Goal: Task Accomplishment & Management: Manage account settings

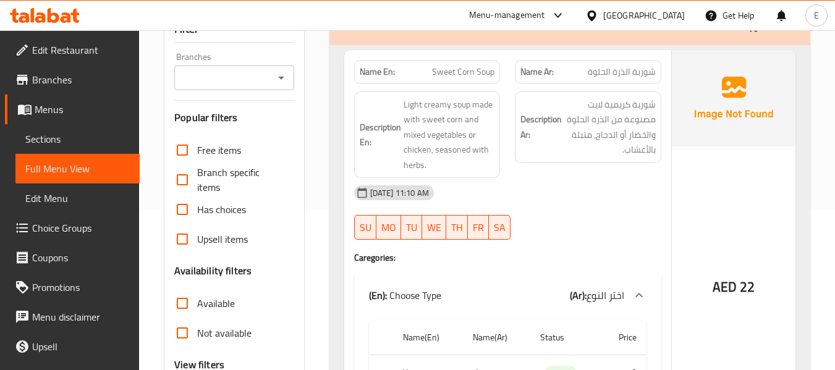
scroll to position [185, 0]
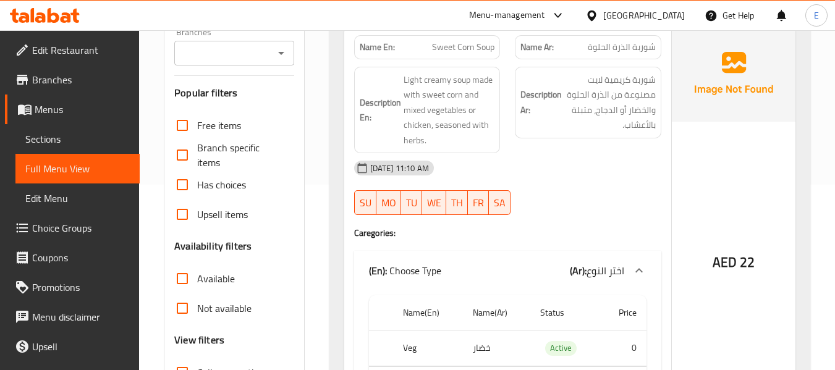
click at [629, 46] on span "شوربة الذرة الحلوة" at bounding box center [622, 47] width 68 height 13
click at [480, 46] on span "Sweet Corn Soup" at bounding box center [463, 47] width 62 height 13
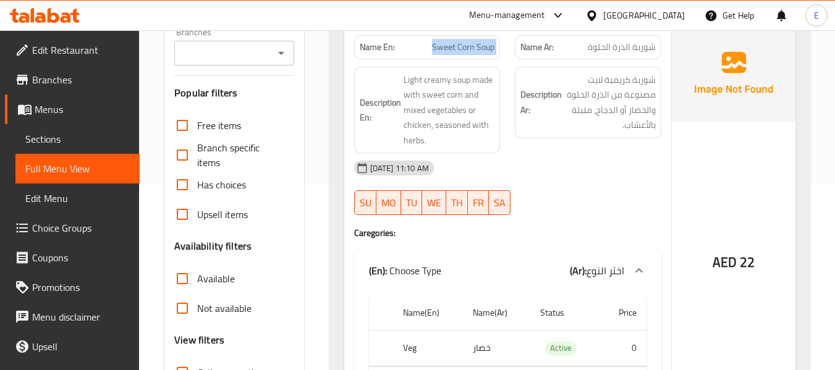
click at [480, 46] on span "Sweet Corn Soup" at bounding box center [463, 47] width 62 height 13
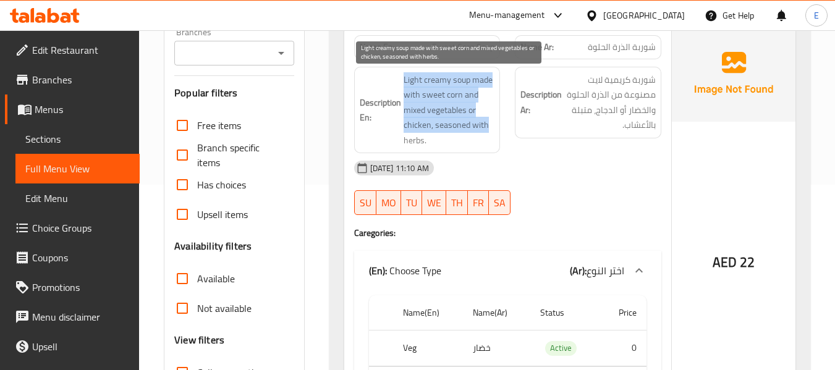
drag, startPoint x: 398, startPoint y: 75, endPoint x: 487, endPoint y: 127, distance: 103.4
click at [487, 127] on h6 "Description En: Light creamy soup made with sweet corn and mixed vegetables or …" at bounding box center [427, 110] width 135 height 76
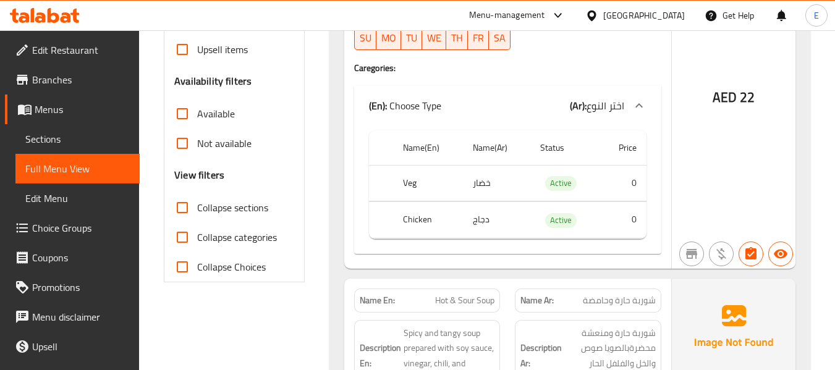
scroll to position [556, 0]
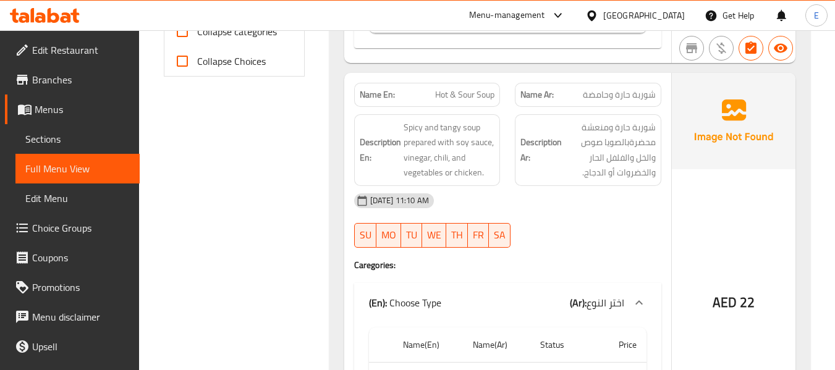
click at [646, 103] on div "Name Ar: شوربة حارة وحامضة" at bounding box center [588, 95] width 146 height 24
click at [485, 93] on span "Hot & Sour Soup" at bounding box center [464, 94] width 59 height 13
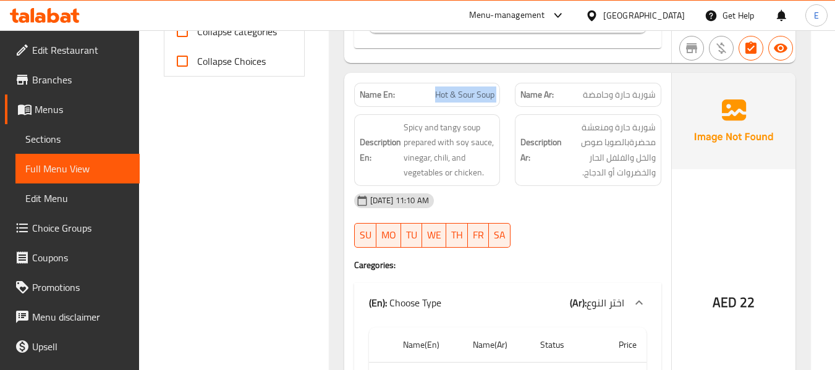
click at [485, 93] on span "Hot & Sour Soup" at bounding box center [464, 94] width 59 height 13
click at [569, 180] on div "Description Ar: شوربة حارة ومنعشة محضرةبالصويا صوص والخل والفلفل الحار والخضروا…" at bounding box center [588, 150] width 146 height 72
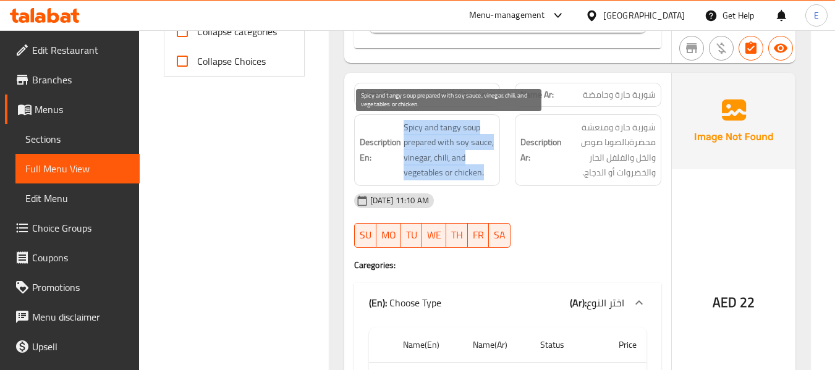
drag, startPoint x: 399, startPoint y: 121, endPoint x: 488, endPoint y: 171, distance: 102.1
click at [488, 171] on h6 "Description En: Spicy and tangy soup prepared with soy sauce, vinegar, chili, a…" at bounding box center [427, 150] width 135 height 61
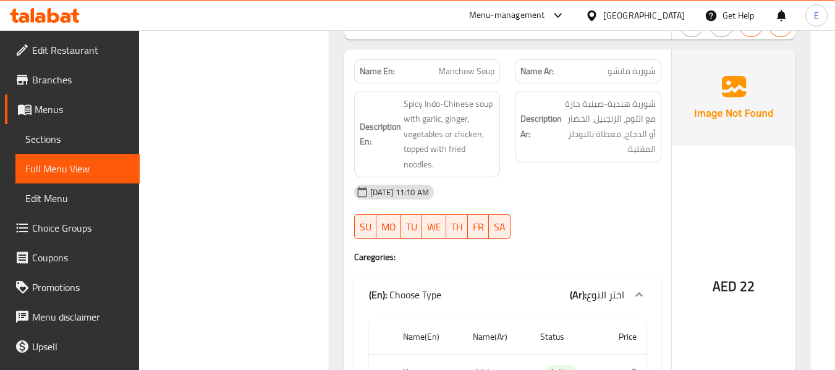
scroll to position [989, 0]
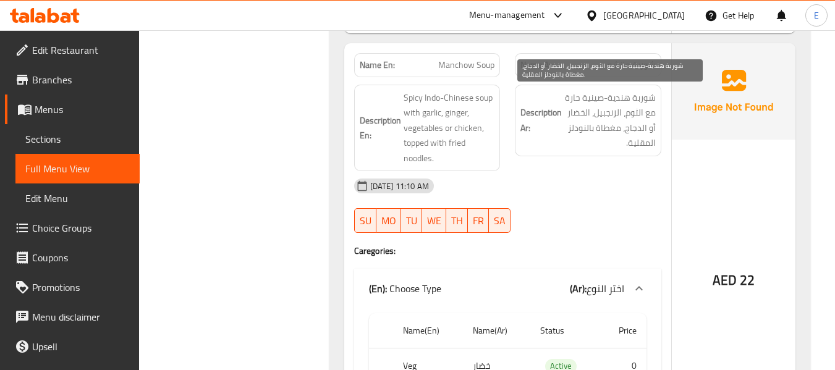
click at [634, 65] on span "شوربة مانشو" at bounding box center [632, 65] width 48 height 13
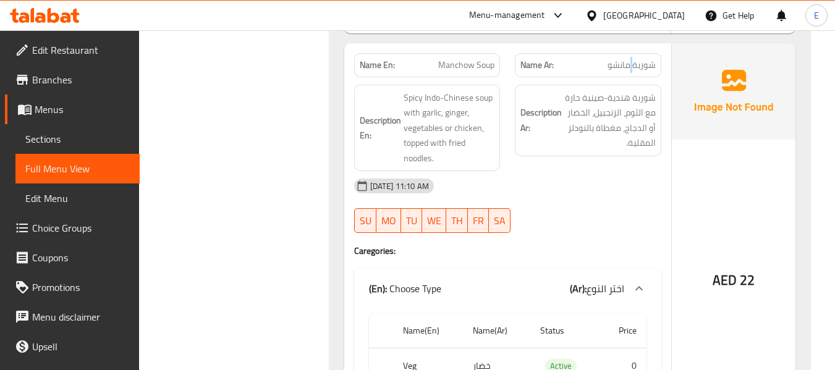
click at [634, 65] on span "شوربة مانشو" at bounding box center [632, 65] width 48 height 13
click at [452, 62] on span "Manchow Soup" at bounding box center [466, 65] width 56 height 13
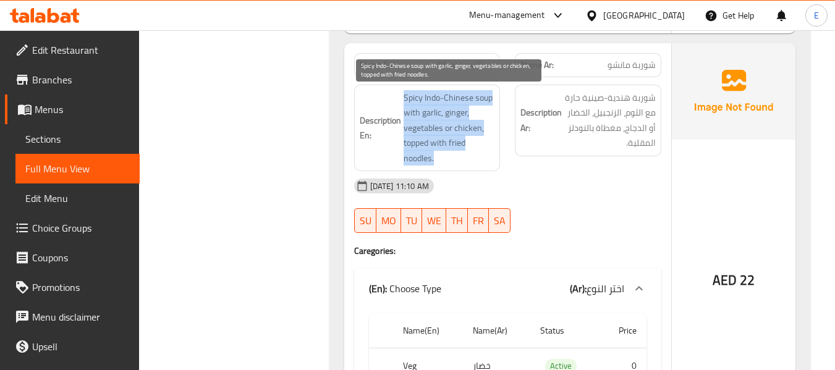
drag, startPoint x: 401, startPoint y: 98, endPoint x: 470, endPoint y: 154, distance: 88.7
click at [470, 154] on h6 "Description En: Spicy Indo-Chinese soup with garlic, ginger, vegetables or chic…" at bounding box center [427, 128] width 135 height 76
click at [470, 154] on span "Spicy Indo-Chinese soup with garlic, ginger, vegetables or chicken, topped with…" at bounding box center [449, 128] width 91 height 76
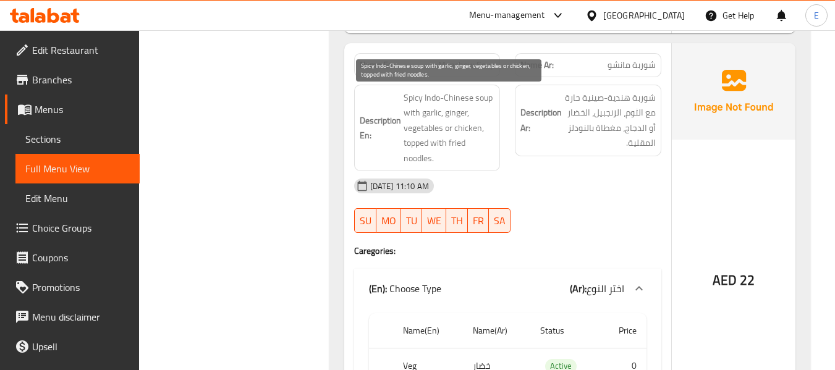
click at [470, 154] on span "Spicy Indo-Chinese soup with garlic, ginger, vegetables or chicken, topped with…" at bounding box center [449, 128] width 91 height 76
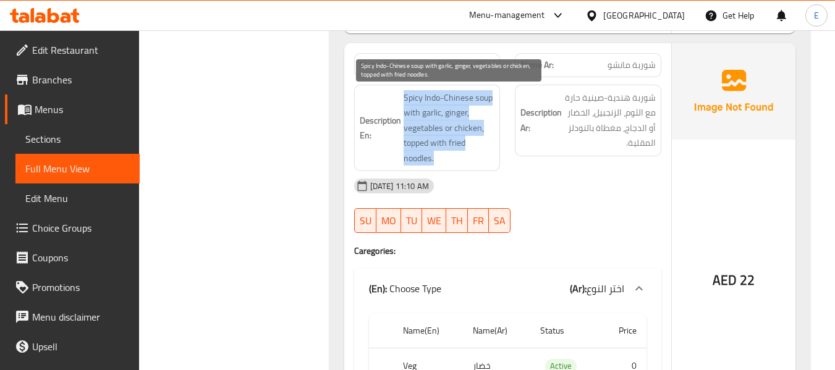
click at [470, 154] on span "Spicy Indo-Chinese soup with garlic, ginger, vegetables or chicken, topped with…" at bounding box center [449, 128] width 91 height 76
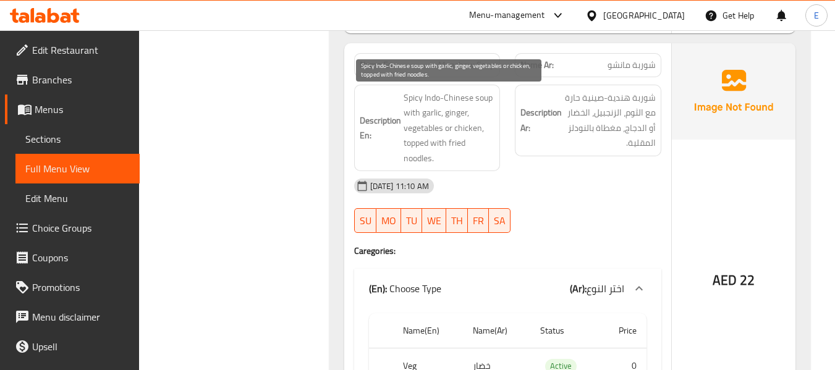
click at [470, 154] on span "Spicy Indo-Chinese soup with garlic, ginger, vegetables or chicken, topped with…" at bounding box center [449, 128] width 91 height 76
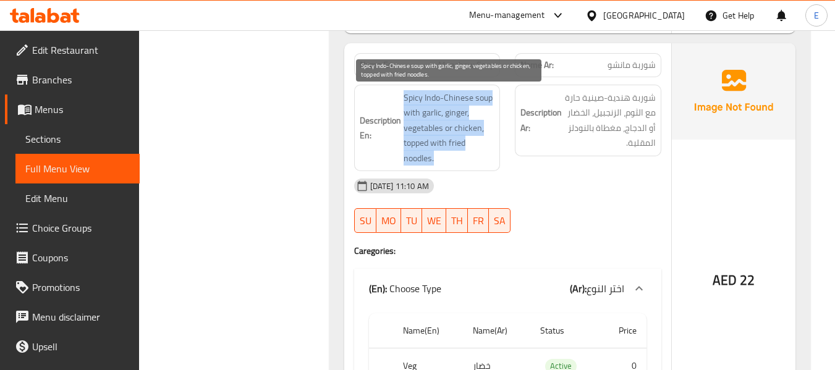
click at [470, 154] on span "Spicy Indo-Chinese soup with garlic, ginger, vegetables or chicken, topped with…" at bounding box center [449, 128] width 91 height 76
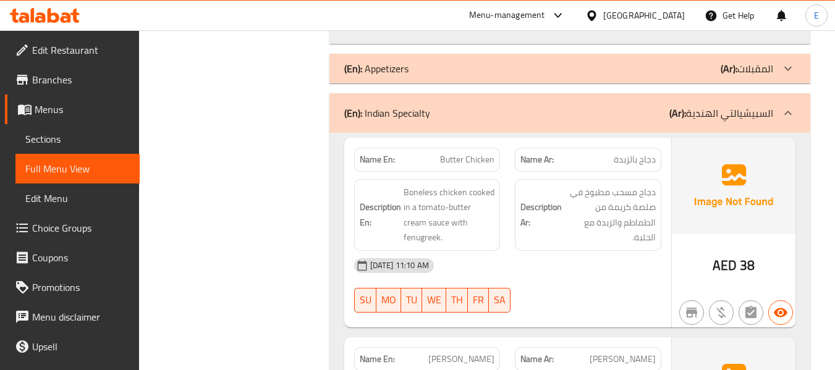
scroll to position [1483, 0]
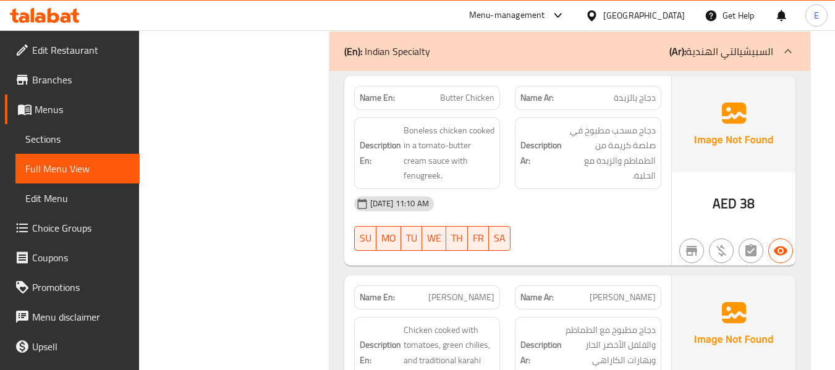
click at [726, 201] on span "AED" at bounding box center [725, 204] width 24 height 24
click at [504, 110] on div "Description En: Boneless chicken cooked in a tomato-butter cream sauce with fen…" at bounding box center [427, 153] width 161 height 87
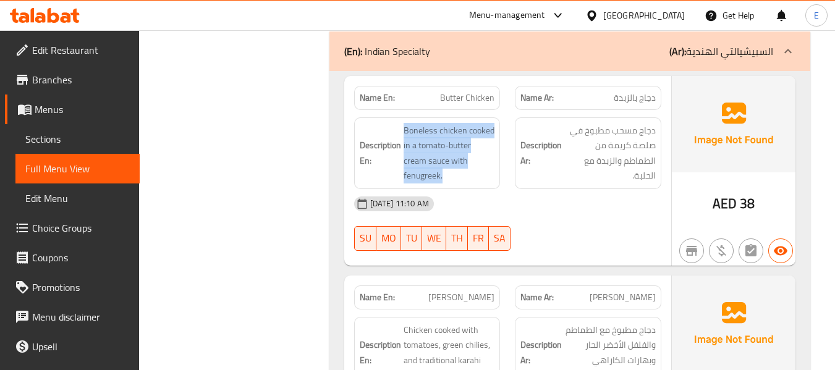
click at [504, 110] on div "Description En: Boneless chicken cooked in a tomato-butter cream sauce with fen…" at bounding box center [427, 153] width 161 height 87
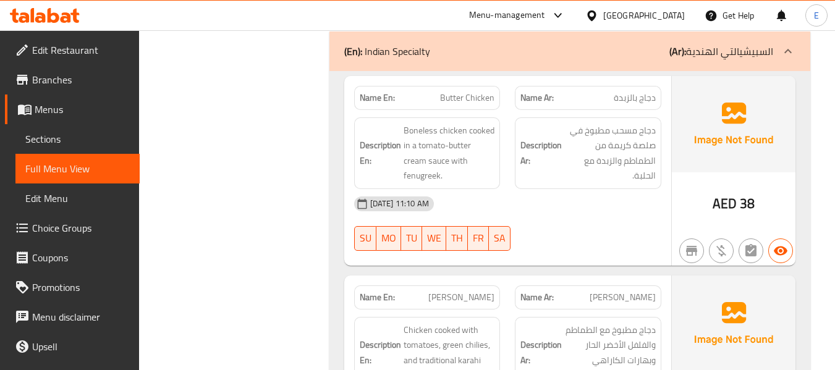
click at [490, 101] on span "Butter Chicken" at bounding box center [467, 97] width 54 height 13
click at [645, 106] on div "Name Ar: دجاج بالزبدة" at bounding box center [588, 98] width 146 height 24
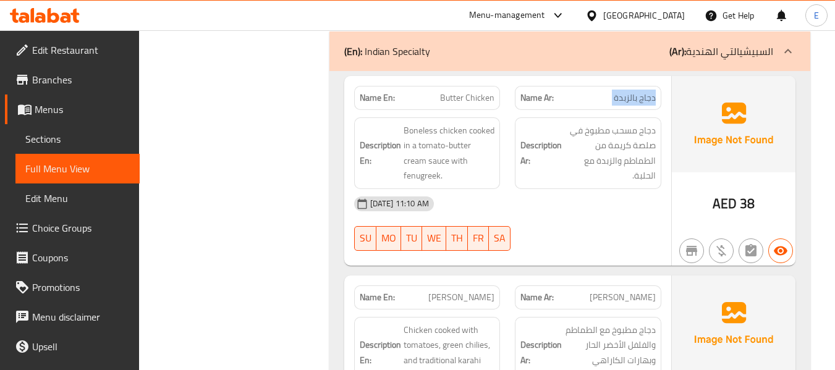
click at [645, 106] on div "Name Ar: دجاج بالزبدة" at bounding box center [588, 98] width 146 height 24
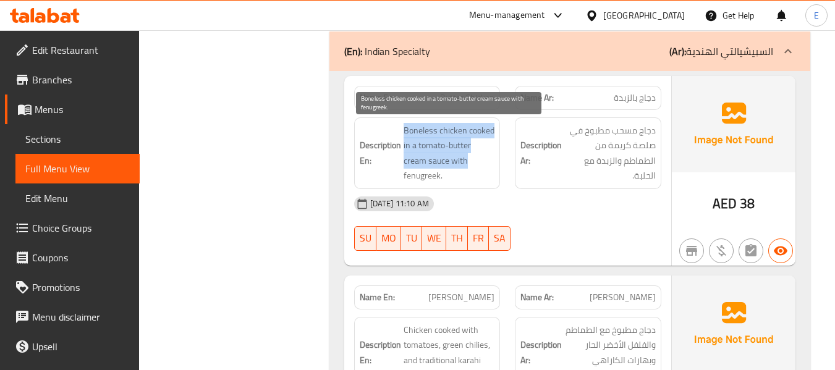
drag, startPoint x: 396, startPoint y: 128, endPoint x: 479, endPoint y: 166, distance: 91.3
click at [479, 166] on h6 "Description En: Boneless chicken cooked in a tomato-butter cream sauce with fen…" at bounding box center [427, 153] width 135 height 61
click at [479, 166] on span "Boneless chicken cooked in a tomato-butter cream sauce with fenugreek." at bounding box center [449, 153] width 91 height 61
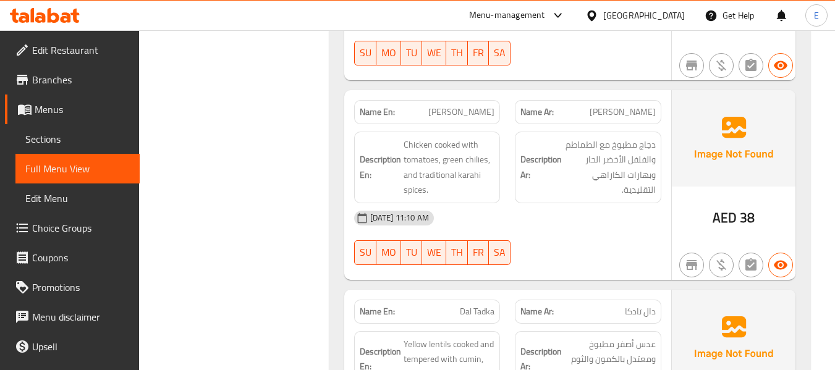
scroll to position [1731, 0]
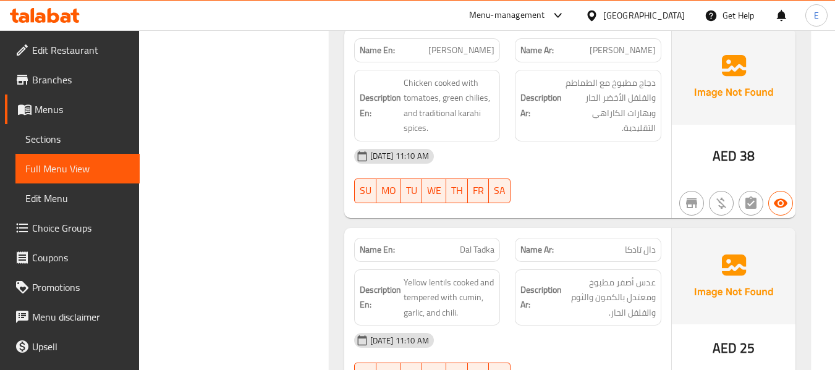
click at [640, 57] on span "[PERSON_NAME]" at bounding box center [623, 50] width 66 height 13
click at [501, 54] on div "Name En: Murgh Karahi" at bounding box center [427, 50] width 161 height 39
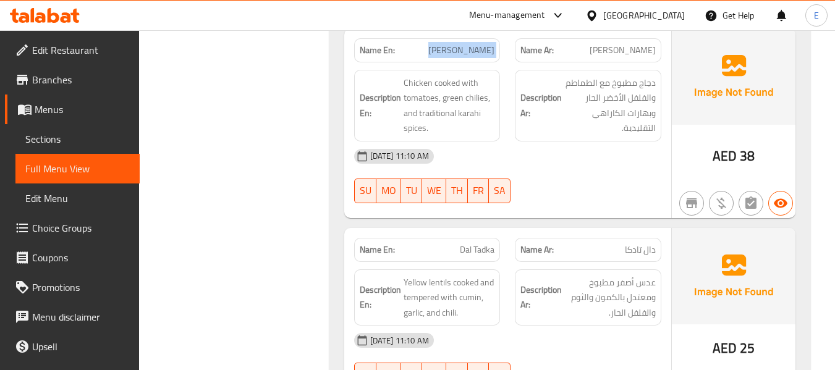
click at [501, 54] on div "Name En: Murgh Karahi" at bounding box center [427, 50] width 161 height 39
click at [507, 56] on div "Name Ar: مورغ كاراهي" at bounding box center [587, 50] width 161 height 39
click at [620, 150] on div "[DATE] 11:10 AM" at bounding box center [508, 157] width 322 height 30
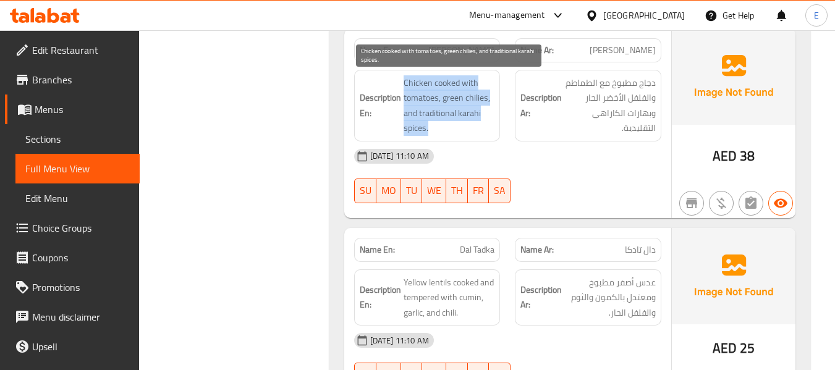
drag, startPoint x: 401, startPoint y: 75, endPoint x: 478, endPoint y: 129, distance: 94.6
click at [478, 129] on h6 "Description En: Chicken cooked with tomatoes, green chilies, and traditional ka…" at bounding box center [427, 105] width 135 height 61
click at [478, 129] on span "Chicken cooked with tomatoes, green chilies, and traditional karahi spices." at bounding box center [449, 105] width 91 height 61
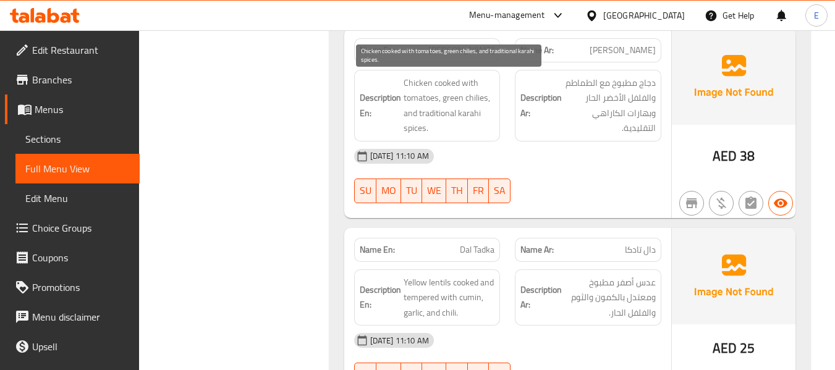
click at [478, 129] on span "Chicken cooked with tomatoes, green chilies, and traditional karahi spices." at bounding box center [449, 105] width 91 height 61
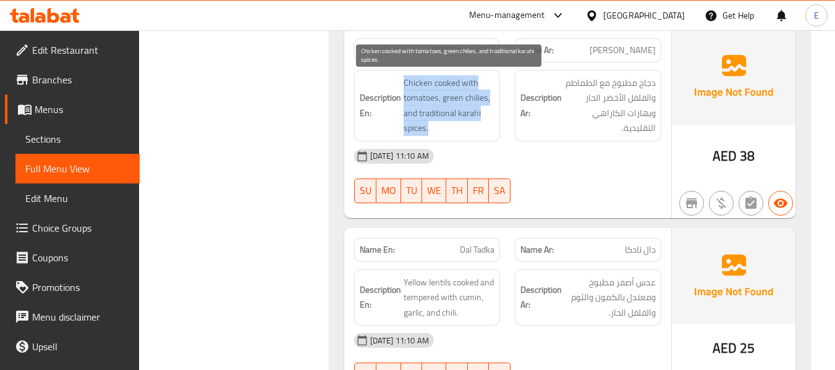
click at [478, 129] on span "Chicken cooked with tomatoes, green chilies, and traditional karahi spices." at bounding box center [449, 105] width 91 height 61
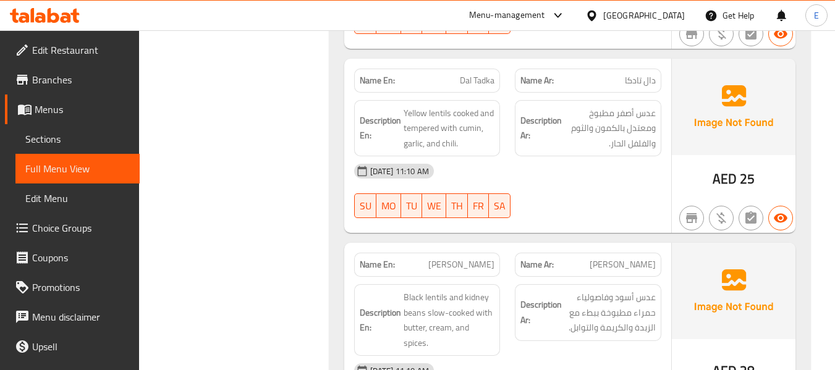
scroll to position [1916, 0]
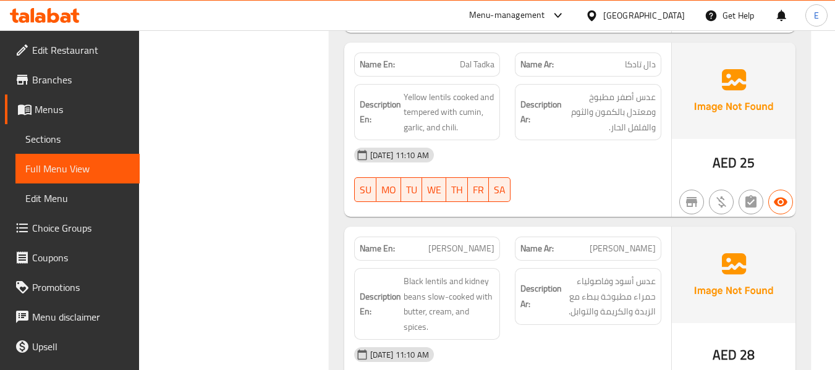
click at [647, 64] on span "دال تادكا" at bounding box center [640, 64] width 31 height 13
click at [477, 63] on span "Dal Tadka" at bounding box center [477, 64] width 35 height 13
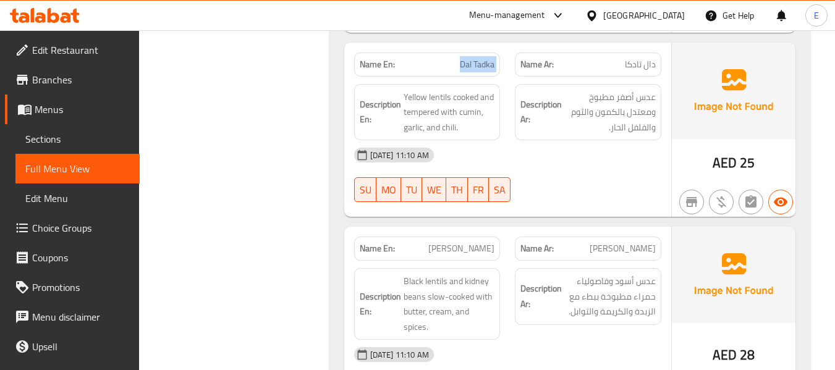
click at [477, 63] on span "Dal Tadka" at bounding box center [477, 64] width 35 height 13
click at [588, 144] on div "[DATE] 11:10 AM" at bounding box center [508, 155] width 322 height 30
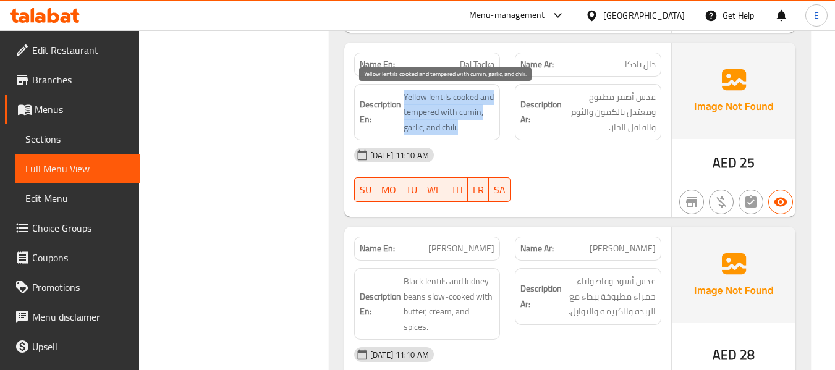
drag, startPoint x: 402, startPoint y: 87, endPoint x: 486, endPoint y: 122, distance: 91.4
click at [486, 122] on div "Description En: Yellow lentils cooked and tempered with cumin, garlic, and chil…" at bounding box center [427, 112] width 146 height 57
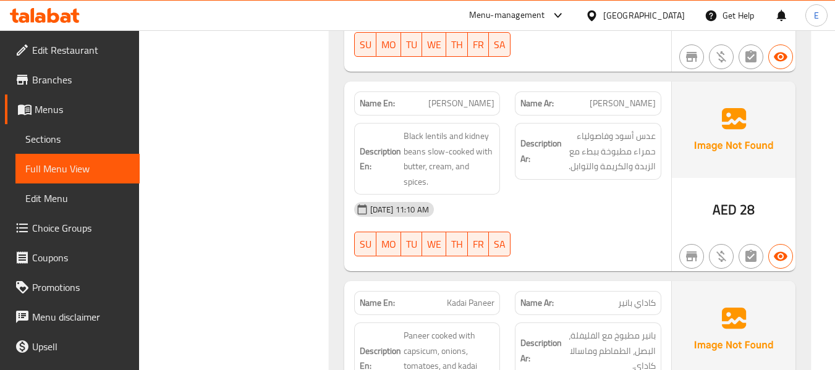
scroll to position [2040, 0]
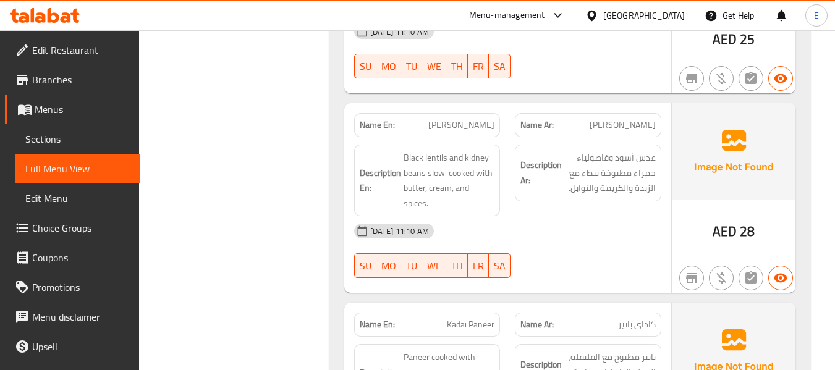
click at [640, 135] on div "Name Ar: دال ماخاني" at bounding box center [588, 125] width 146 height 24
click at [486, 132] on span "[PERSON_NAME]" at bounding box center [461, 125] width 66 height 13
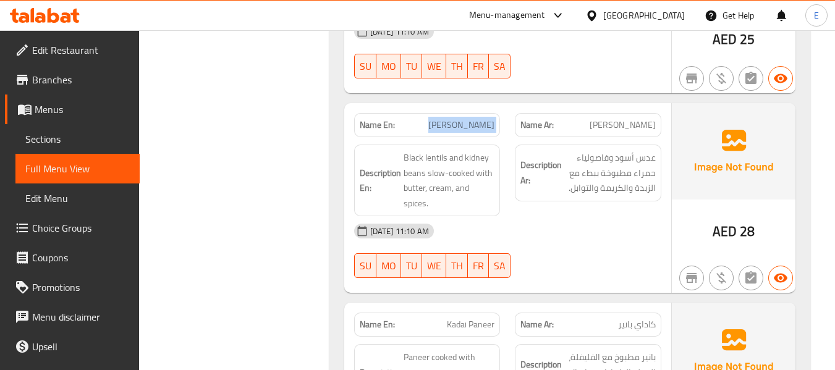
click at [486, 132] on span "[PERSON_NAME]" at bounding box center [461, 125] width 66 height 13
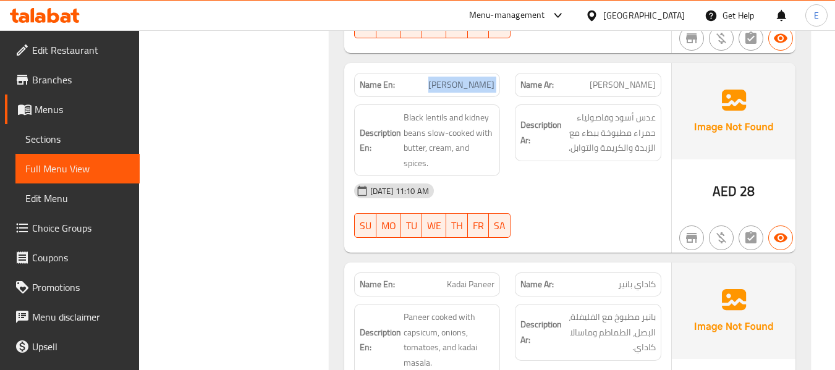
scroll to position [2101, 0]
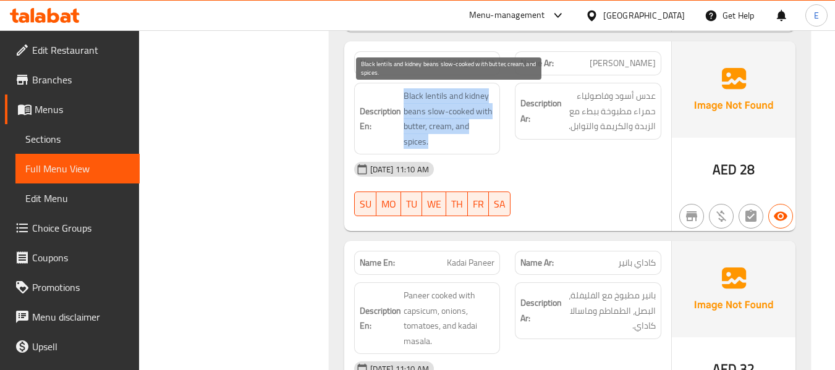
drag, startPoint x: 397, startPoint y: 98, endPoint x: 487, endPoint y: 142, distance: 100.1
click at [487, 142] on h6 "Description En: Black lentils and kidney beans slow-cooked with butter, cream, …" at bounding box center [427, 118] width 135 height 61
click at [487, 142] on span "Black lentils and kidney beans slow-cooked with butter, cream, and spices." at bounding box center [449, 118] width 91 height 61
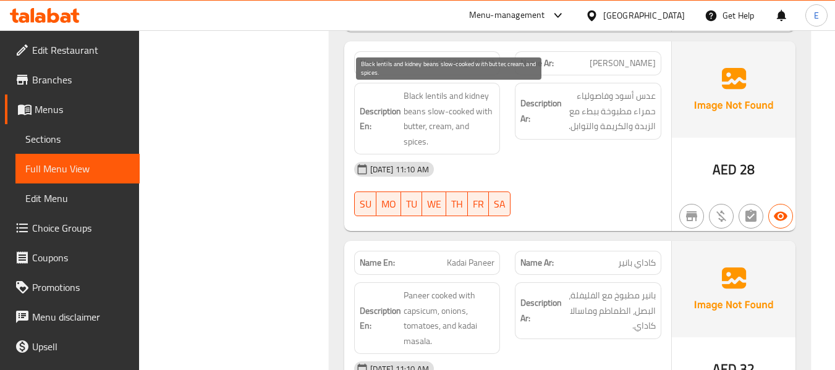
click at [487, 142] on span "Black lentils and kidney beans slow-cooked with butter, cream, and spices." at bounding box center [449, 118] width 91 height 61
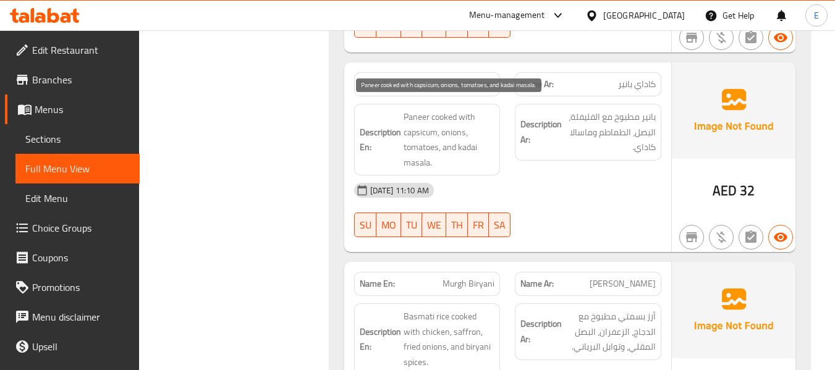
scroll to position [2287, 0]
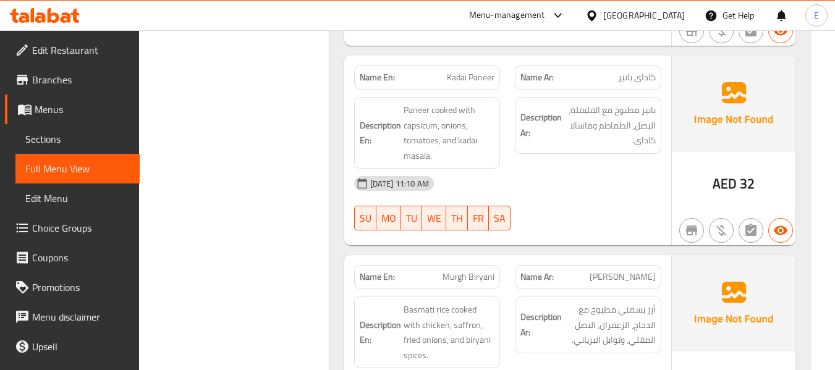
click at [467, 63] on div "Name En: Kadai Paneer" at bounding box center [427, 77] width 161 height 39
click at [664, 75] on div "Name Ar: كاداي بانير" at bounding box center [587, 77] width 161 height 39
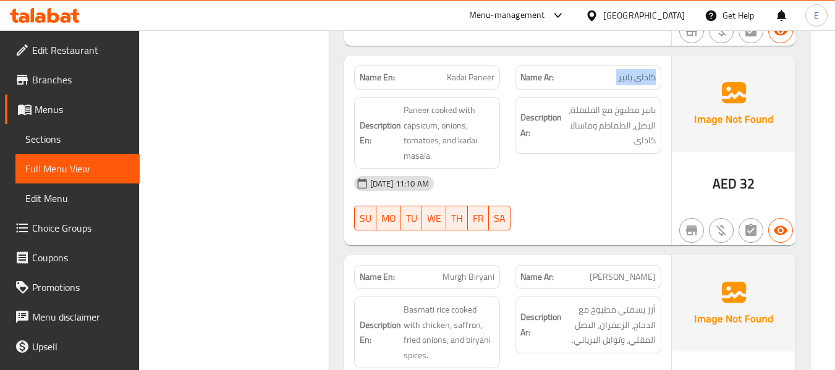
click at [664, 75] on div "Name Ar: كاداي بانير" at bounding box center [587, 77] width 161 height 39
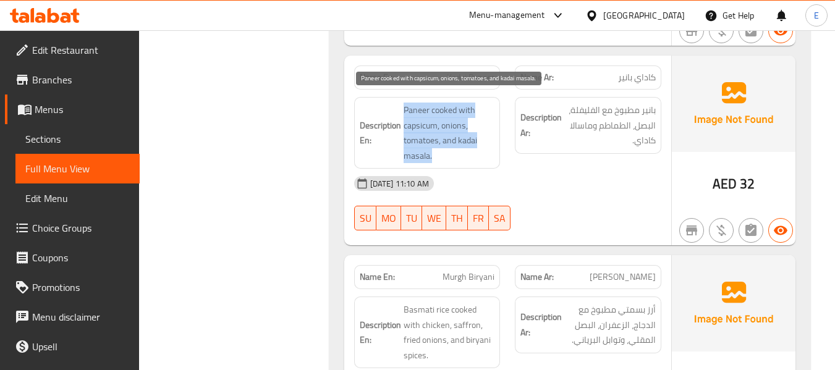
drag, startPoint x: 396, startPoint y: 109, endPoint x: 483, endPoint y: 151, distance: 97.0
click at [483, 151] on h6 "Description En: Paneer cooked with capsicum, onions, tomatoes, and kadai masala." at bounding box center [427, 133] width 135 height 61
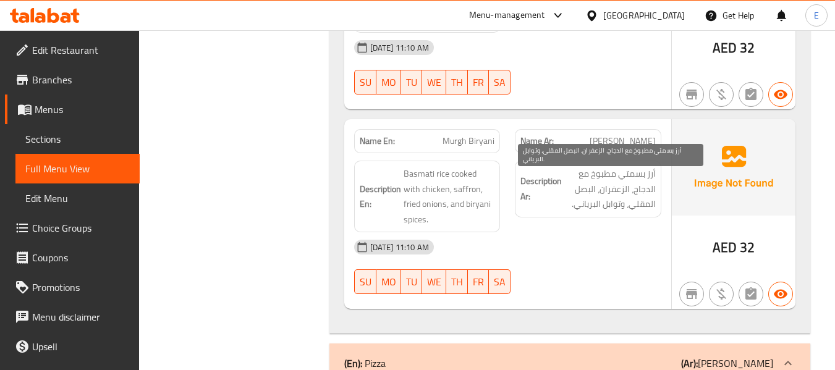
scroll to position [2472, 0]
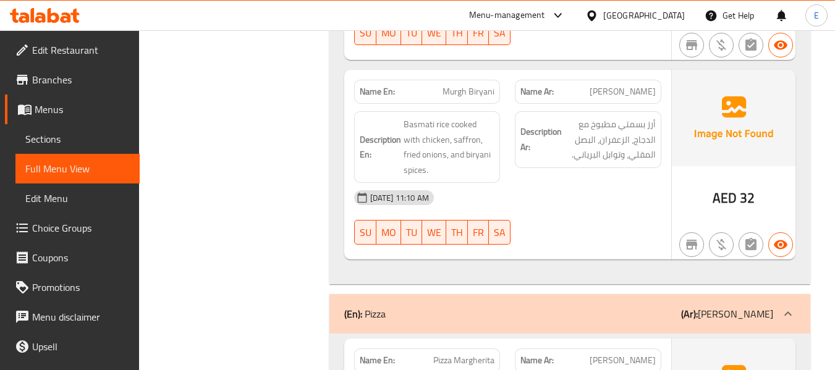
click at [750, 192] on span "32" at bounding box center [747, 198] width 15 height 24
click at [640, 85] on span "[PERSON_NAME]" at bounding box center [623, 91] width 66 height 13
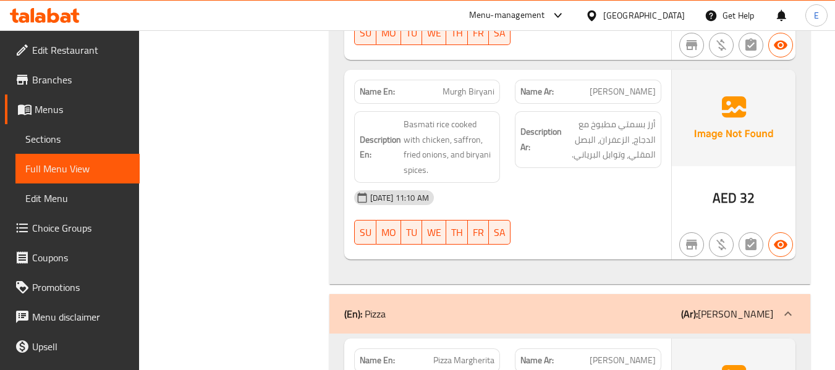
click at [477, 85] on span "Murgh Biryani" at bounding box center [469, 91] width 52 height 13
click at [647, 97] on span "[PERSON_NAME]" at bounding box center [623, 91] width 66 height 13
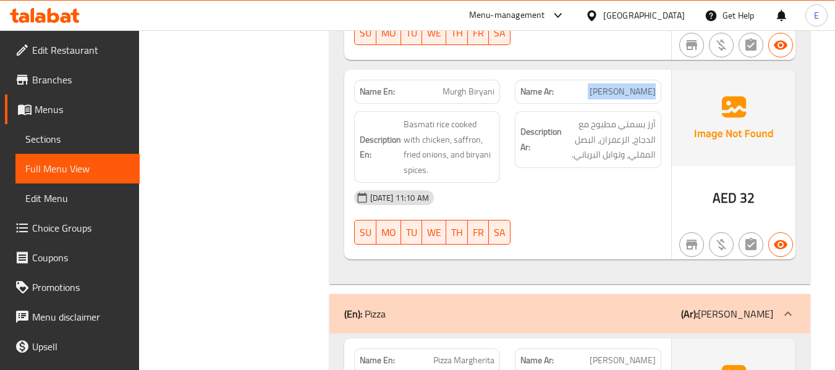
click at [647, 97] on span "[PERSON_NAME]" at bounding box center [623, 91] width 66 height 13
click at [633, 161] on span "أرز بسمتي مطبوخ مع الدجاج، الزعفران، البصل المقلي، وتوابل البرياني." at bounding box center [609, 140] width 91 height 46
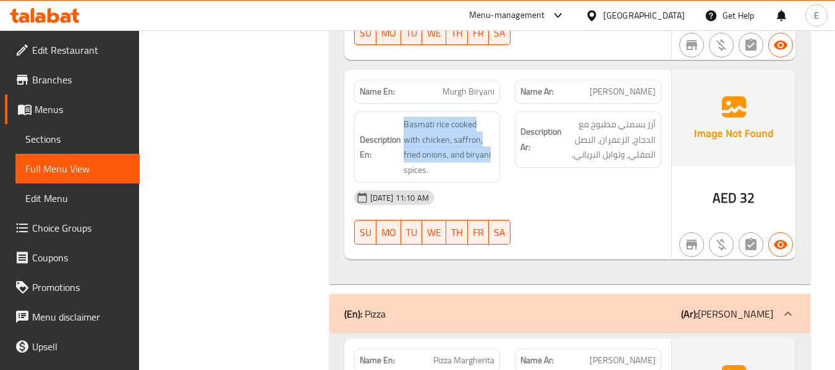
drag, startPoint x: 404, startPoint y: 122, endPoint x: 504, endPoint y: 156, distance: 105.7
click at [504, 156] on div "Description En: Basmati rice cooked with chicken, saffron, fried onions, and bi…" at bounding box center [427, 147] width 161 height 87
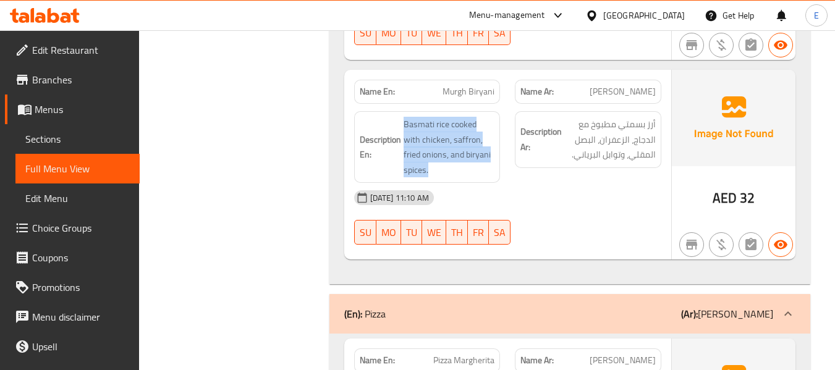
click at [504, 156] on div "Description En: Basmati rice cooked with chicken, saffron, fried onions, and bi…" at bounding box center [427, 147] width 161 height 87
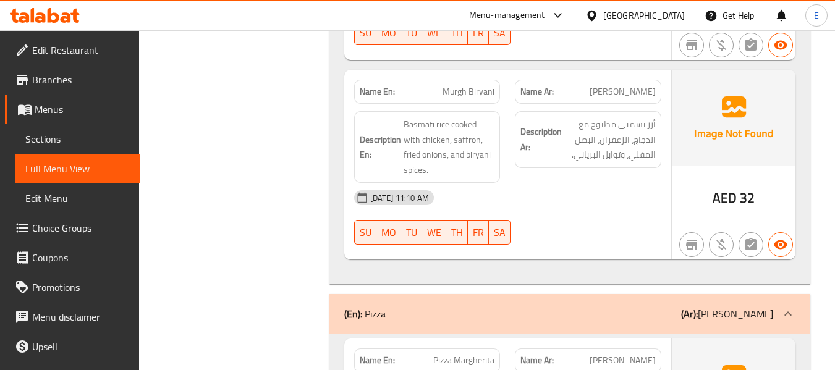
click at [629, 193] on div "[DATE] 11:10 AM" at bounding box center [508, 198] width 322 height 30
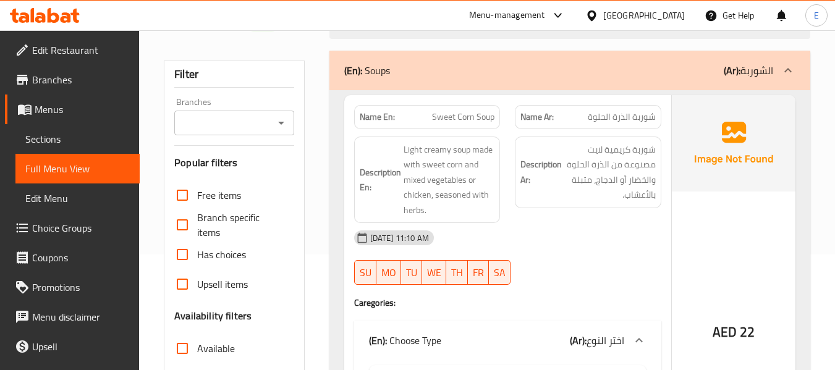
scroll to position [124, 0]
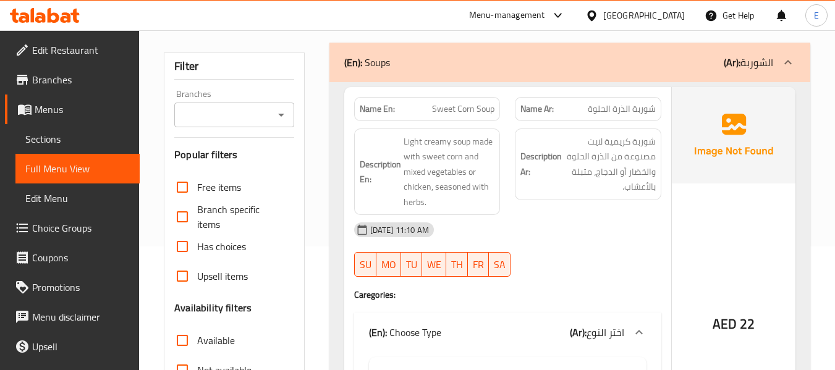
click at [653, 64] on div "(En): Soups (Ar): الشوربة" at bounding box center [558, 62] width 429 height 15
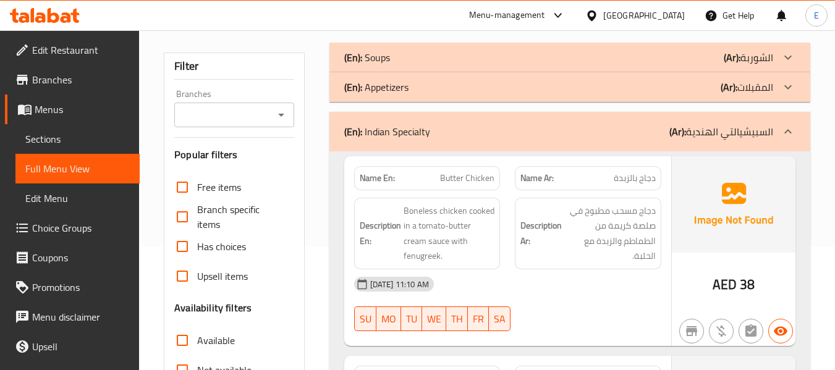
click at [650, 89] on div "(En): Appetizers (Ar): المقبلات" at bounding box center [558, 87] width 429 height 15
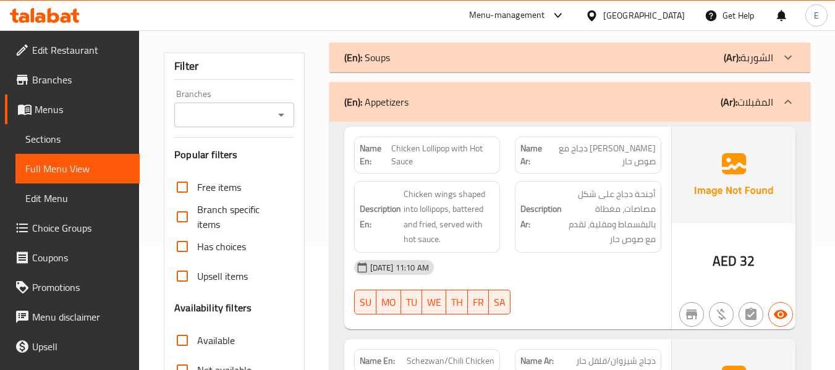
click at [593, 150] on span "[PERSON_NAME] دجاج مع صوص حار" at bounding box center [602, 155] width 108 height 26
click at [593, 149] on span "[PERSON_NAME] دجاج مع صوص حار" at bounding box center [602, 155] width 108 height 26
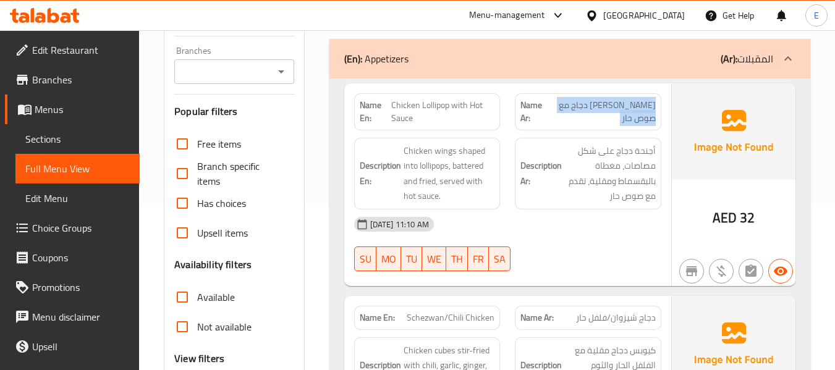
scroll to position [185, 0]
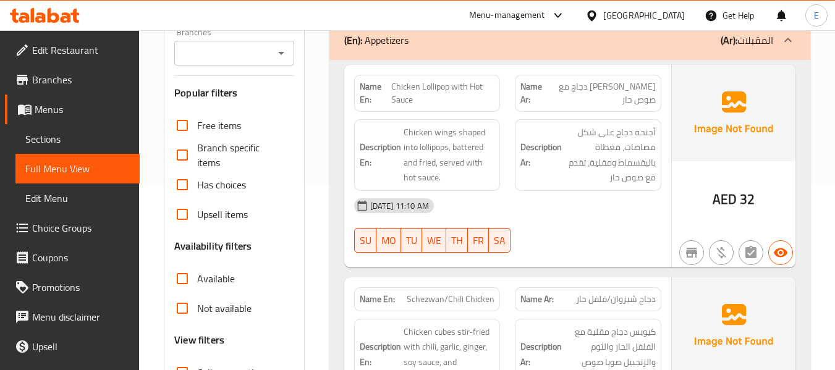
click at [468, 90] on span "Chicken Lollipop with Hot Sauce" at bounding box center [442, 93] width 103 height 26
click at [593, 91] on span "[PERSON_NAME] دجاج مع صوص حار" at bounding box center [602, 93] width 108 height 26
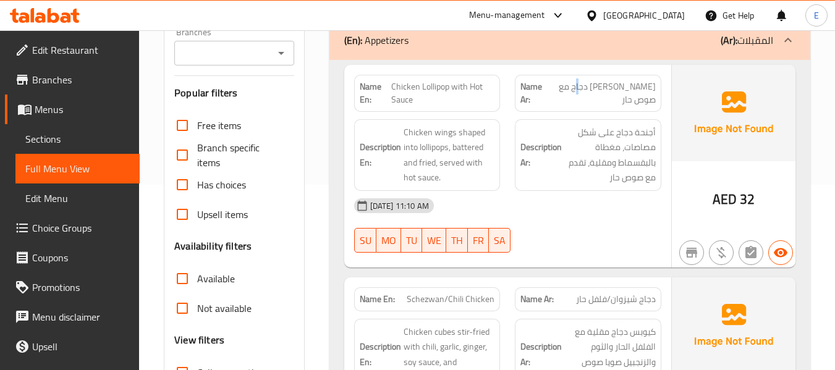
click at [593, 91] on span "[PERSON_NAME] دجاج مع صوص حار" at bounding box center [602, 93] width 108 height 26
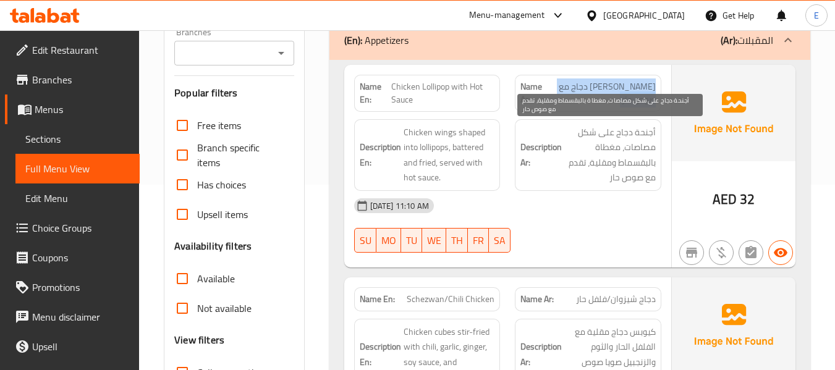
scroll to position [247, 0]
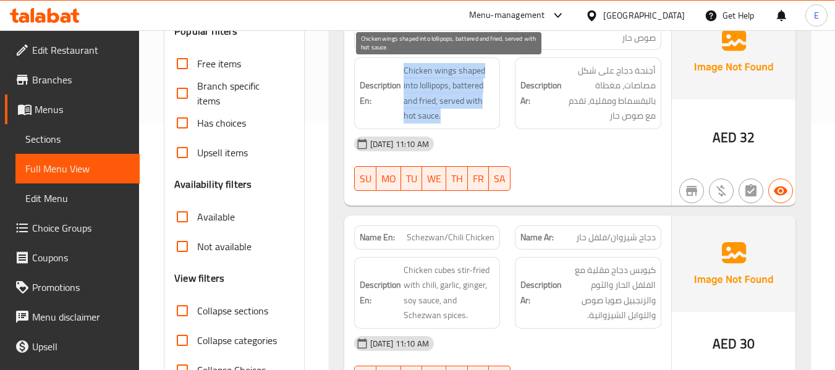
drag, startPoint x: 403, startPoint y: 70, endPoint x: 494, endPoint y: 112, distance: 100.9
click at [494, 112] on span "Chicken wings shaped into lollipops, battered and fried, served with hot sauce." at bounding box center [449, 93] width 91 height 61
click at [480, 89] on span "Chicken wings shaped into lollipops, battered and fried, served with hot sauce." at bounding box center [449, 93] width 91 height 61
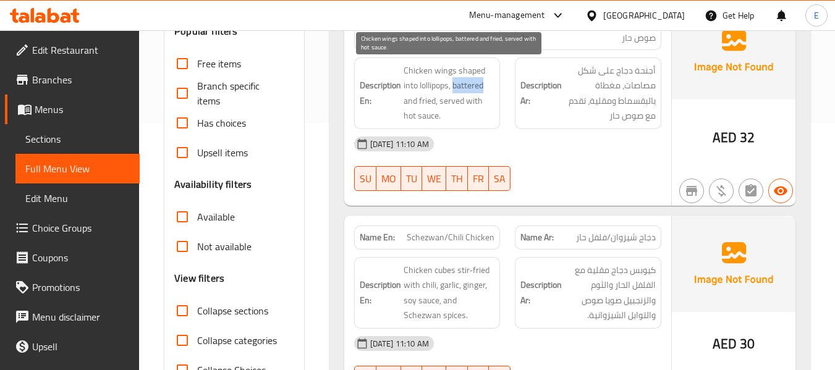
click at [480, 89] on span "Chicken wings shaped into lollipops, battered and fried, served with hot sauce." at bounding box center [449, 93] width 91 height 61
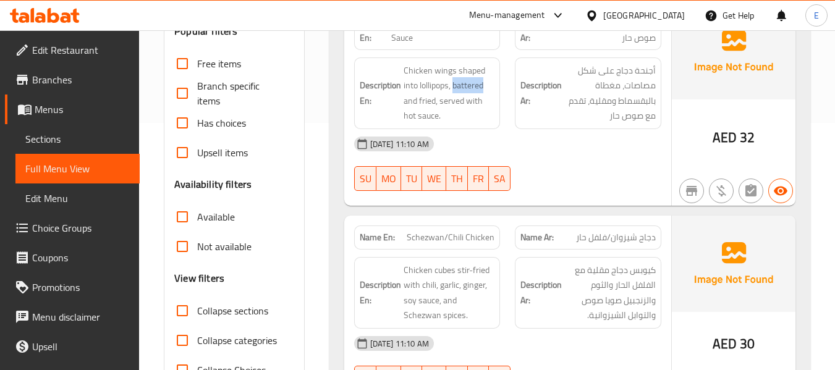
click at [591, 135] on div "[DATE] 11:10 AM" at bounding box center [508, 144] width 322 height 30
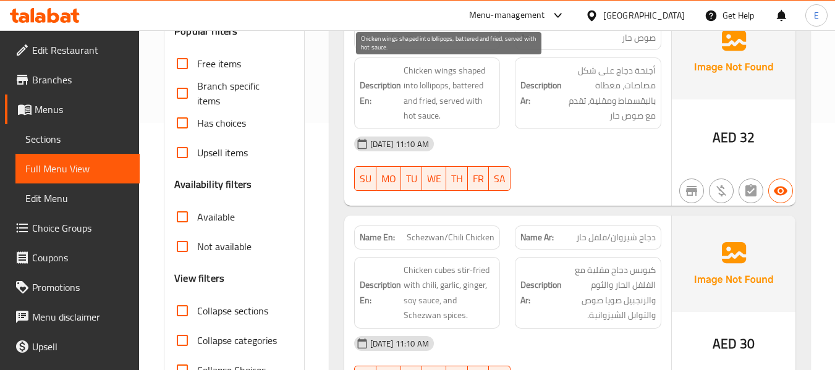
click at [456, 100] on span "Chicken wings shaped into lollipops, battered and fried, served with hot sauce." at bounding box center [449, 93] width 91 height 61
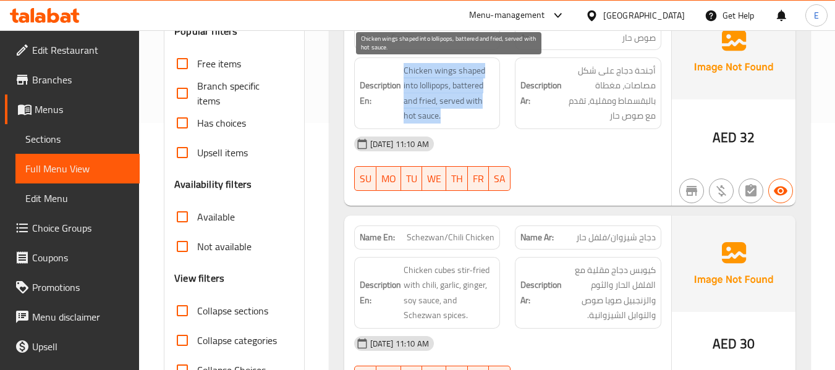
click at [456, 100] on span "Chicken wings shaped into lollipops, battered and fried, served with hot sauce." at bounding box center [449, 93] width 91 height 61
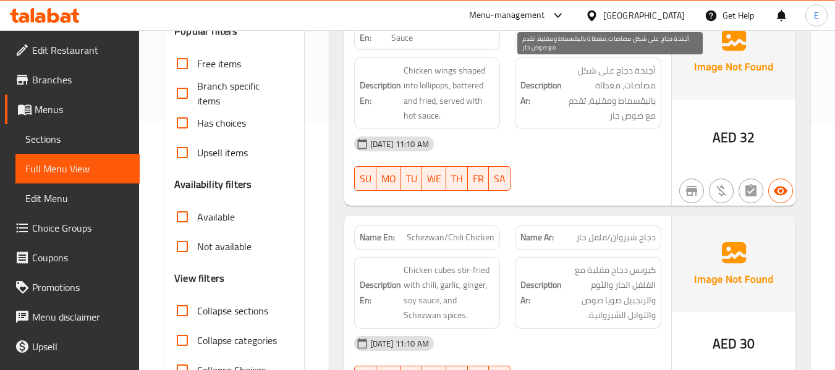
click at [603, 105] on span "أجنحة دجاج على شكل مصاصات، مغطاة بالبقسماط ومقلية، تقدم مع صوص حار" at bounding box center [609, 93] width 91 height 61
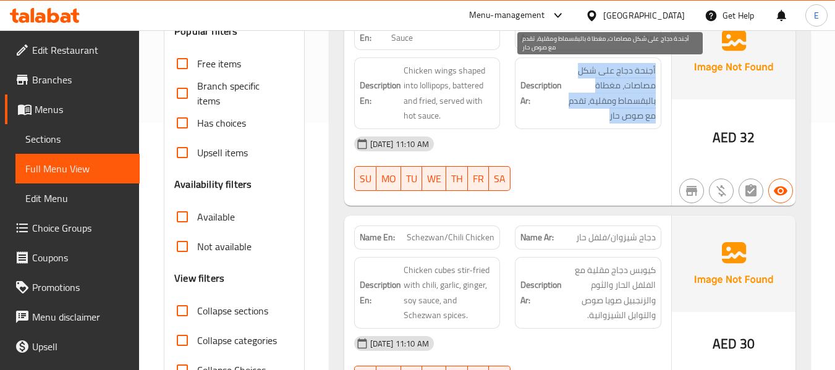
click at [603, 105] on span "أجنحة دجاج على شكل مصاصات، مغطاة بالبقسماط ومقلية، تقدم مع صوص حار" at bounding box center [609, 93] width 91 height 61
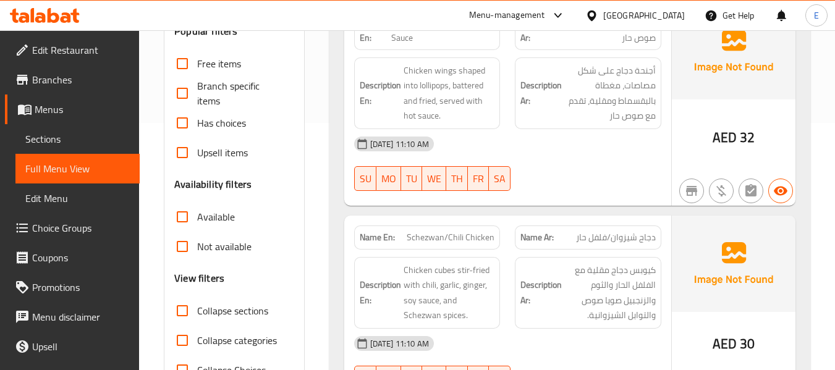
click at [588, 132] on div "[DATE] 11:10 AM" at bounding box center [508, 144] width 322 height 30
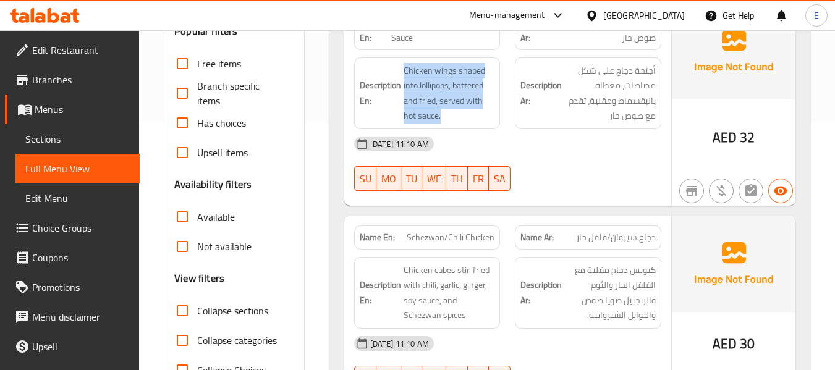
drag, startPoint x: 401, startPoint y: 65, endPoint x: 478, endPoint y: 125, distance: 97.7
click at [478, 125] on div "Description En: Chicken wings shaped into lollipops, battered and fried, served…" at bounding box center [427, 93] width 146 height 72
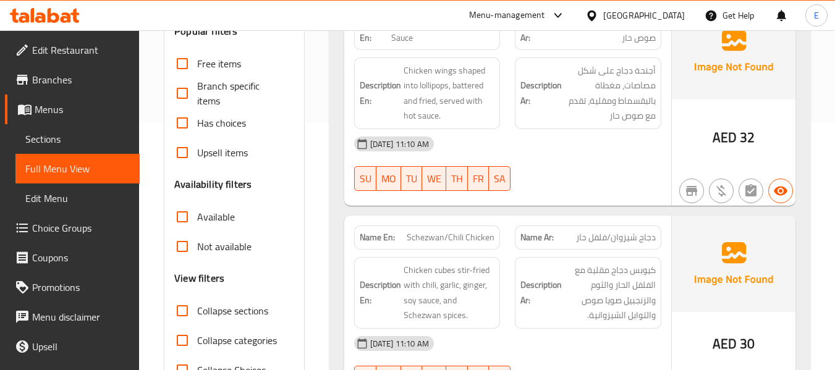
click at [478, 125] on div "Description En: Chicken wings shaped into lollipops, battered and fried, served…" at bounding box center [427, 93] width 146 height 72
click at [589, 184] on div at bounding box center [587, 191] width 161 height 15
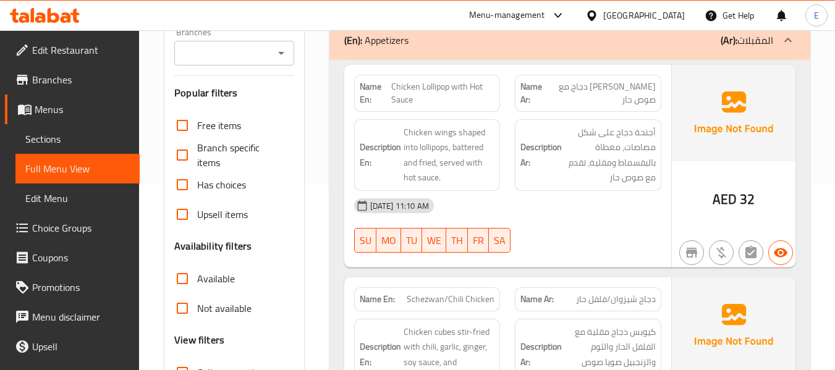
click at [431, 88] on span "Chicken Lollipop with Hot Sauce" at bounding box center [442, 93] width 103 height 26
click at [624, 82] on span "[PERSON_NAME] دجاج مع صوص حار" at bounding box center [602, 93] width 108 height 26
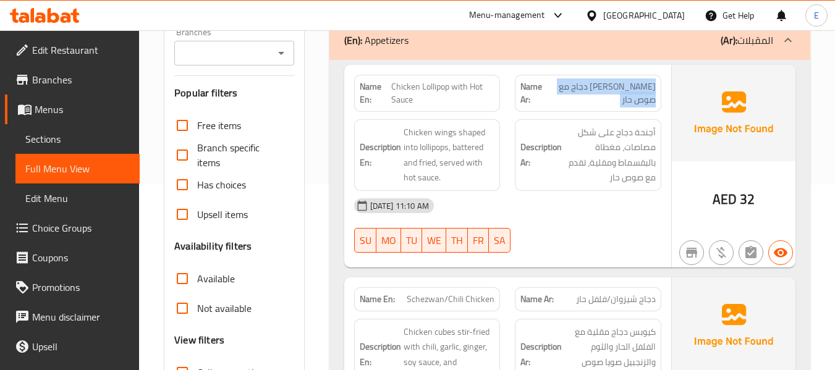
click at [624, 82] on span "[PERSON_NAME] دجاج مع صوص حار" at bounding box center [602, 93] width 108 height 26
click at [604, 208] on div "[DATE] 11:10 AM" at bounding box center [508, 206] width 322 height 30
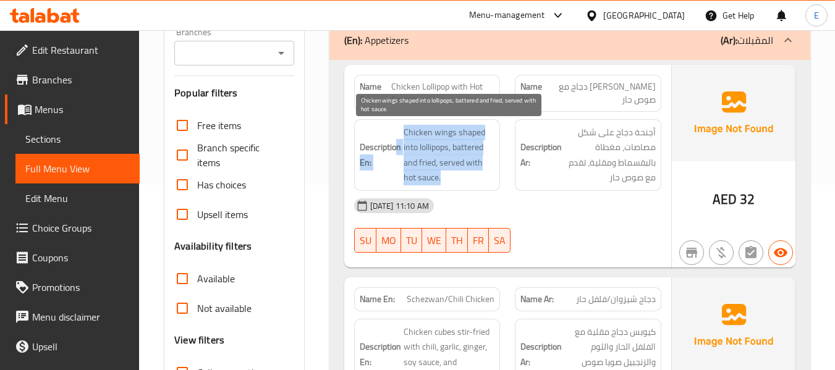
drag, startPoint x: 395, startPoint y: 132, endPoint x: 486, endPoint y: 178, distance: 102.3
click at [486, 178] on h6 "Description En: Chicken wings shaped into lollipops, battered and fried, served…" at bounding box center [427, 155] width 135 height 61
click at [486, 178] on span "Chicken wings shaped into lollipops, battered and fried, served with hot sauce." at bounding box center [449, 155] width 91 height 61
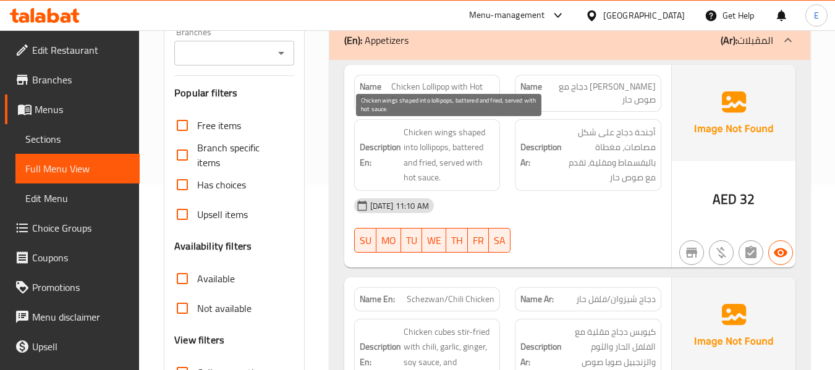
click at [486, 178] on span "Chicken wings shaped into lollipops, battered and fried, served with hot sauce." at bounding box center [449, 155] width 91 height 61
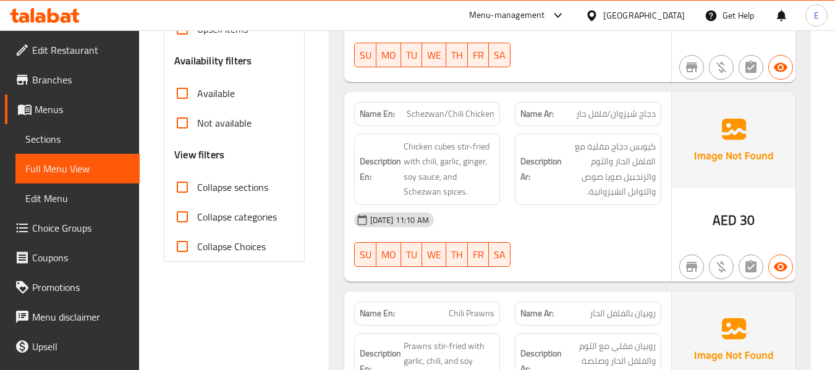
scroll to position [433, 0]
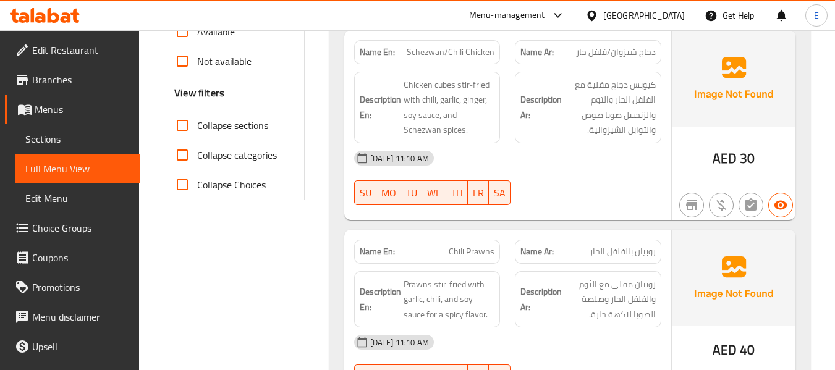
click at [630, 49] on span "دجاج شيزوان/فلفل حار" at bounding box center [616, 52] width 80 height 13
click at [438, 59] on span "Schezwan/Chili Chicken" at bounding box center [451, 52] width 88 height 13
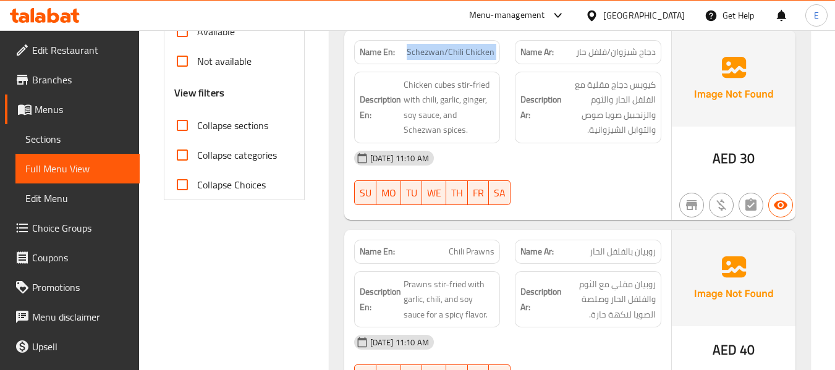
click at [438, 59] on span "Schezwan/Chili Chicken" at bounding box center [451, 52] width 88 height 13
click at [539, 146] on div "[DATE] 11:10 AM" at bounding box center [508, 158] width 322 height 30
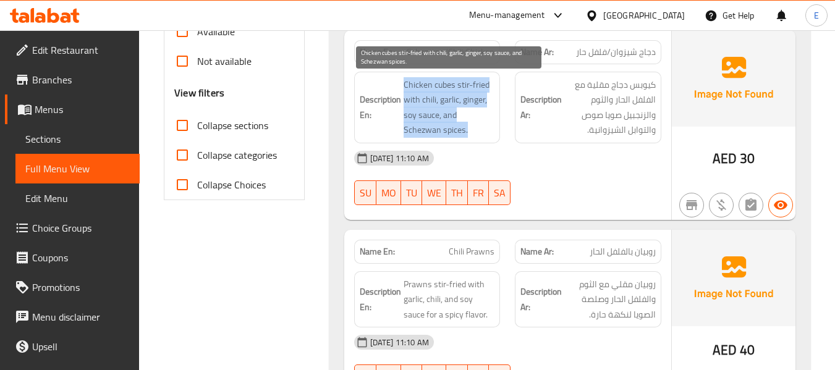
drag, startPoint x: 398, startPoint y: 78, endPoint x: 483, endPoint y: 125, distance: 97.1
click at [483, 125] on h6 "Description En: Chicken cubes stir-fried with chili, garlic, ginger, soy sauce,…" at bounding box center [427, 107] width 135 height 61
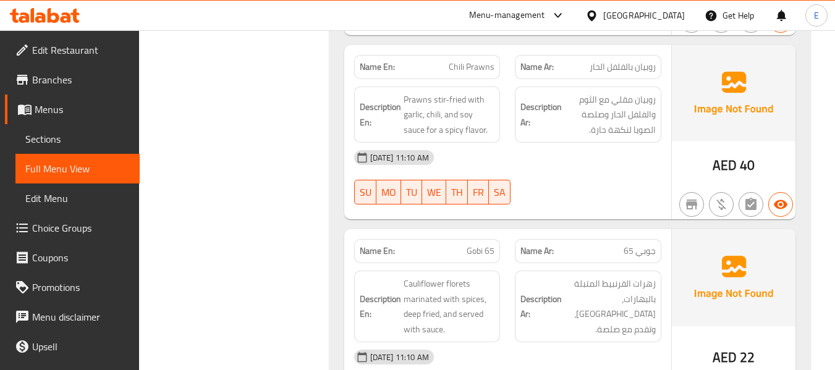
scroll to position [618, 0]
click at [464, 60] on span "Chili Prawns" at bounding box center [472, 66] width 46 height 13
click at [597, 67] on span "روبيان بالفلفل الحار" at bounding box center [623, 66] width 66 height 13
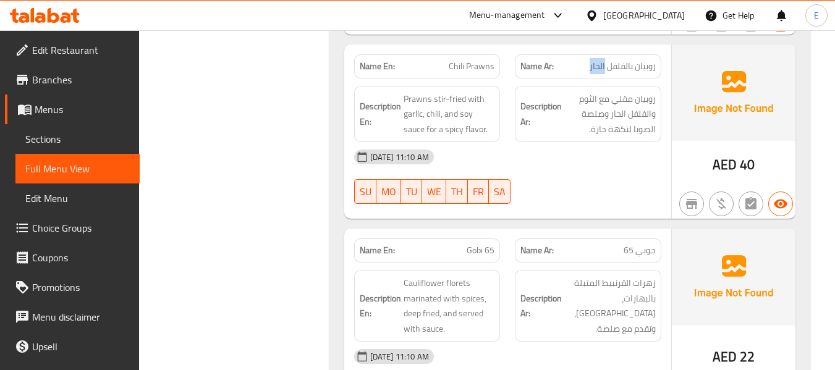
click at [597, 67] on span "روبيان بالفلفل الحار" at bounding box center [623, 66] width 66 height 13
drag, startPoint x: 584, startPoint y: 172, endPoint x: 407, endPoint y: 111, distance: 187.1
click at [584, 173] on div "06-10-2025 11:10 AM SU MO TU WE TH FR SA" at bounding box center [508, 176] width 322 height 69
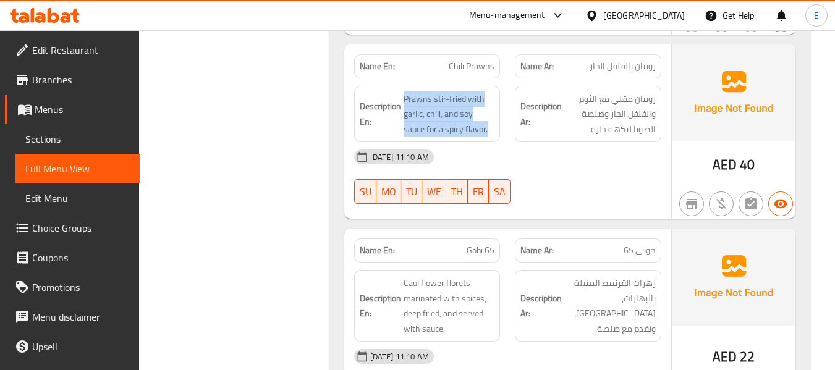
drag, startPoint x: 403, startPoint y: 98, endPoint x: 496, endPoint y: 133, distance: 99.2
click at [496, 133] on div "Description En: Prawns stir-fried with garlic, chili, and soy sauce for a spicy…" at bounding box center [427, 114] width 146 height 57
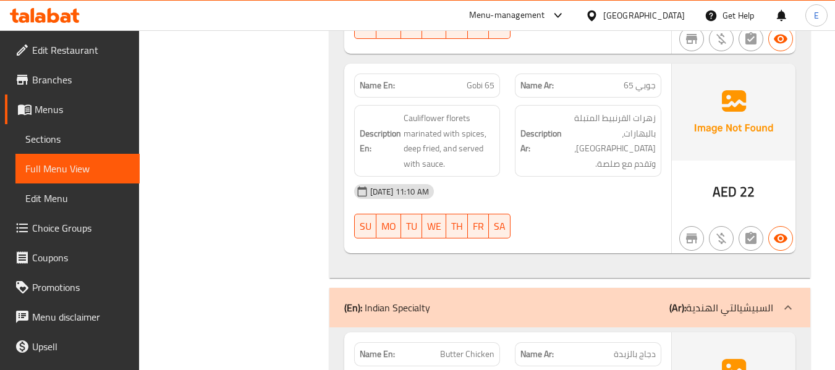
scroll to position [803, 0]
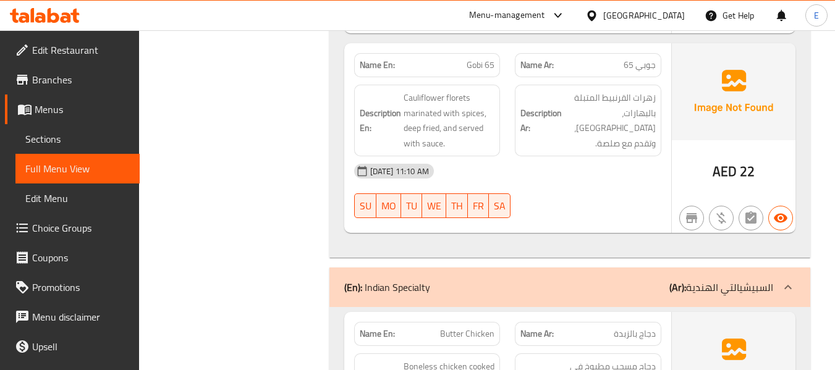
click at [645, 64] on span "جوبي 65" at bounding box center [640, 65] width 32 height 13
click at [459, 66] on p "Name En: Gobi 65" at bounding box center [427, 65] width 135 height 13
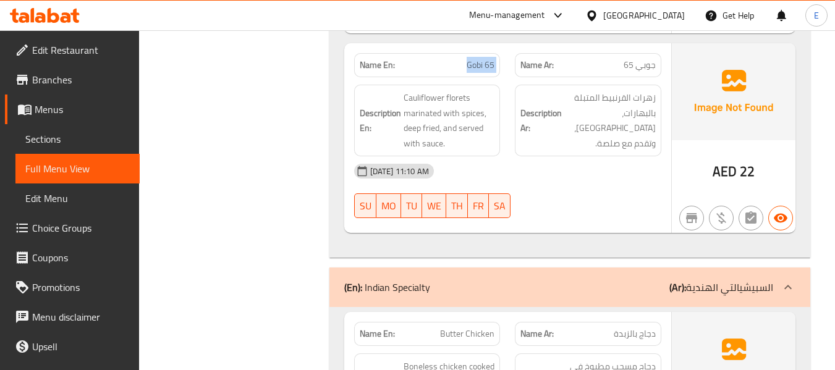
click at [459, 66] on p "Name En: Gobi 65" at bounding box center [427, 65] width 135 height 13
click at [559, 135] on h6 "Description Ar: زهرات القرنبيط المتبلة بالبهارات، مقلية، وتقدم مع صلصة." at bounding box center [587, 120] width 135 height 61
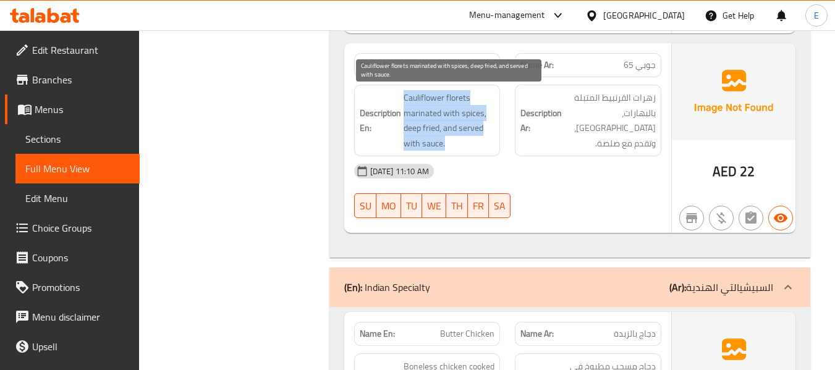
drag, startPoint x: 443, startPoint y: 94, endPoint x: 494, endPoint y: 145, distance: 73.0
click at [494, 145] on h6 "Description En: Cauliflower florets marinated with spices, deep fried, and serv…" at bounding box center [427, 120] width 135 height 61
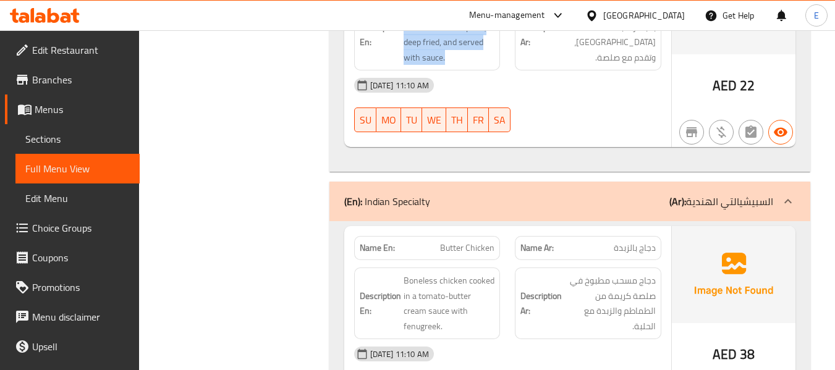
scroll to position [989, 0]
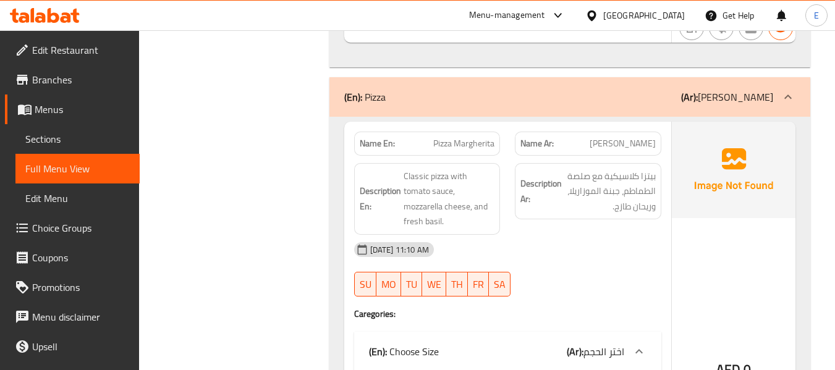
scroll to position [2281, 0]
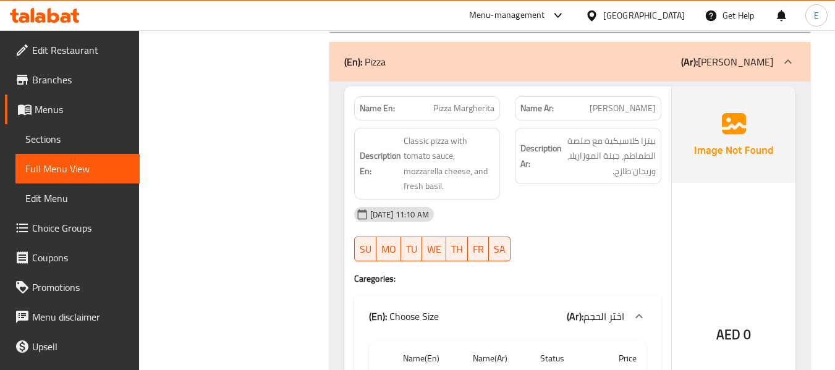
click at [454, 103] on span "Pizza Margherita" at bounding box center [463, 108] width 61 height 13
click at [625, 108] on span "[PERSON_NAME]" at bounding box center [623, 108] width 66 height 13
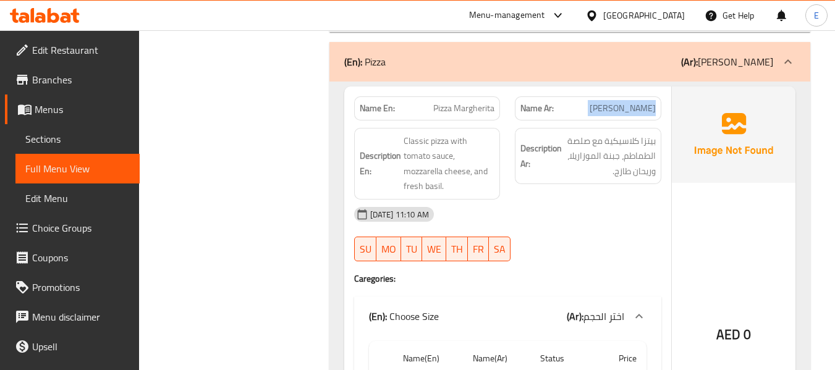
click at [625, 108] on span "[PERSON_NAME]" at bounding box center [623, 108] width 66 height 13
click at [626, 108] on span "[PERSON_NAME]" at bounding box center [623, 108] width 66 height 13
click at [626, 114] on span "[PERSON_NAME]" at bounding box center [623, 108] width 66 height 13
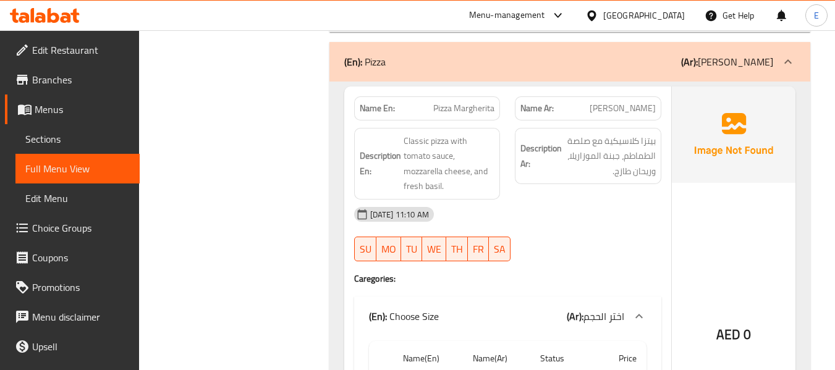
click at [460, 112] on span "Pizza Margherita" at bounding box center [463, 108] width 61 height 13
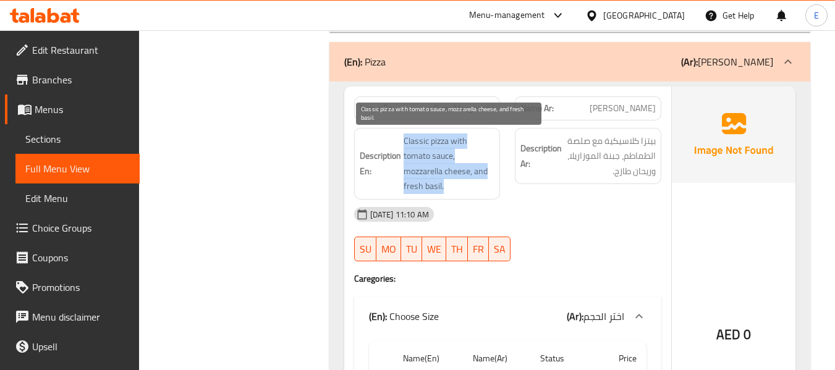
drag, startPoint x: 398, startPoint y: 135, endPoint x: 475, endPoint y: 187, distance: 93.1
click at [475, 187] on h6 "Description En: Classic pizza with tomato sauce, mozzarella cheese, and fresh b…" at bounding box center [427, 164] width 135 height 61
click at [475, 187] on span "Classic pizza with tomato sauce, mozzarella cheese, and fresh basil." at bounding box center [449, 164] width 91 height 61
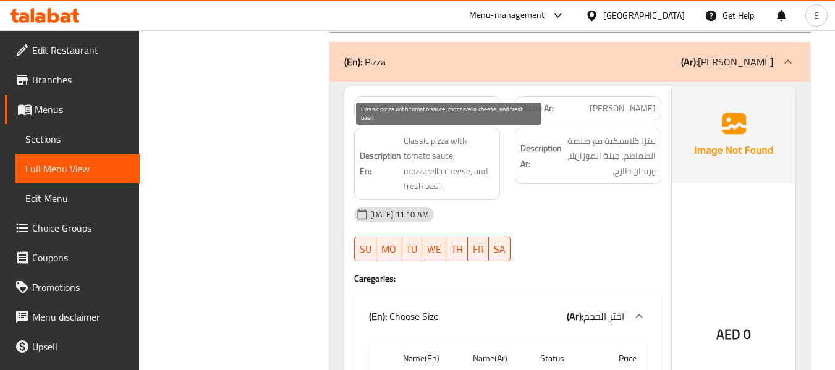
click at [475, 187] on span "Classic pizza with tomato sauce, mozzarella cheese, and fresh basil." at bounding box center [449, 164] width 91 height 61
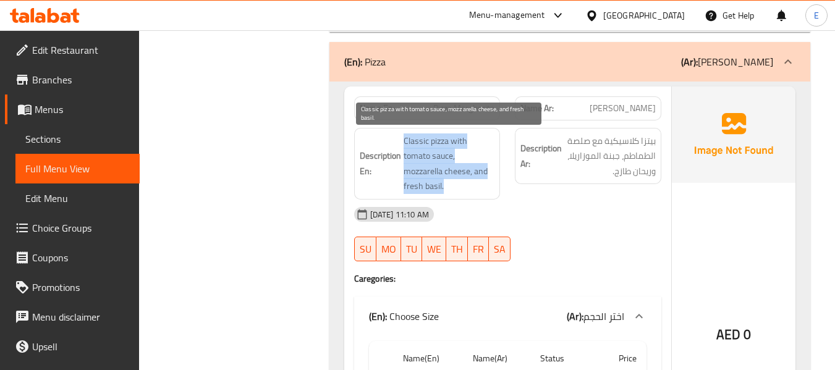
click at [475, 187] on span "Classic pizza with tomato sauce, mozzarella cheese, and fresh basil." at bounding box center [449, 164] width 91 height 61
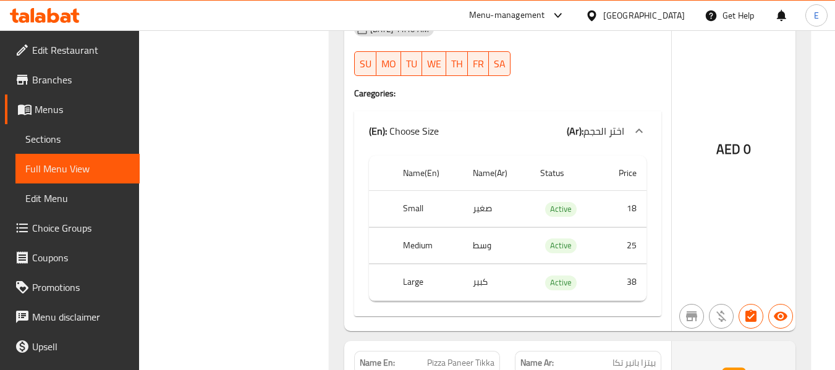
scroll to position [2529, 0]
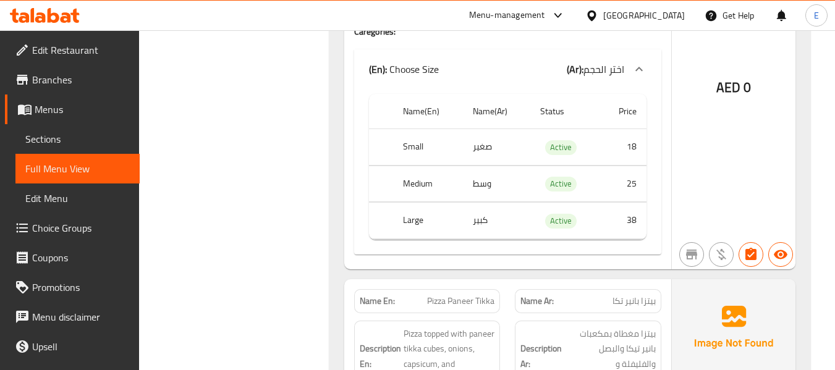
click at [488, 184] on td "وسط" at bounding box center [496, 184] width 67 height 36
click at [489, 222] on td "كبير" at bounding box center [496, 221] width 67 height 36
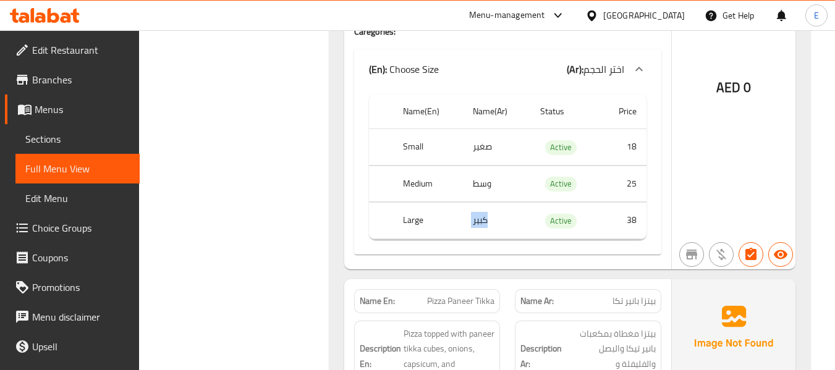
click at [489, 222] on td "كبير" at bounding box center [496, 221] width 67 height 36
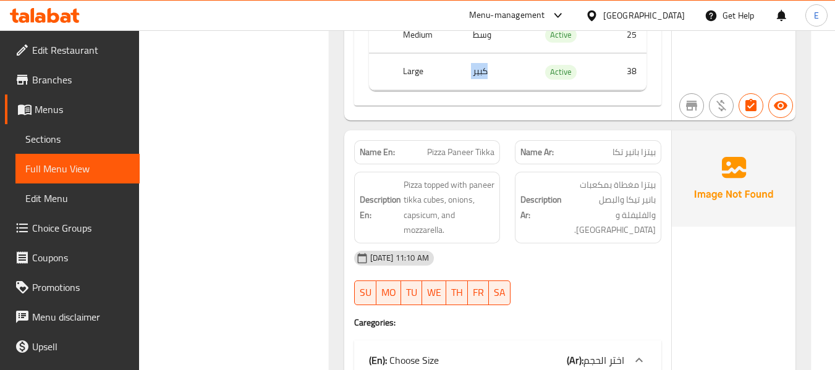
scroll to position [2776, 0]
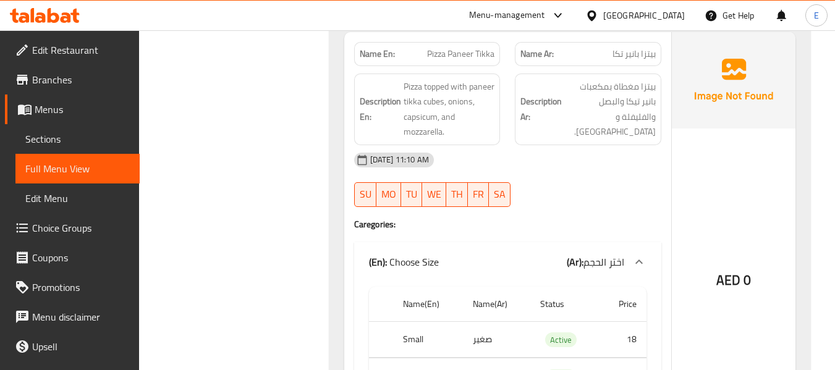
click at [647, 54] on span "بيتزا بانير تكا" at bounding box center [634, 54] width 43 height 13
click at [464, 58] on span "Pizza Paneer Tikka" at bounding box center [460, 54] width 67 height 13
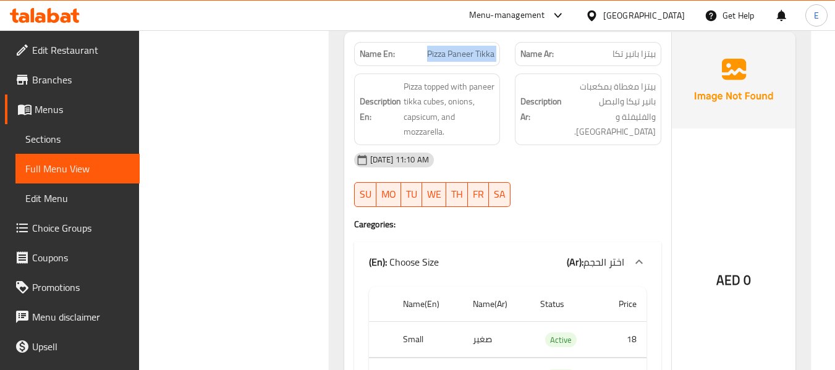
click at [464, 58] on span "Pizza Paneer Tikka" at bounding box center [460, 54] width 67 height 13
click at [463, 58] on span "Pizza Paneer Tikka" at bounding box center [460, 54] width 67 height 13
click at [607, 174] on div "[DATE] 11:10 AM" at bounding box center [508, 160] width 322 height 30
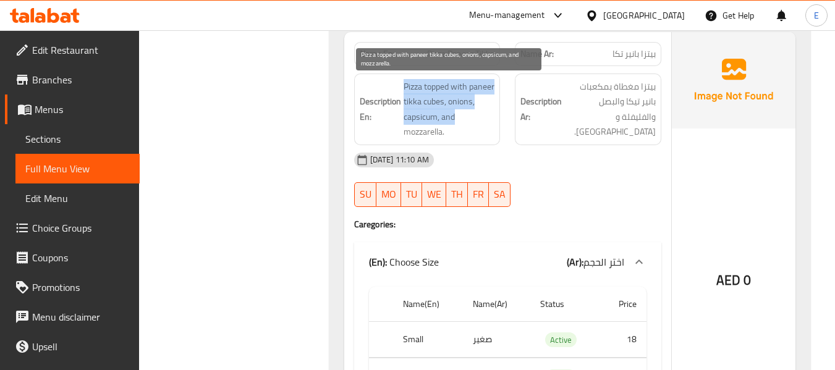
drag, startPoint x: 399, startPoint y: 85, endPoint x: 485, endPoint y: 122, distance: 93.3
click at [485, 122] on h6 "Description En: Pizza topped with paneer tikka cubes, onions, capsicum, and moz…" at bounding box center [427, 109] width 135 height 61
click at [485, 122] on span "Pizza topped with paneer tikka cubes, onions, capsicum, and mozzarella." at bounding box center [449, 109] width 91 height 61
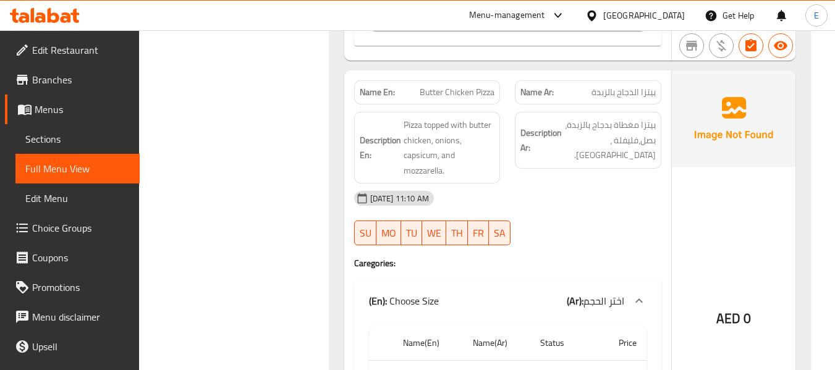
scroll to position [3208, 0]
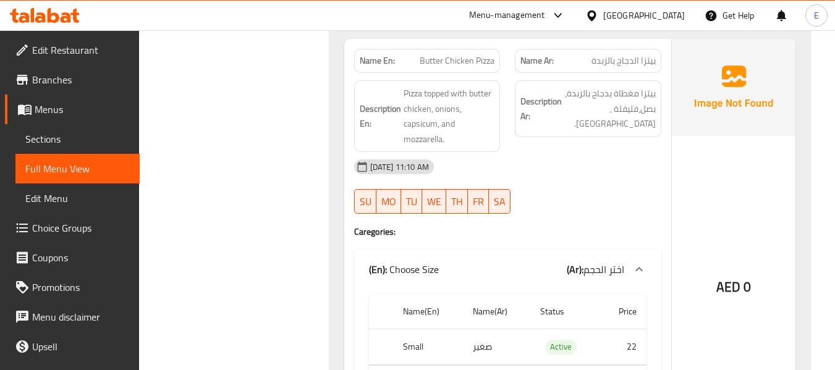
click at [490, 66] on span "Butter Chicken Pizza" at bounding box center [457, 60] width 75 height 13
click at [627, 56] on span "بيتزا الدجاج بالزبدة" at bounding box center [623, 60] width 64 height 13
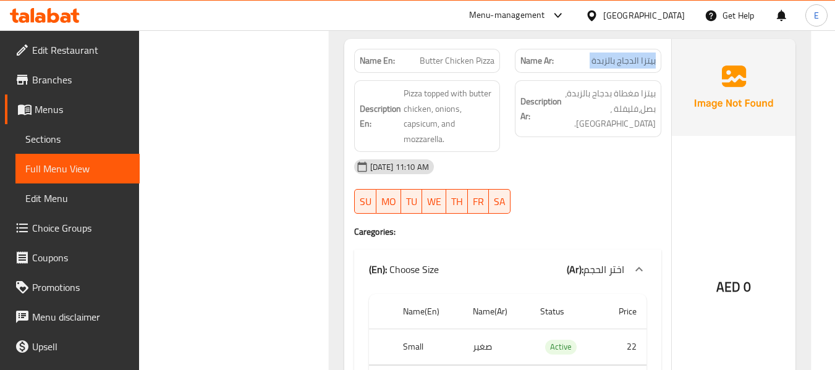
click at [628, 56] on span "بيتزا الدجاج بالزبدة" at bounding box center [623, 60] width 64 height 13
click at [615, 160] on div "[DATE] 11:10 AM" at bounding box center [508, 167] width 322 height 30
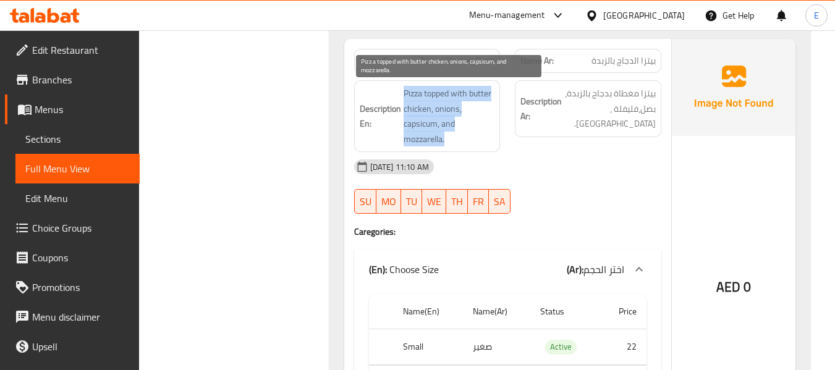
drag, startPoint x: 400, startPoint y: 83, endPoint x: 464, endPoint y: 134, distance: 81.9
click at [464, 134] on div "Description En: Pizza topped with butter chicken, onions, capsicum, and mozzare…" at bounding box center [427, 116] width 146 height 72
click at [464, 134] on span "Pizza topped with butter chicken, onions, capsicum, and mozzarella." at bounding box center [449, 116] width 91 height 61
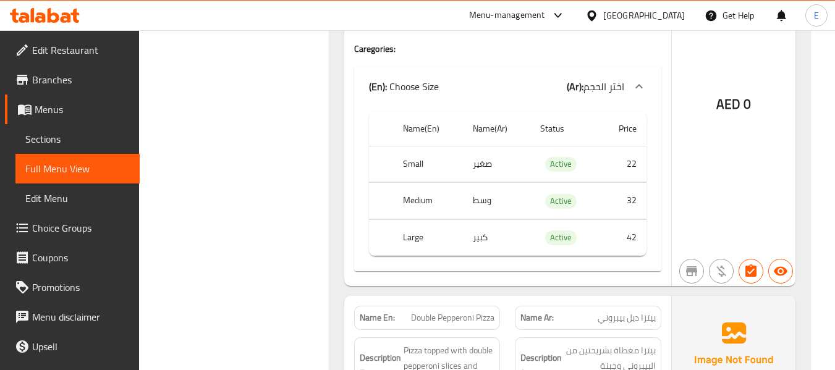
scroll to position [3394, 0]
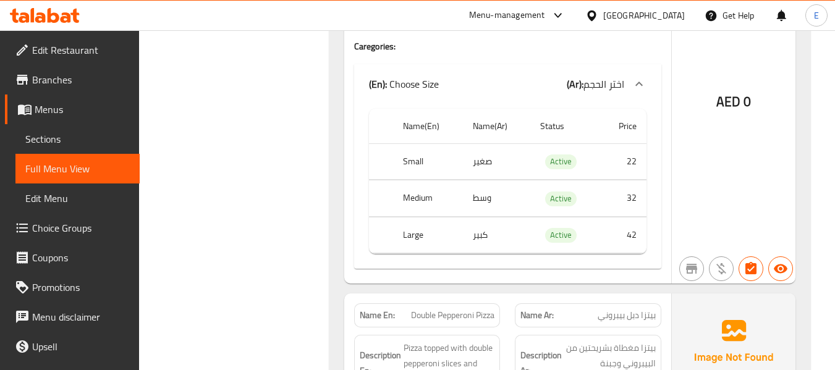
click at [470, 237] on td "كبير" at bounding box center [496, 235] width 67 height 36
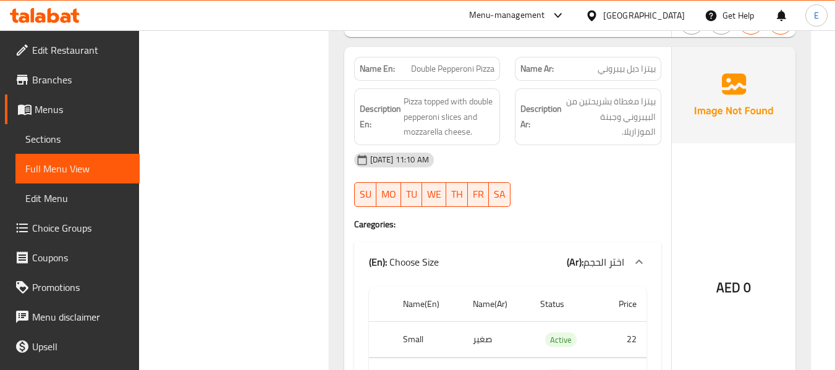
scroll to position [3641, 0]
click at [464, 67] on span "Double Pepperoni Pizza" at bounding box center [452, 68] width 83 height 13
click at [611, 70] on span "بيتزا دبل بيبروني" at bounding box center [627, 68] width 58 height 13
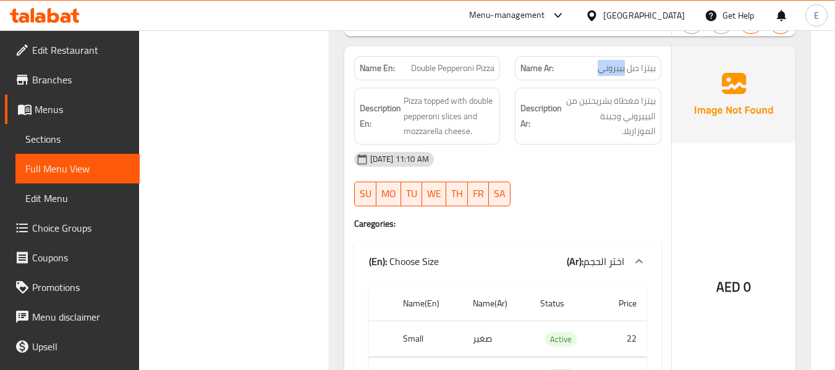
click at [611, 70] on span "بيتزا دبل بيبروني" at bounding box center [627, 68] width 58 height 13
click at [612, 165] on div "[DATE] 11:10 AM" at bounding box center [508, 160] width 322 height 30
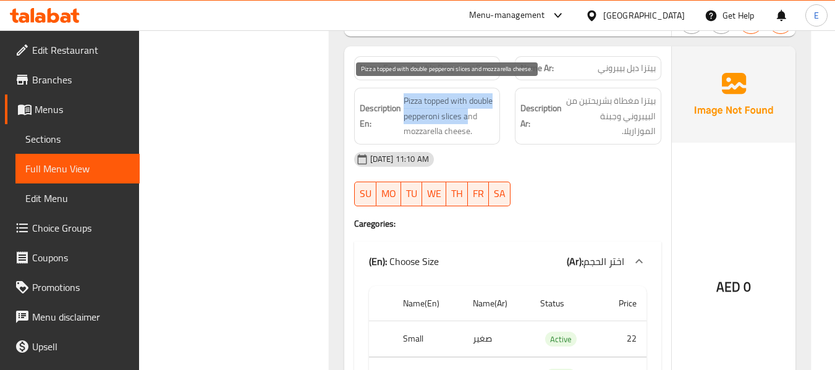
drag, startPoint x: 403, startPoint y: 94, endPoint x: 467, endPoint y: 112, distance: 66.1
click at [467, 112] on span "Pizza topped with double pepperoni slices and mozzarella cheese." at bounding box center [449, 116] width 91 height 46
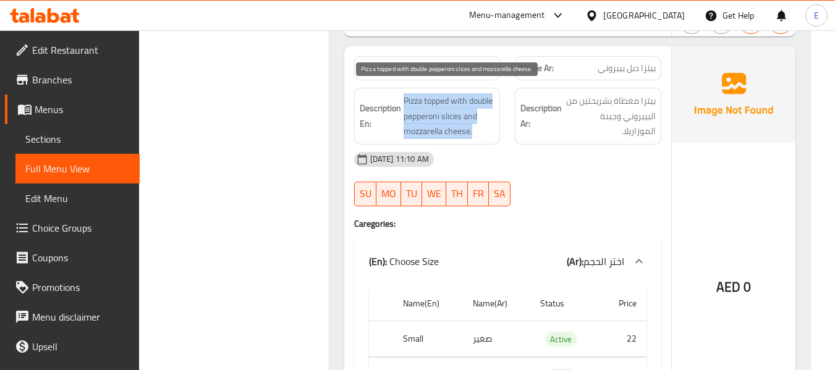
click at [467, 112] on span "Pizza topped with double pepperoni slices and mozzarella cheese." at bounding box center [449, 116] width 91 height 46
click at [457, 109] on span "Pizza topped with double pepperoni slices and mozzarella cheese." at bounding box center [449, 116] width 91 height 46
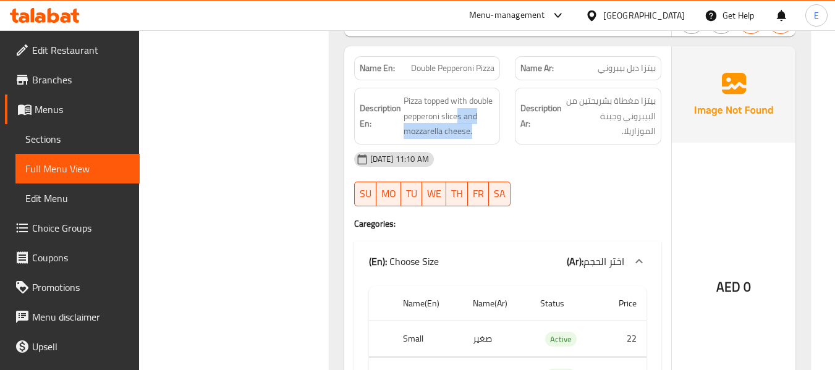
drag, startPoint x: 459, startPoint y: 116, endPoint x: 486, endPoint y: 142, distance: 37.2
click at [486, 142] on div "Description En: Pizza topped with double pepperoni slices and mozzarella cheese." at bounding box center [427, 116] width 146 height 57
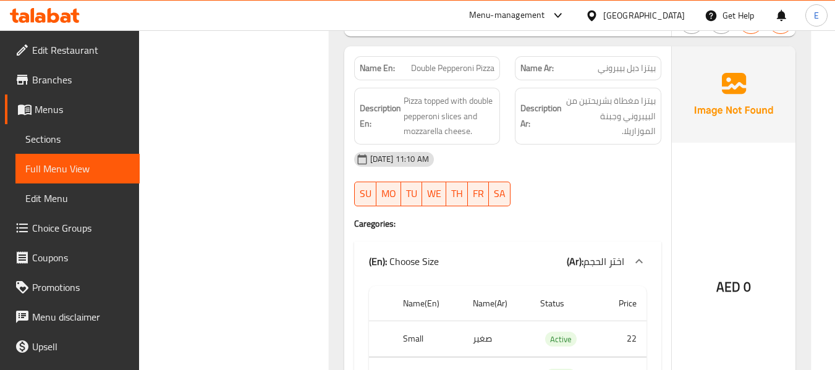
click at [470, 75] on span "Double Pepperoni Pizza" at bounding box center [452, 68] width 83 height 13
copy span "Double Pepperoni Pizza"
click at [640, 71] on span "بيتزا دبل بيبروني" at bounding box center [627, 68] width 58 height 13
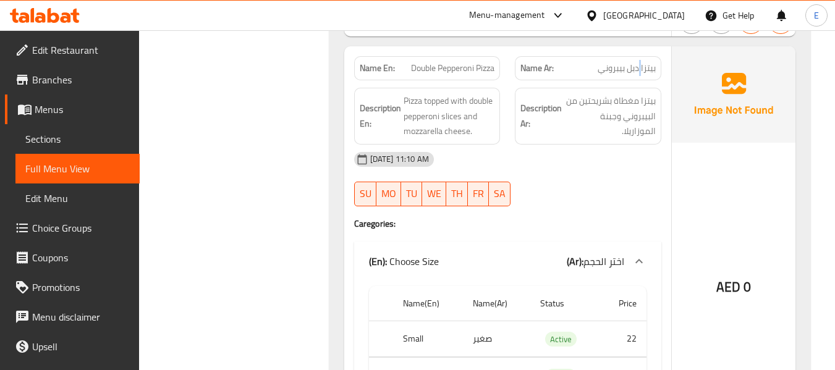
click at [640, 71] on span "بيتزا دبل بيبروني" at bounding box center [627, 68] width 58 height 13
click at [445, 64] on span "Double Pepperoni Pizza" at bounding box center [452, 68] width 83 height 13
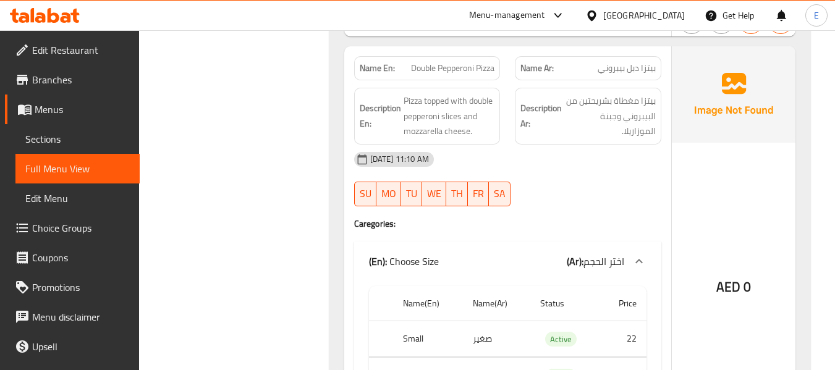
click at [563, 159] on div "[DATE] 11:10 AM" at bounding box center [508, 160] width 322 height 30
click at [596, 167] on div "[DATE] 11:10 AM" at bounding box center [508, 160] width 322 height 30
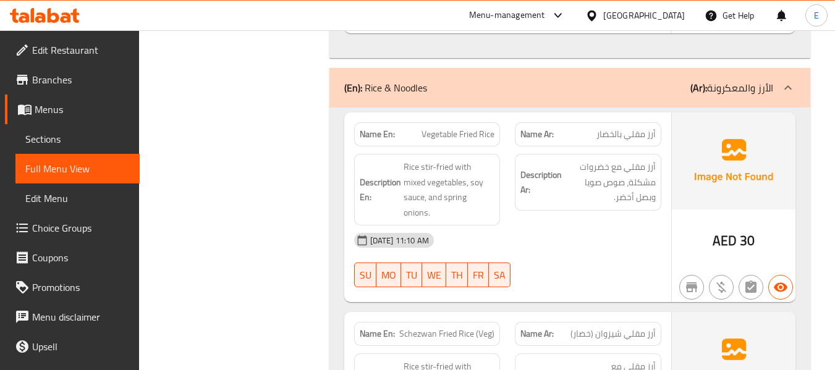
scroll to position [4074, 0]
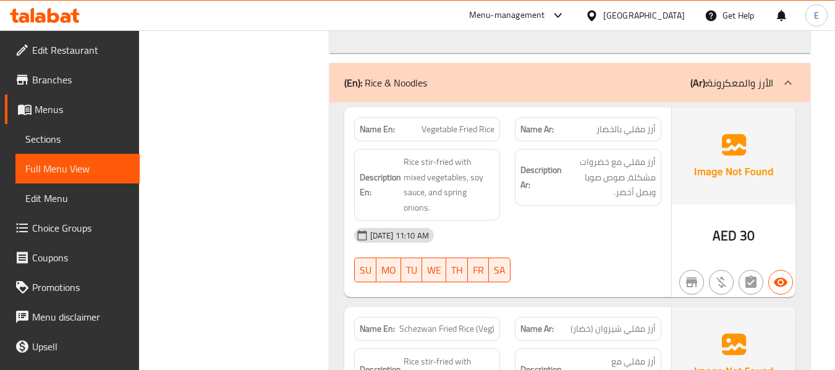
click at [636, 123] on span "أرز مقلي بالخضار" at bounding box center [625, 129] width 59 height 13
click at [461, 127] on span "Vegetable Fried Rice" at bounding box center [458, 129] width 73 height 13
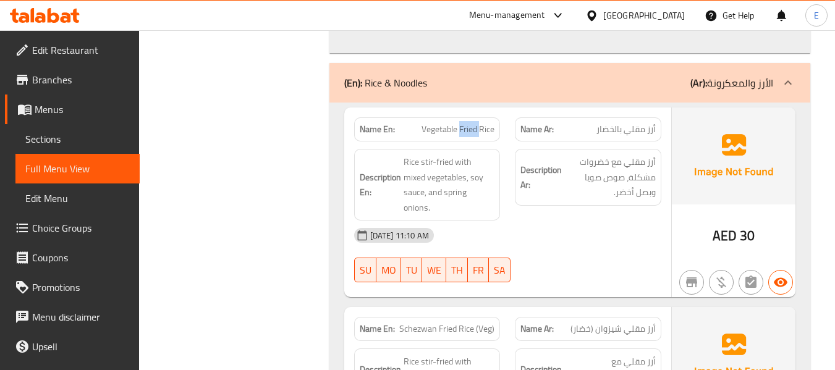
click at [461, 127] on span "Vegetable Fried Rice" at bounding box center [458, 129] width 73 height 13
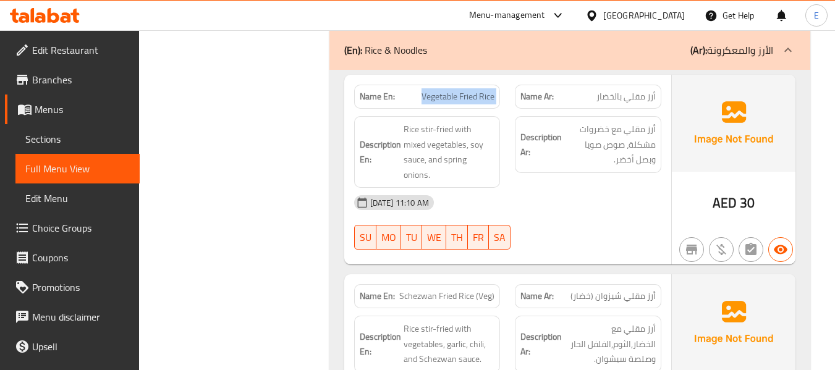
scroll to position [4136, 0]
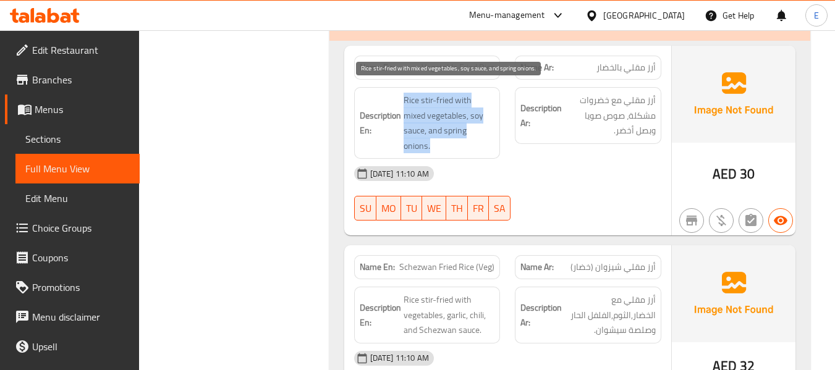
drag, startPoint x: 405, startPoint y: 97, endPoint x: 490, endPoint y: 138, distance: 94.0
click at [490, 138] on span "Rice stir-fried with mixed vegetables, soy sauce, and spring onions." at bounding box center [449, 123] width 91 height 61
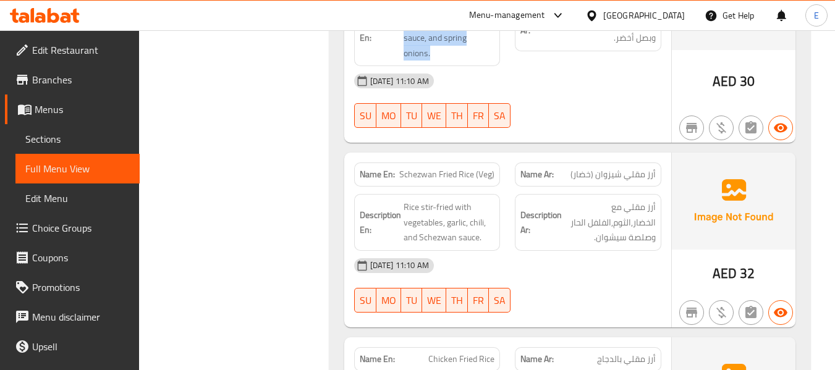
scroll to position [4321, 0]
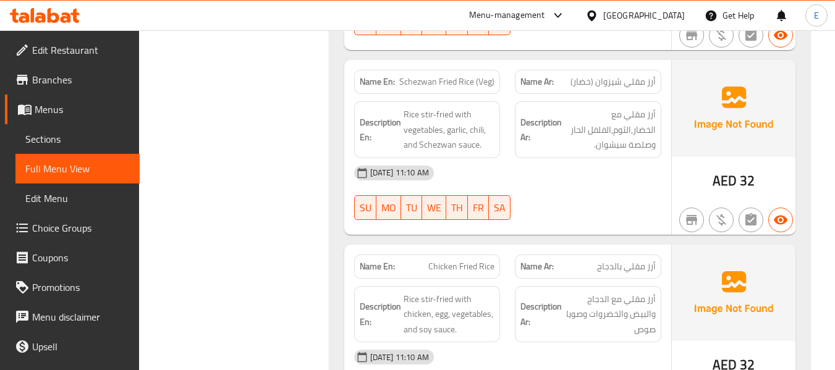
click at [643, 94] on div "Description Ar: أرز مقلي مع الخضار,الثوم,الفلفل الحار وصلصة سيشوان." at bounding box center [587, 130] width 161 height 72
click at [640, 75] on span "أرز مقلي شيزوان (خضار)" at bounding box center [612, 81] width 85 height 13
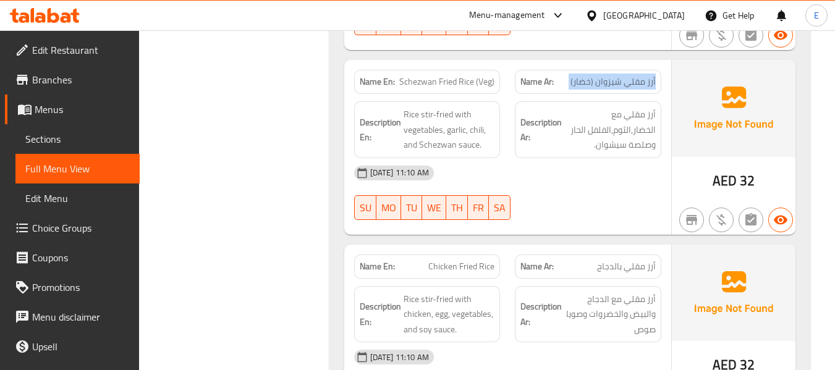
click at [640, 75] on span "أرز مقلي شيزوان (خضار)" at bounding box center [612, 81] width 85 height 13
click at [424, 75] on span "Schezwan Fried Rice (Veg)" at bounding box center [446, 81] width 95 height 13
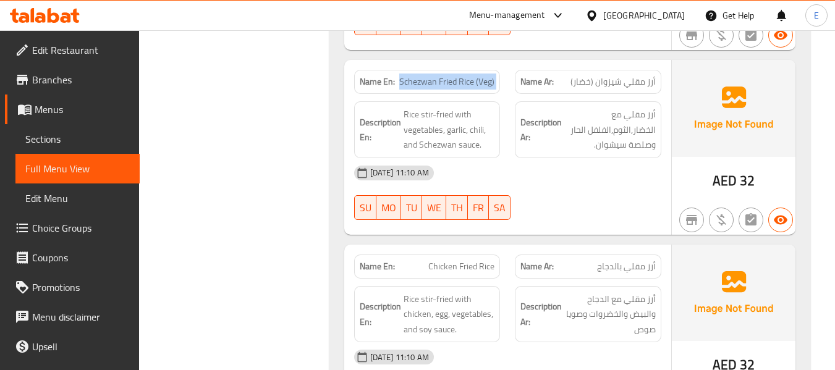
click at [424, 75] on span "Schezwan Fried Rice (Veg)" at bounding box center [446, 81] width 95 height 13
click at [556, 158] on div "[DATE] 11:10 AM" at bounding box center [508, 173] width 322 height 30
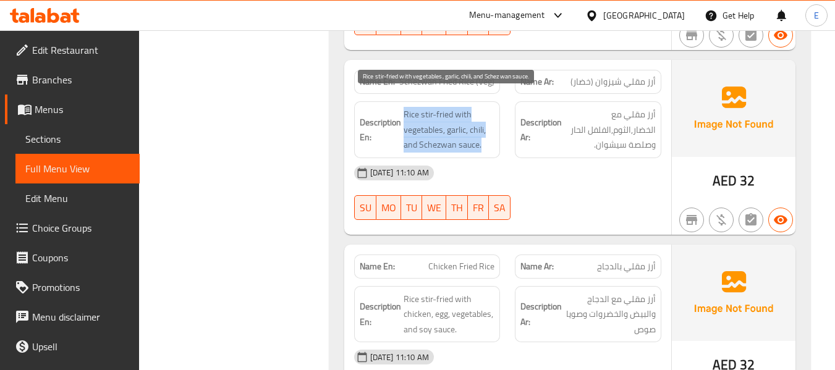
drag, startPoint x: 403, startPoint y: 93, endPoint x: 492, endPoint y: 127, distance: 95.5
click at [492, 127] on span "Rice stir-fried with vegetables, garlic, chili, and Schezwan sauce." at bounding box center [449, 130] width 91 height 46
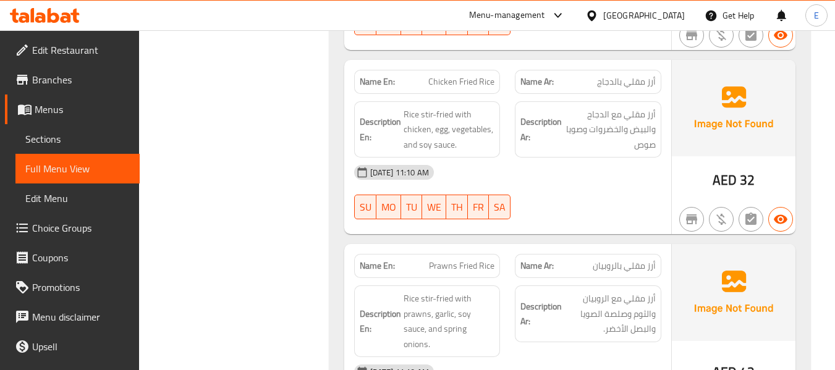
scroll to position [4506, 0]
click at [661, 69] on div "Name Ar: أرز مقلي بالدجاج" at bounding box center [588, 81] width 146 height 24
click at [478, 75] on div "Name En: Chicken Fried Rice" at bounding box center [427, 81] width 146 height 24
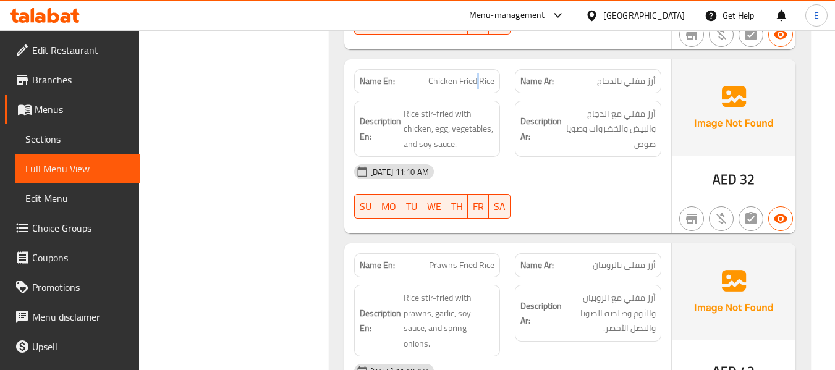
click at [478, 75] on div "Name En: Chicken Fried Rice" at bounding box center [427, 81] width 146 height 24
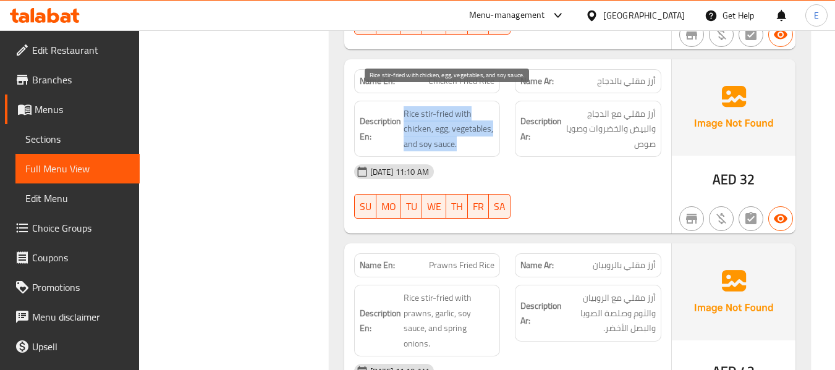
drag, startPoint x: 398, startPoint y: 87, endPoint x: 490, endPoint y: 135, distance: 103.9
click at [490, 135] on div "Description En: Rice stir-fried with chicken, egg, vegetables, and soy sauce." at bounding box center [427, 129] width 146 height 57
click at [490, 135] on span "Rice stir-fried with chicken, egg, vegetables, and soy sauce." at bounding box center [449, 129] width 91 height 46
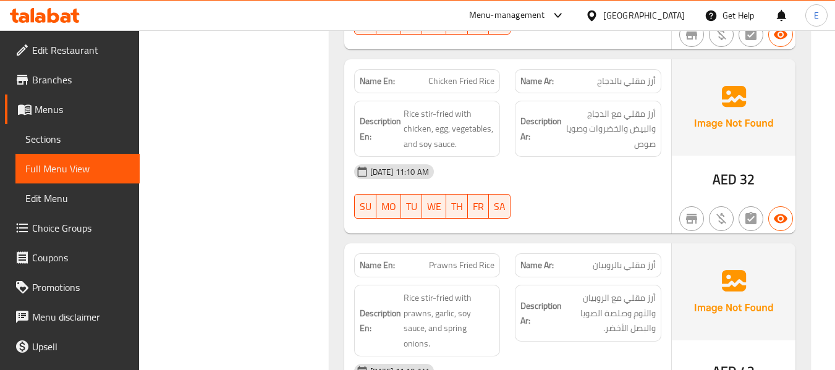
click at [531, 166] on div "[DATE] 11:10 AM" at bounding box center [508, 172] width 322 height 30
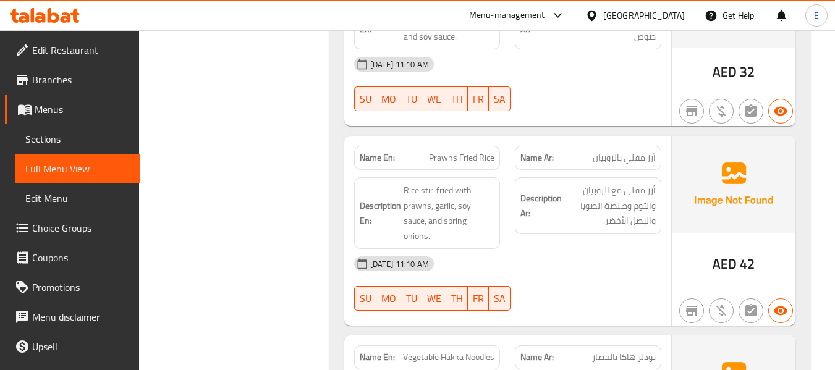
scroll to position [4692, 0]
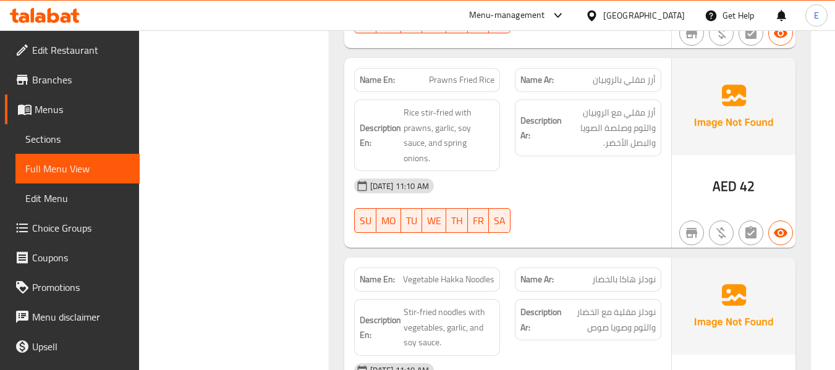
click at [648, 74] on span "أرز مقلي بالروبيان" at bounding box center [624, 80] width 63 height 13
click at [464, 74] on span "Prawns Fried Rice" at bounding box center [462, 80] width 66 height 13
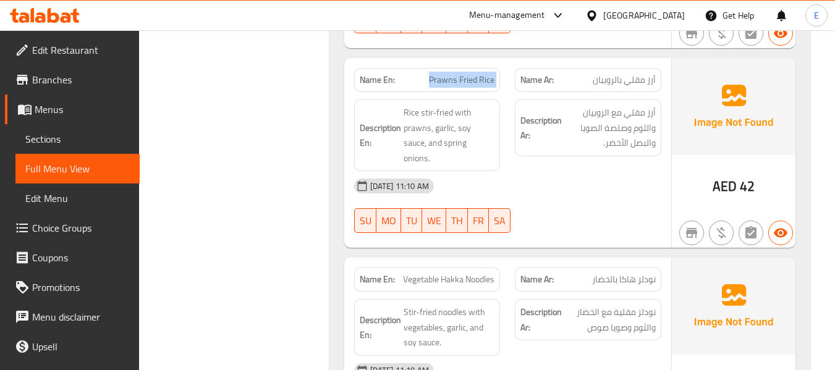
click at [464, 74] on span "Prawns Fried Rice" at bounding box center [462, 80] width 66 height 13
click at [626, 172] on div "06-10-2025 11:10 AM SU MO TU WE TH FR SA" at bounding box center [508, 205] width 322 height 69
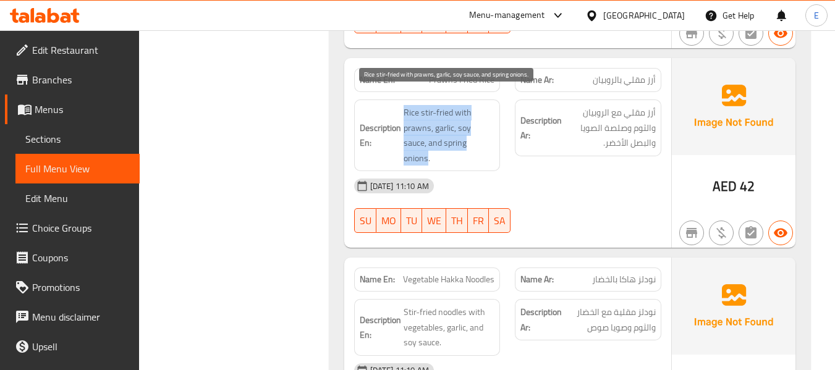
drag, startPoint x: 435, startPoint y: 93, endPoint x: 492, endPoint y: 127, distance: 65.9
click at [492, 127] on h6 "Description En: Rice stir-fried with prawns, garlic, soy sauce, and spring onio…" at bounding box center [427, 135] width 135 height 61
click at [492, 127] on span "Rice stir-fried with prawns, garlic, soy sauce, and spring onions." at bounding box center [449, 135] width 91 height 61
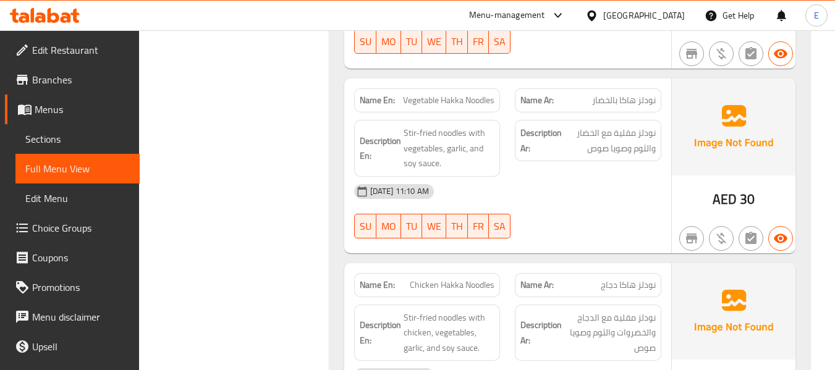
scroll to position [4877, 0]
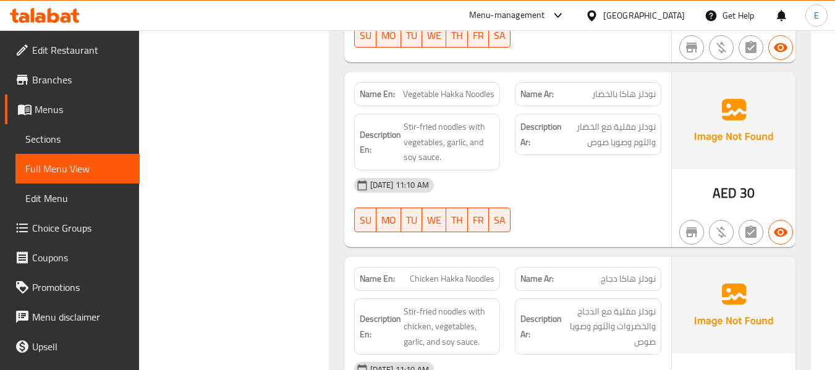
click at [464, 88] on span "Vegetable Hakka Noodles" at bounding box center [448, 94] width 91 height 13
click at [621, 88] on span "نودلز هاكا بالخضار" at bounding box center [624, 94] width 64 height 13
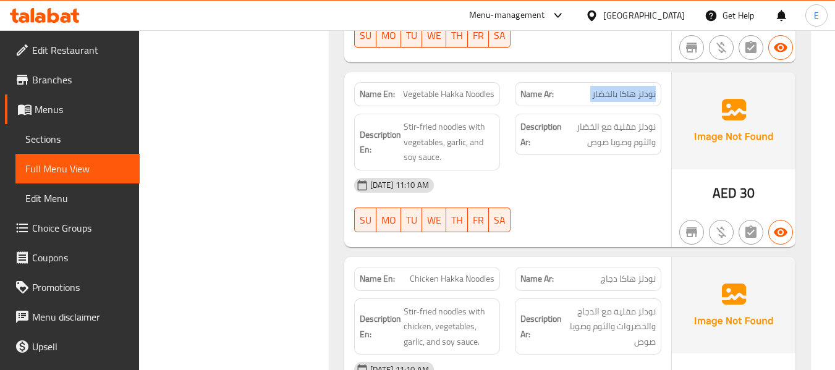
click at [621, 88] on span "نودلز هاكا بالخضار" at bounding box center [624, 94] width 64 height 13
click at [625, 135] on div "Description Ar: نودلز مقلية مع الخضار والثوم وصويا صوص" at bounding box center [587, 142] width 161 height 72
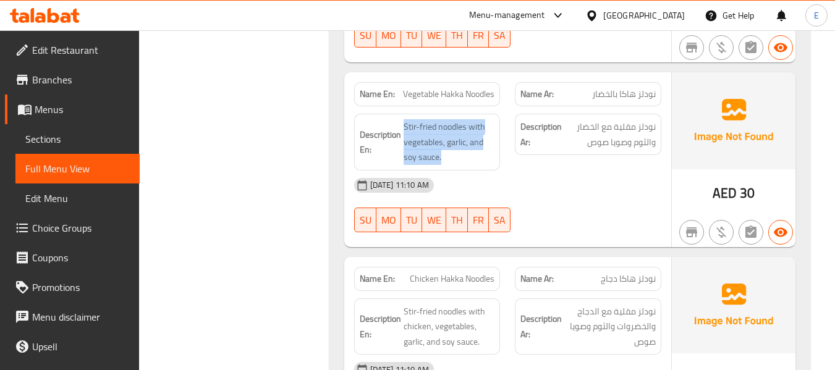
drag, startPoint x: 405, startPoint y: 94, endPoint x: 503, endPoint y: 121, distance: 101.4
click at [503, 121] on div "Description En: Stir-fried noodles with vegetables, garlic, and soy sauce." at bounding box center [427, 142] width 161 height 72
click at [595, 171] on div "[DATE] 11:10 AM" at bounding box center [508, 186] width 322 height 30
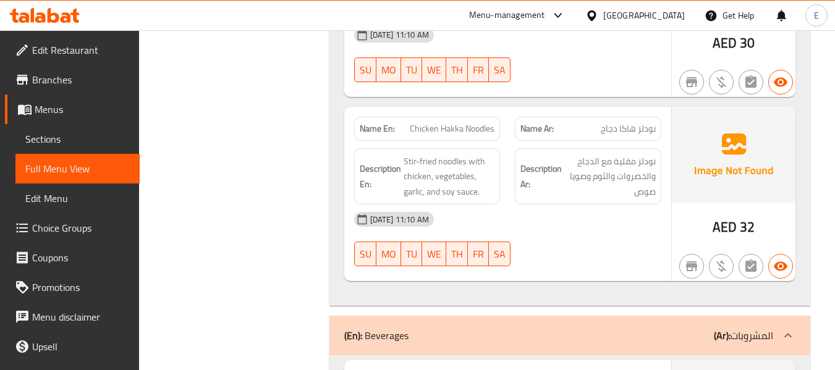
scroll to position [5063, 0]
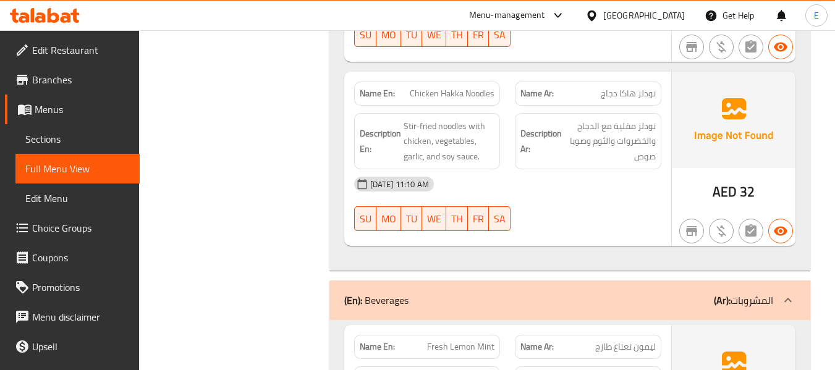
click at [621, 82] on div "Name Ar: نودلز هاكا دجاج" at bounding box center [588, 94] width 146 height 24
click at [442, 82] on div "Name En: Chicken Hakka Noodles" at bounding box center [427, 94] width 146 height 24
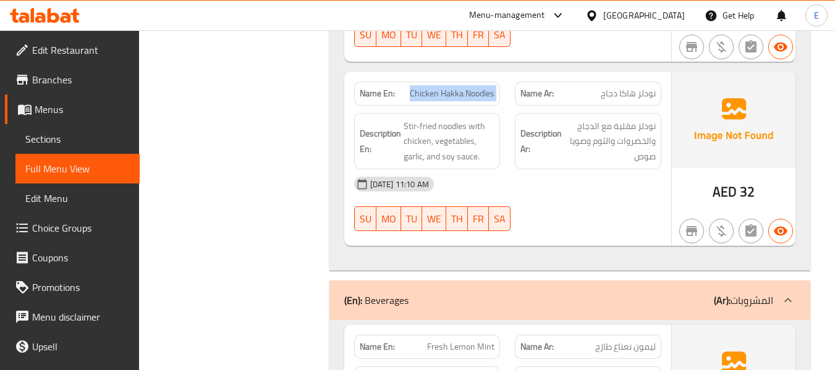
click at [442, 82] on div "Name En: Chicken Hakka Noodles" at bounding box center [427, 94] width 146 height 24
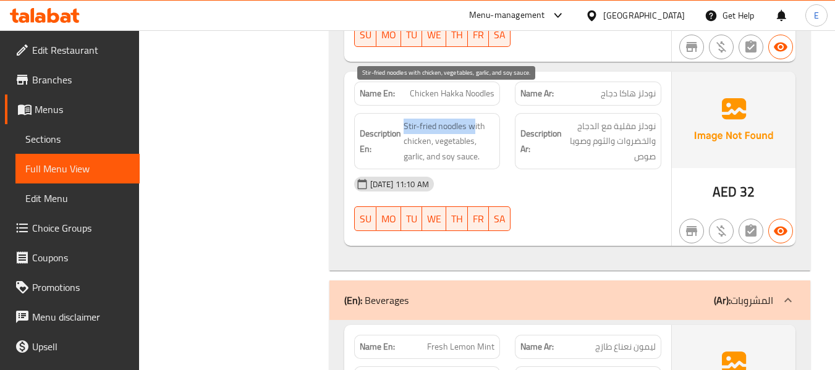
drag, startPoint x: 399, startPoint y: 91, endPoint x: 472, endPoint y: 91, distance: 72.3
click at [472, 119] on h6 "Description En: Stir-fried noodles with chicken, vegetables, garlic, and soy sa…" at bounding box center [427, 142] width 135 height 46
click at [481, 119] on span "Stir-fried noodles with chicken, vegetables, garlic, and soy sauce." at bounding box center [449, 142] width 91 height 46
click at [467, 119] on span "Stir-fried noodles with chicken, vegetables, garlic, and soy sauce." at bounding box center [449, 142] width 91 height 46
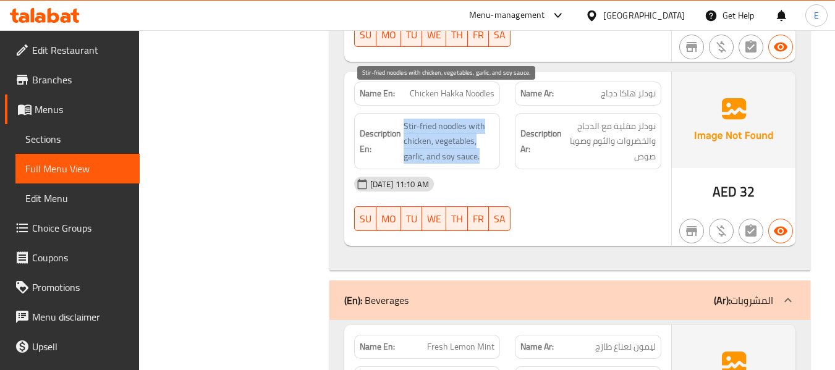
click at [467, 119] on span "Stir-fried noodles with chicken, vegetables, garlic, and soy sauce." at bounding box center [449, 142] width 91 height 46
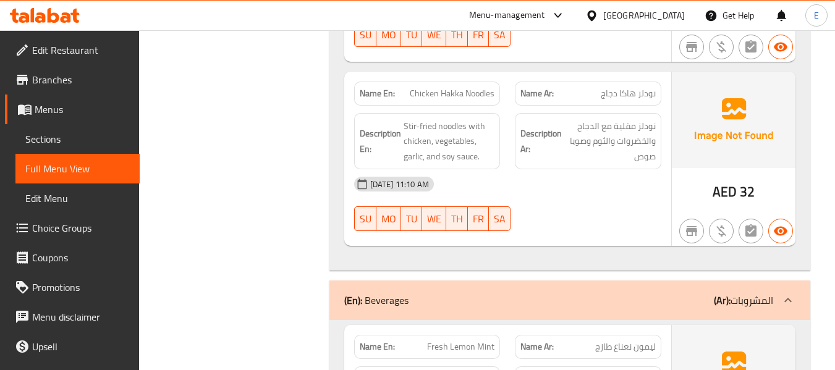
click at [533, 138] on div "Description Ar: نودلز مقلية مع الدجاج والخضروات والثوم وصويا صوص" at bounding box center [588, 141] width 146 height 57
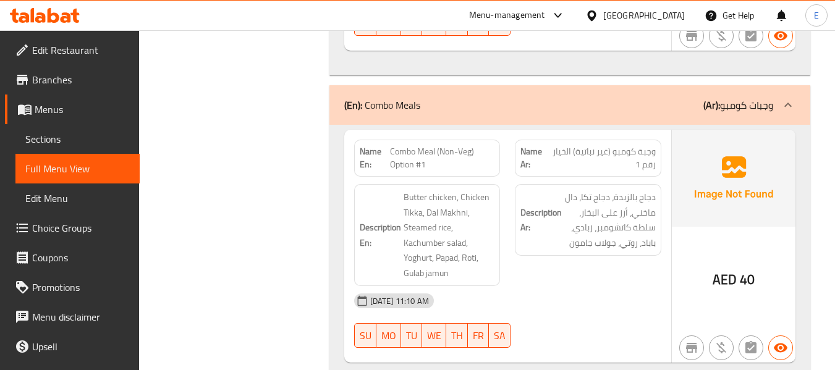
scroll to position [5495, 0]
click at [421, 146] on span "Combo Meal (Non-Veg) Option #1" at bounding box center [442, 159] width 105 height 26
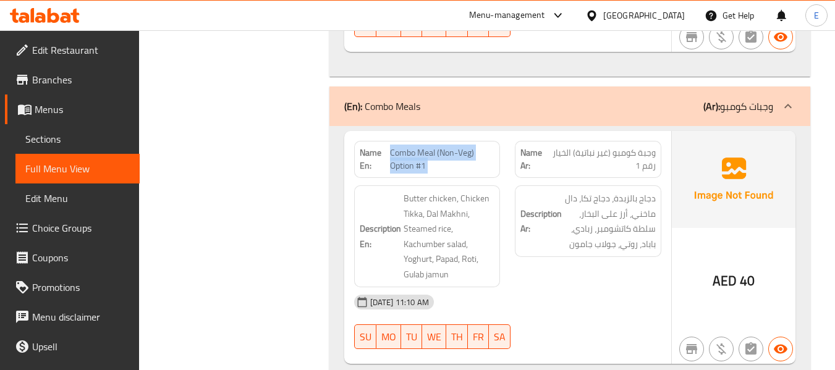
click at [421, 146] on span "Combo Meal (Non-Veg) Option #1" at bounding box center [442, 159] width 105 height 26
click at [587, 146] on span "وجبة كومبو (غير نباتية) الخيار رقم 1" at bounding box center [602, 159] width 107 height 26
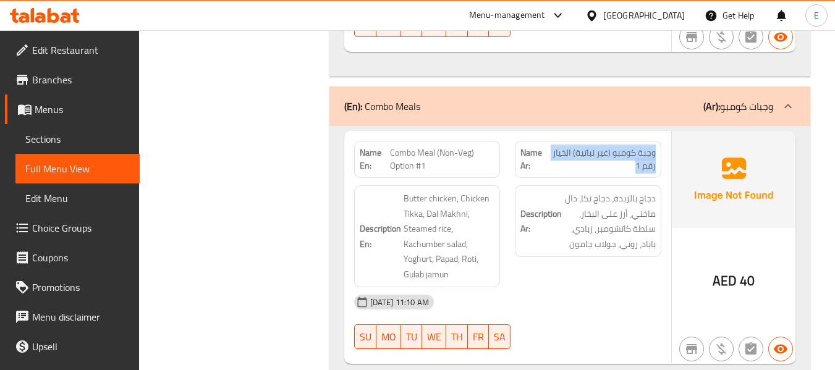
click at [587, 146] on span "وجبة كومبو (غير نباتية) الخيار رقم 1" at bounding box center [602, 159] width 107 height 26
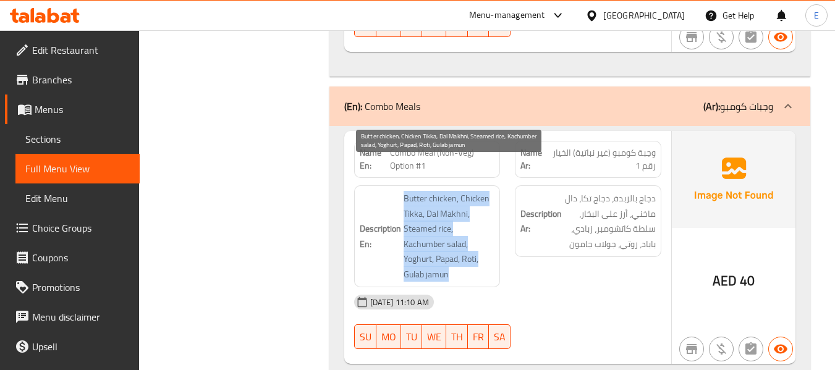
drag, startPoint x: 398, startPoint y: 166, endPoint x: 490, endPoint y: 240, distance: 117.8
click at [490, 240] on h6 "Description En: Butter chicken, Chicken Tikka, Dal Makhni, Steamed rice, Kachum…" at bounding box center [427, 236] width 135 height 91
click at [490, 240] on span "Butter chicken, Chicken Tikka, Dal Makhni, Steamed rice, Kachumber salad, Yoghu…" at bounding box center [449, 236] width 91 height 91
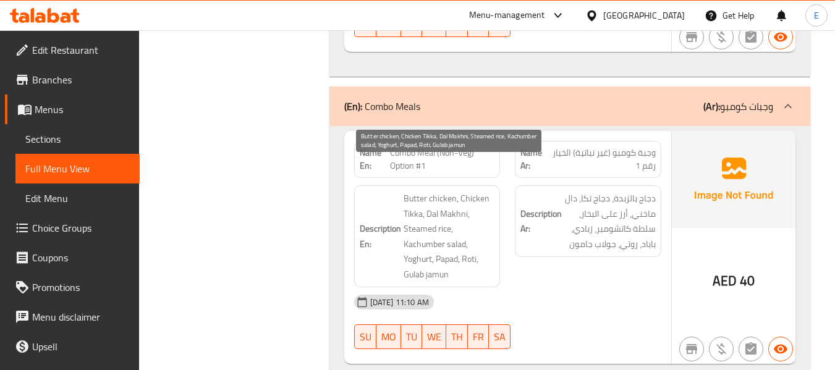
click at [490, 240] on span "Butter chicken, Chicken Tikka, Dal Makhni, Steamed rice, Kachumber salad, Yoghu…" at bounding box center [449, 236] width 91 height 91
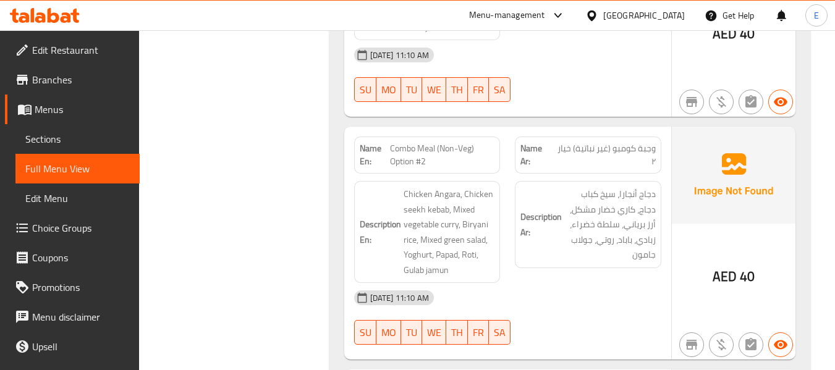
scroll to position [5804, 0]
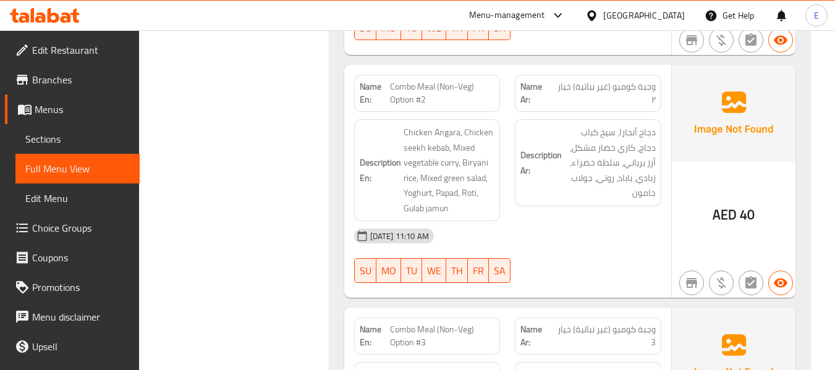
click at [611, 80] on span "وجبة كومبو (غير نباتية) خيار ٢" at bounding box center [604, 93] width 103 height 26
click at [463, 80] on span "Combo Meal (Non-Veg) Option #2" at bounding box center [442, 93] width 105 height 26
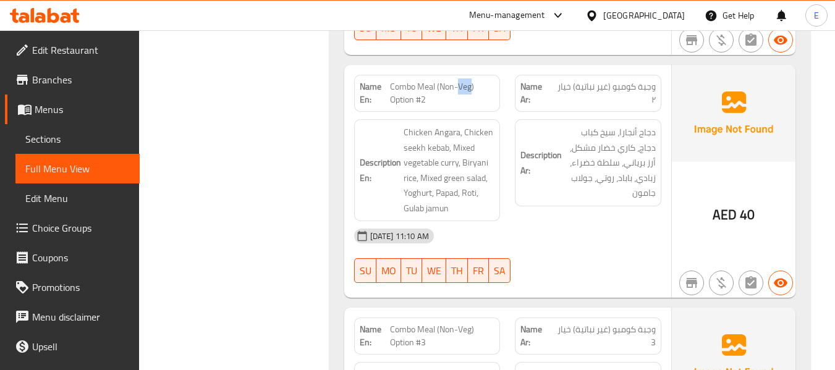
click at [463, 80] on span "Combo Meal (Non-Veg) Option #2" at bounding box center [442, 93] width 105 height 26
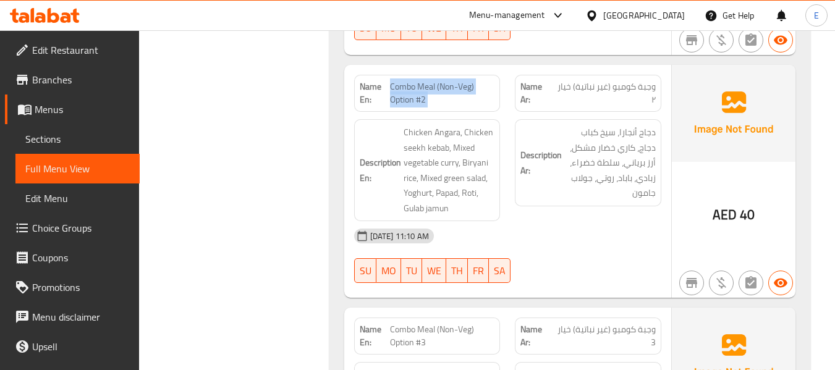
click at [463, 80] on span "Combo Meal (Non-Veg) Option #2" at bounding box center [442, 93] width 105 height 26
click at [557, 80] on span "وجبة كومبو (غير نباتية) خيار ٢" at bounding box center [604, 93] width 103 height 26
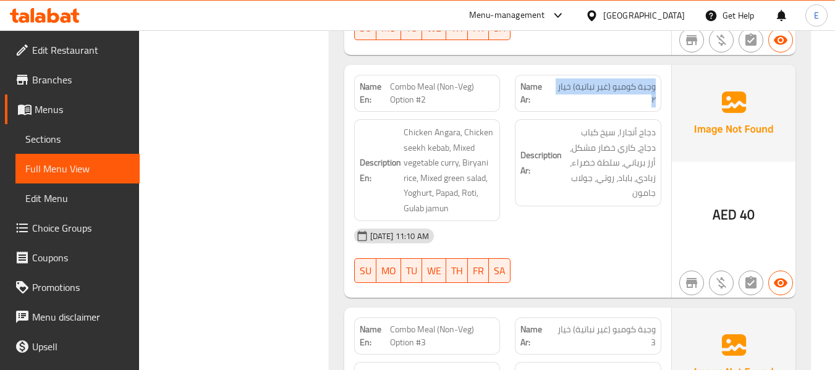
click at [557, 80] on span "وجبة كومبو (غير نباتية) خيار ٢" at bounding box center [604, 93] width 103 height 26
click at [585, 221] on div "[DATE] 11:10 AM" at bounding box center [508, 236] width 322 height 30
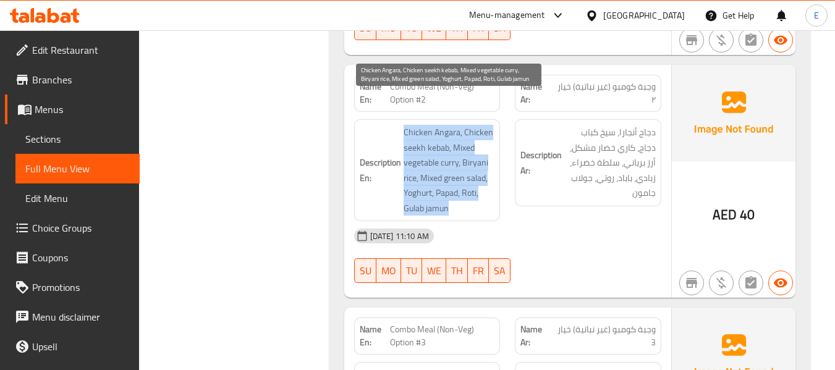
drag, startPoint x: 401, startPoint y: 101, endPoint x: 478, endPoint y: 178, distance: 108.4
click at [478, 178] on h6 "Description En: Chicken Angara, Chicken seekh kebab, Mixed vegetable curry, Bir…" at bounding box center [427, 170] width 135 height 91
click at [478, 178] on span "Chicken Angara, Chicken seekh kebab, Mixed vegetable curry, Biryani rice, Mixed…" at bounding box center [449, 170] width 91 height 91
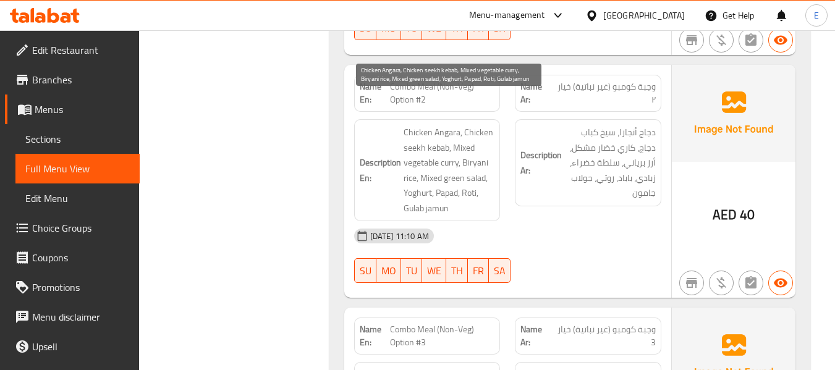
click at [478, 178] on span "Chicken Angara, Chicken seekh kebab, Mixed vegetable curry, Biryani rice, Mixed…" at bounding box center [449, 170] width 91 height 91
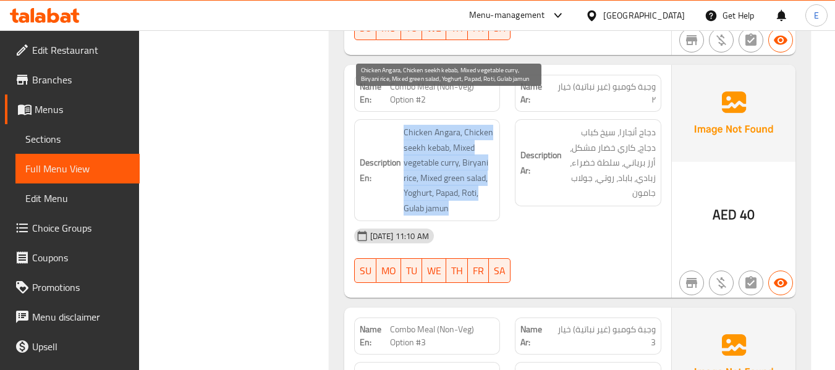
click at [478, 178] on span "Chicken Angara, Chicken seekh kebab, Mixed vegetable curry, Biryani rice, Mixed…" at bounding box center [449, 170] width 91 height 91
click at [435, 146] on span "Chicken Angara, Chicken seekh kebab, Mixed vegetable curry, Biryani rice, Mixed…" at bounding box center [449, 170] width 91 height 91
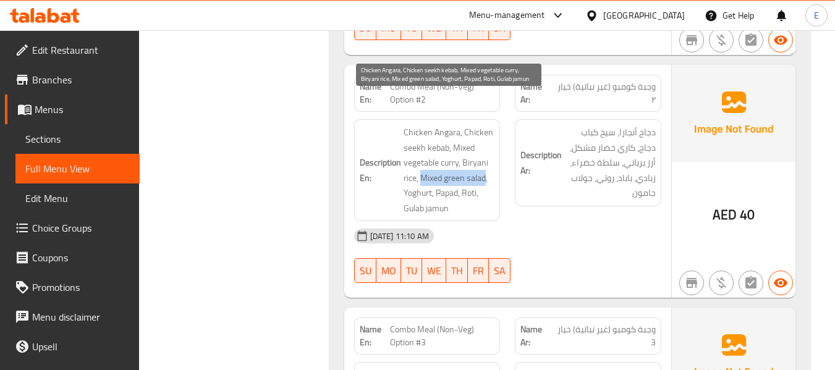
drag, startPoint x: 422, startPoint y: 148, endPoint x: 486, endPoint y: 149, distance: 64.9
click at [486, 149] on span "Chicken Angara, Chicken seekh kebab, Mixed vegetable curry, Biryani rice, Mixed…" at bounding box center [449, 170] width 91 height 91
copy span "Mixed green salad"
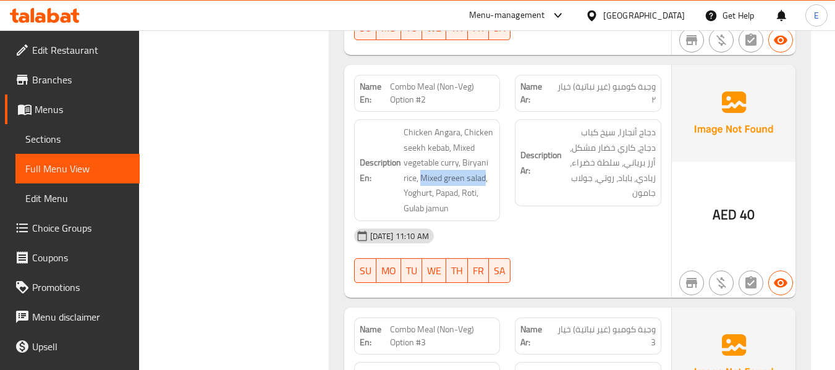
click at [587, 138] on span "دجاج أنجارا، سيخ كباب دجاج، كاري خضار مشكل، أرز برياني، سلطة خضراء، زبادي، بابا…" at bounding box center [609, 163] width 91 height 76
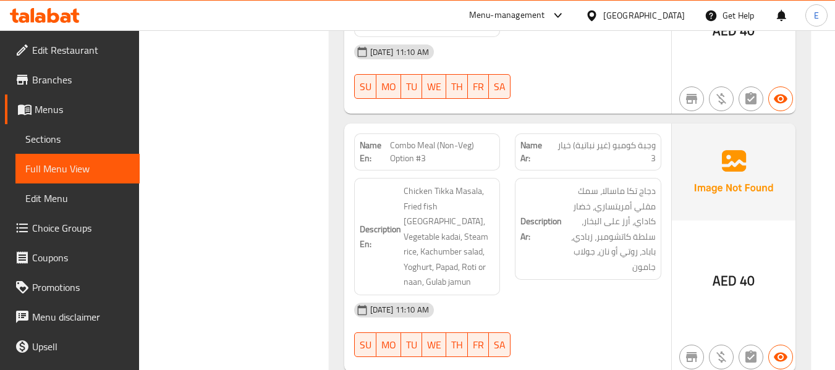
scroll to position [5990, 0]
click at [642, 138] on span "وجبة كومبو (غير نباتية) خيار 3" at bounding box center [604, 151] width 103 height 26
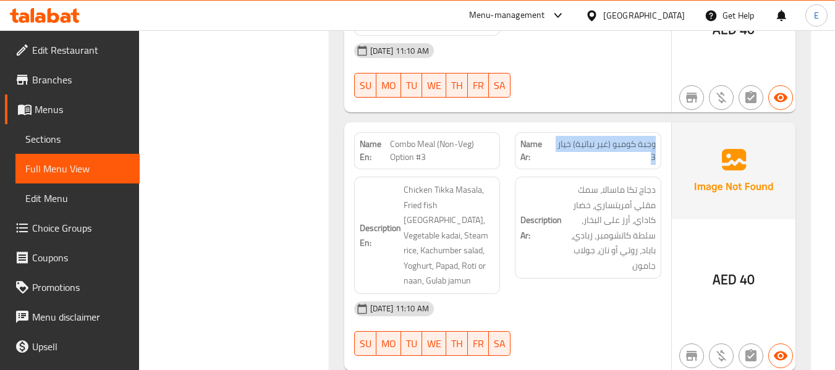
click at [642, 138] on span "وجبة كومبو (غير نباتية) خيار 3" at bounding box center [604, 151] width 103 height 26
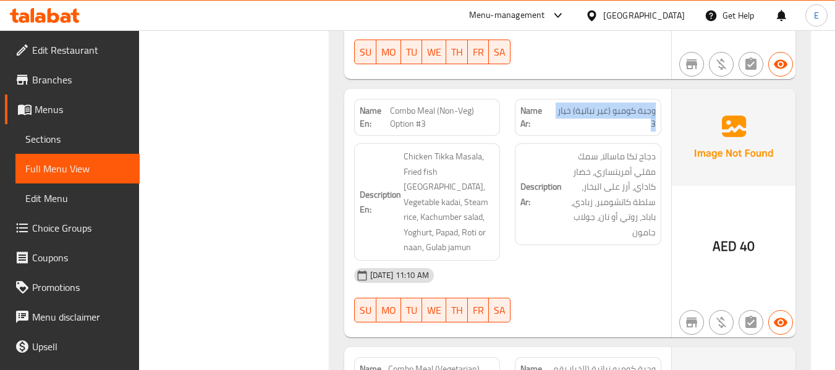
scroll to position [6052, 0]
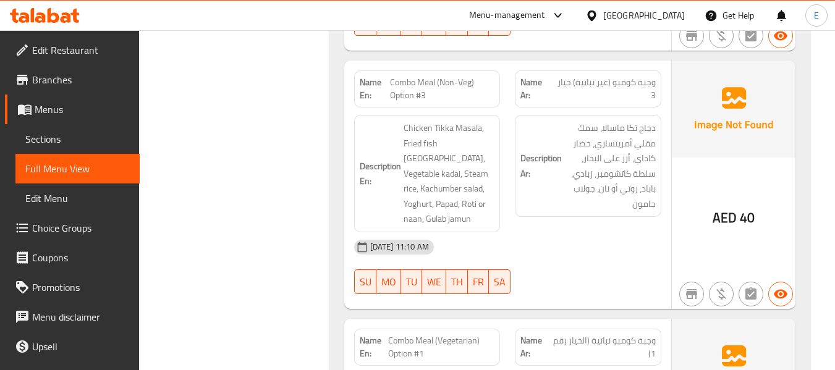
click at [424, 76] on span "Combo Meal (Non-Veg) Option #3" at bounding box center [442, 89] width 105 height 26
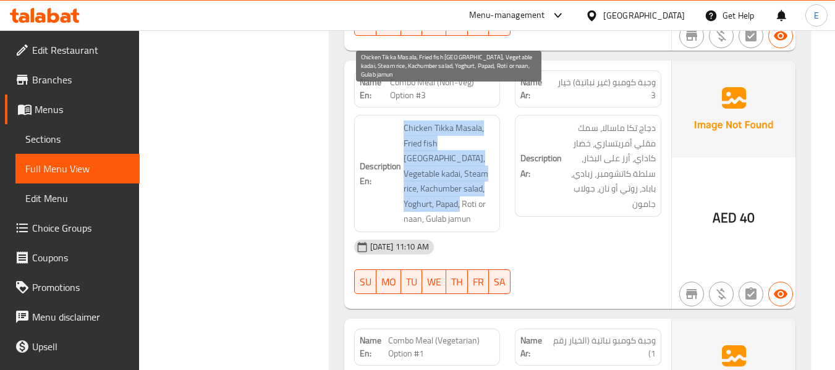
drag, startPoint x: 399, startPoint y: 99, endPoint x: 493, endPoint y: 155, distance: 109.7
click at [493, 155] on h6 "Description En: Chicken Tikka Masala, Fried fish Amritsari, Vegetable kadai, St…" at bounding box center [427, 174] width 135 height 106
click at [452, 159] on span "Chicken Tikka Masala, Fried fish [GEOGRAPHIC_DATA], Vegetable kadai, Steam rice…" at bounding box center [449, 174] width 91 height 106
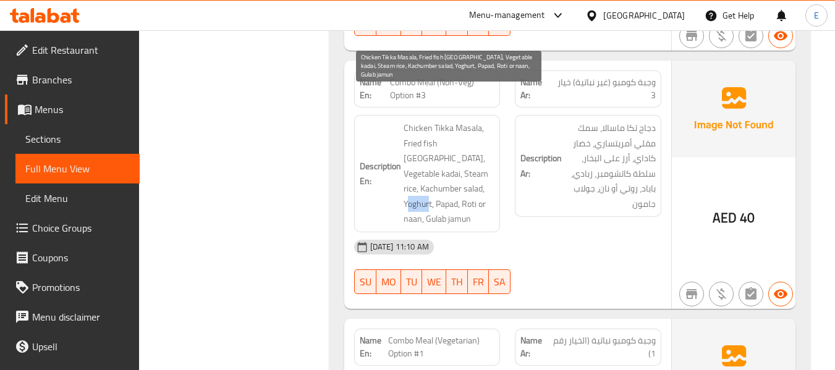
click at [452, 159] on span "Chicken Tikka Masala, Fried fish [GEOGRAPHIC_DATA], Vegetable kadai, Steam rice…" at bounding box center [449, 174] width 91 height 106
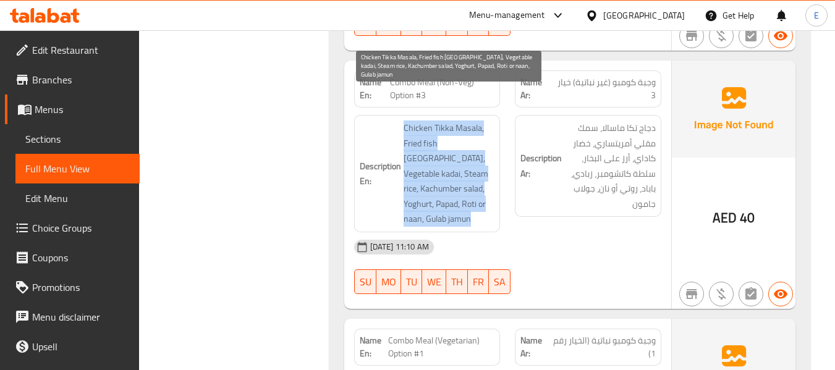
click at [452, 159] on span "Chicken Tikka Masala, Fried fish [GEOGRAPHIC_DATA], Vegetable kadai, Steam rice…" at bounding box center [449, 174] width 91 height 106
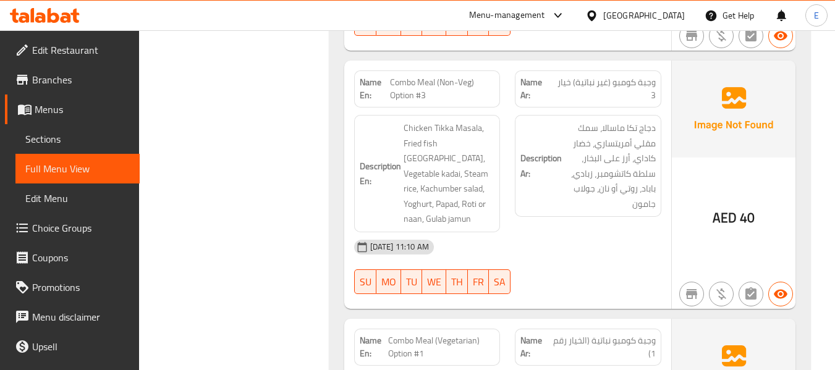
click at [452, 76] on span "Combo Meal (Non-Veg) Option #3" at bounding box center [442, 89] width 105 height 26
copy span "Combo Meal (Non-Veg) Option #3"
click at [472, 139] on span "Chicken Tikka Masala, Fried fish [GEOGRAPHIC_DATA], Vegetable kadai, Steam rice…" at bounding box center [449, 174] width 91 height 106
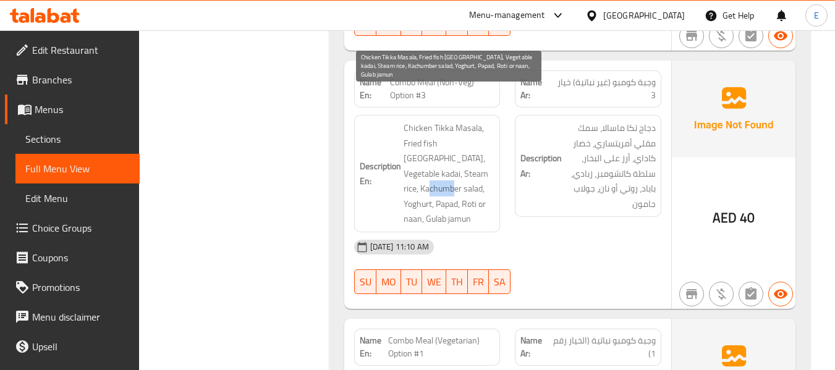
click at [472, 139] on span "Chicken Tikka Masala, Fried fish [GEOGRAPHIC_DATA], Vegetable kadai, Steam rice…" at bounding box center [449, 174] width 91 height 106
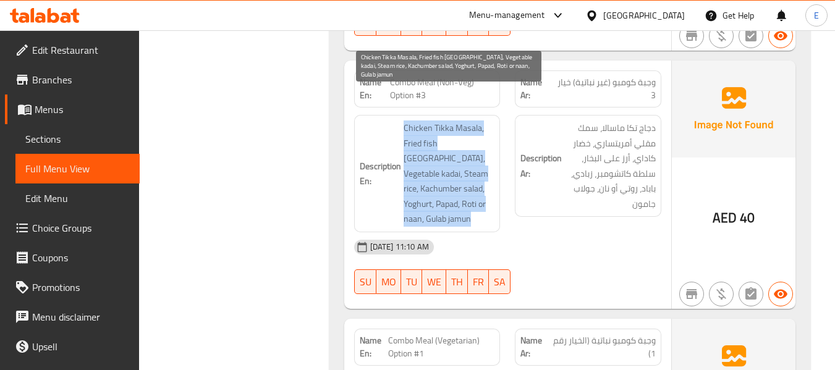
click at [472, 139] on span "Chicken Tikka Masala, Fried fish [GEOGRAPHIC_DATA], Vegetable kadai, Steam rice…" at bounding box center [449, 174] width 91 height 106
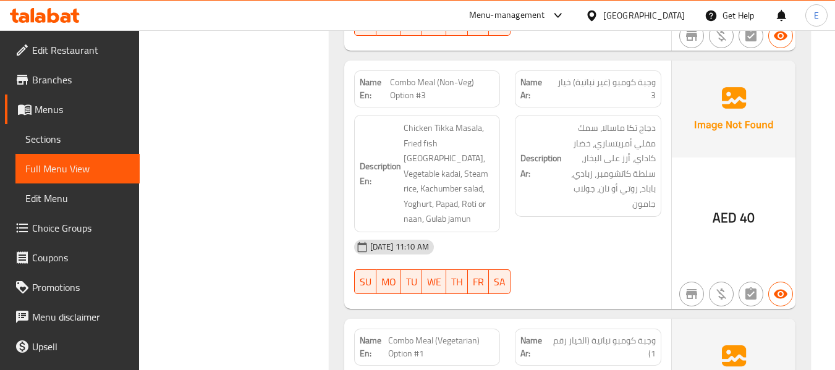
click at [614, 232] on div "06-10-2025 11:10 AM SU MO TU WE TH FR SA" at bounding box center [508, 266] width 322 height 69
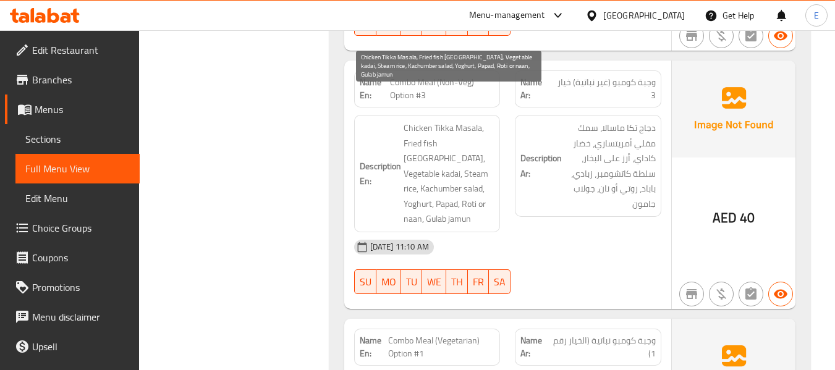
click at [482, 174] on span "Chicken Tikka Masala, Fried fish [GEOGRAPHIC_DATA], Vegetable kadai, Steam rice…" at bounding box center [449, 174] width 91 height 106
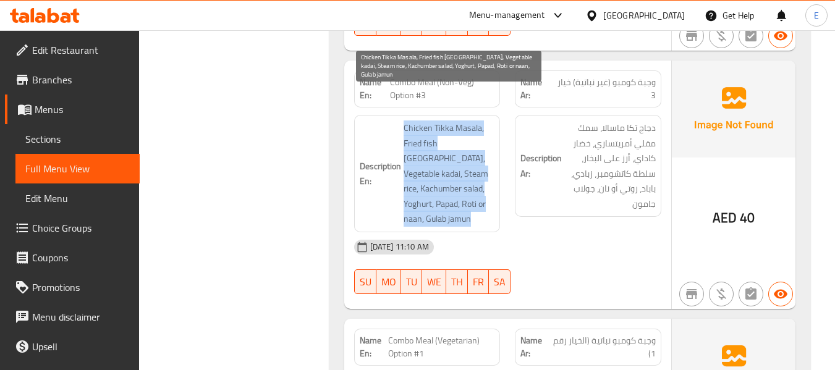
click at [482, 174] on span "Chicken Tikka Masala, Fried fish [GEOGRAPHIC_DATA], Vegetable kadai, Steam rice…" at bounding box center [449, 174] width 91 height 106
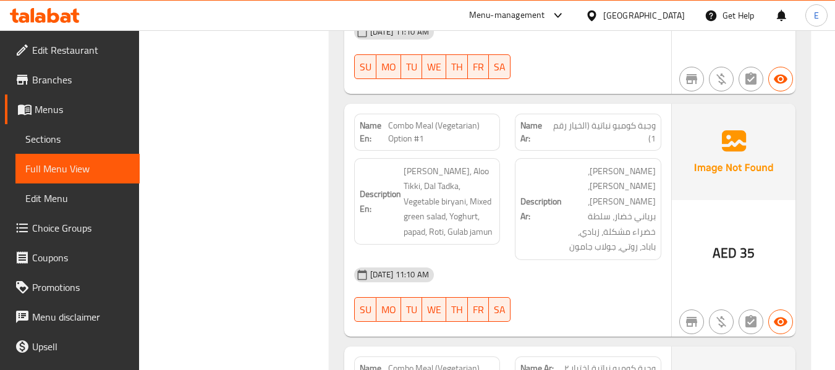
scroll to position [6299, 0]
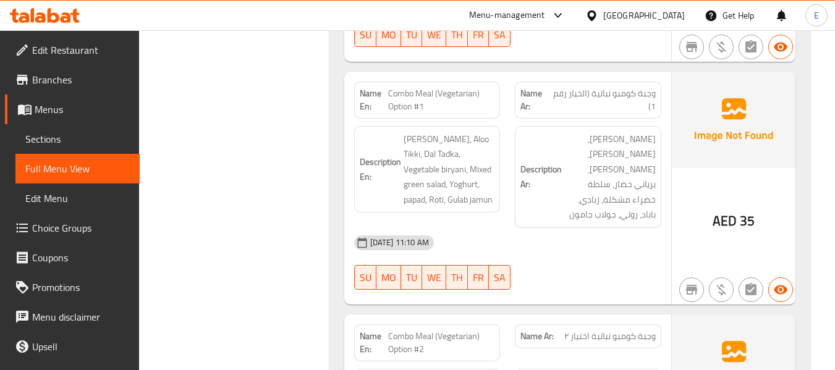
click at [583, 228] on div "[DATE] 11:10 AM" at bounding box center [508, 243] width 322 height 30
click at [456, 87] on span "Combo Meal (Vegetarian) Option #1" at bounding box center [441, 100] width 106 height 26
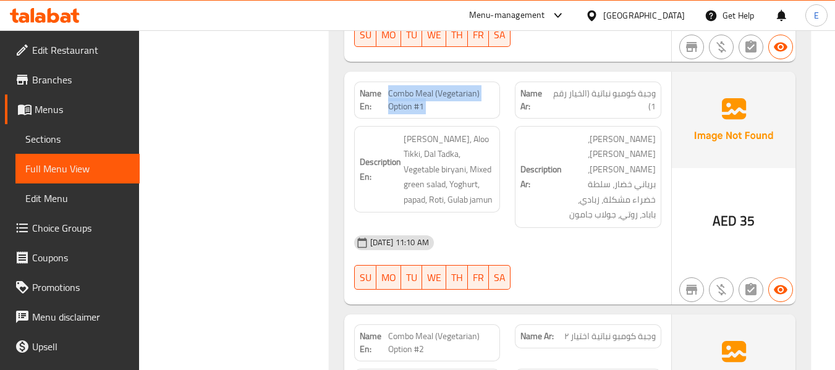
click at [456, 87] on span "Combo Meal (Vegetarian) Option #1" at bounding box center [441, 100] width 106 height 26
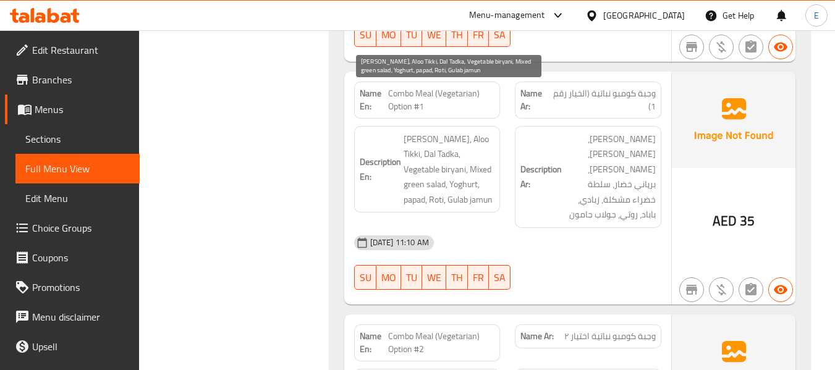
click at [511, 128] on div "Description Ar: ميلوني تاركاري، ألو تيكي، دال تادكا، برياني خضار، سلطة خضراء مش…" at bounding box center [587, 177] width 161 height 117
drag, startPoint x: 396, startPoint y: 90, endPoint x: 485, endPoint y: 157, distance: 110.8
click at [485, 157] on h6 "Description En: Miloni tarkari, Aloo Tikki, Dal Tadka, Vegetable biryani, Mixed…" at bounding box center [427, 170] width 135 height 76
click at [485, 157] on span "[PERSON_NAME], Aloo Tikki, Dal Tadka, Vegetable biryani, Mixed green salad, Yog…" at bounding box center [449, 170] width 91 height 76
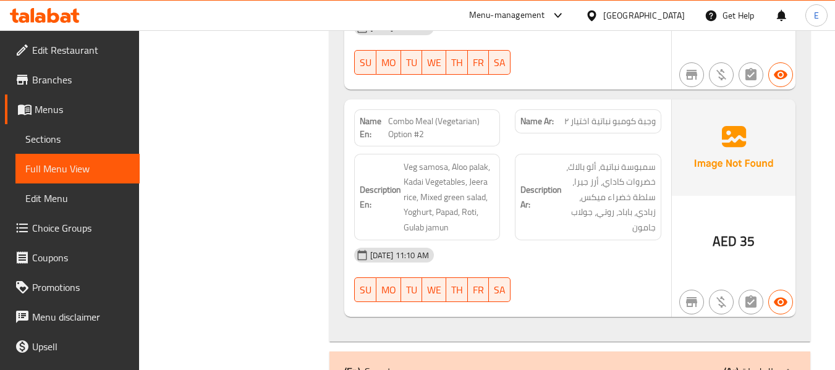
scroll to position [6484, 0]
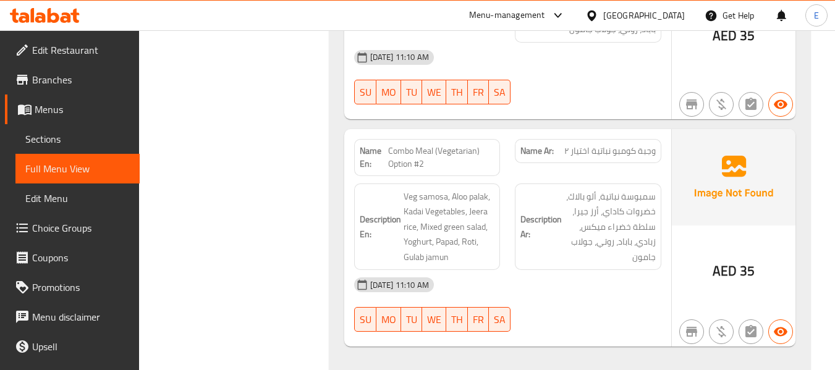
click at [461, 132] on div "Name En: Combo Meal (Vegetarian) Option #2" at bounding box center [427, 158] width 161 height 52
click at [598, 145] on span "وجبة كومبو نباتية اختيار ٢" at bounding box center [609, 151] width 91 height 13
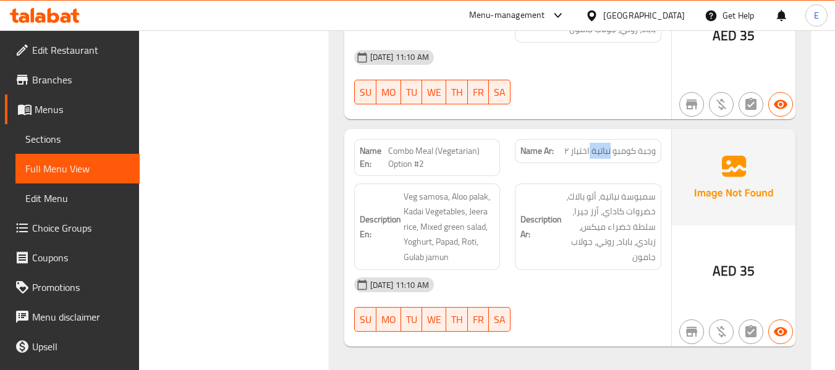
click at [598, 145] on span "وجبة كومبو نباتية اختيار ٢" at bounding box center [609, 151] width 91 height 13
click at [619, 270] on div "06-10-2025 11:10 AM SU MO TU WE TH FR SA" at bounding box center [508, 304] width 322 height 69
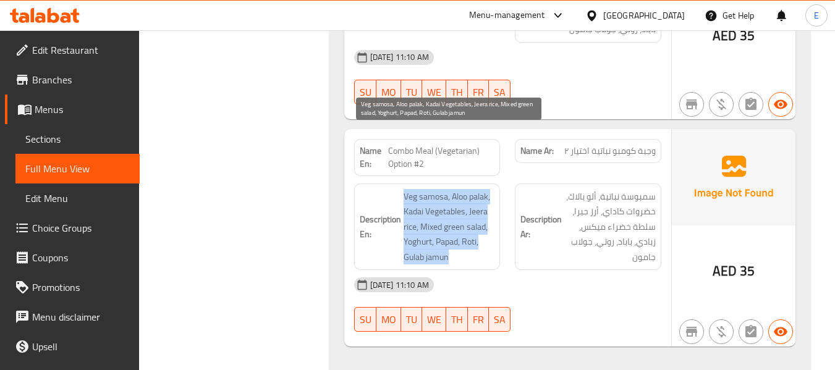
drag, startPoint x: 403, startPoint y: 132, endPoint x: 485, endPoint y: 190, distance: 100.7
click at [485, 190] on span "Veg samosa, Aloo palak, Kadai Vegetables, Jeera rice, Mixed green salad, Yoghur…" at bounding box center [449, 227] width 91 height 76
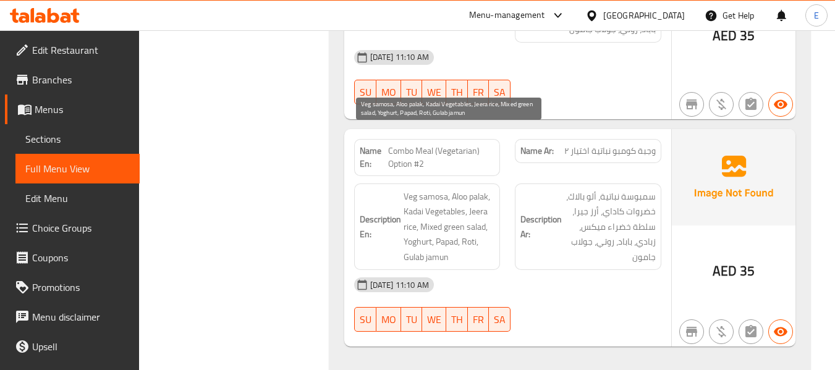
click at [485, 190] on span "Veg samosa, Aloo palak, Kadai Vegetables, Jeera rice, Mixed green salad, Yoghur…" at bounding box center [449, 227] width 91 height 76
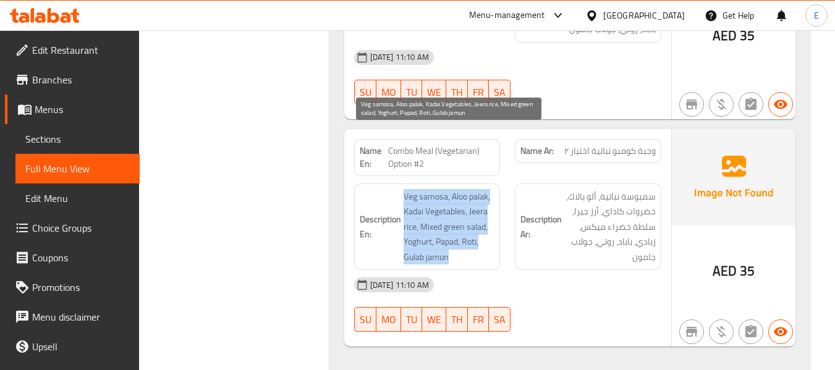
click at [485, 190] on span "Veg samosa, Aloo palak, Kadai Vegetables, Jeera rice, Mixed green salad, Yoghur…" at bounding box center [449, 227] width 91 height 76
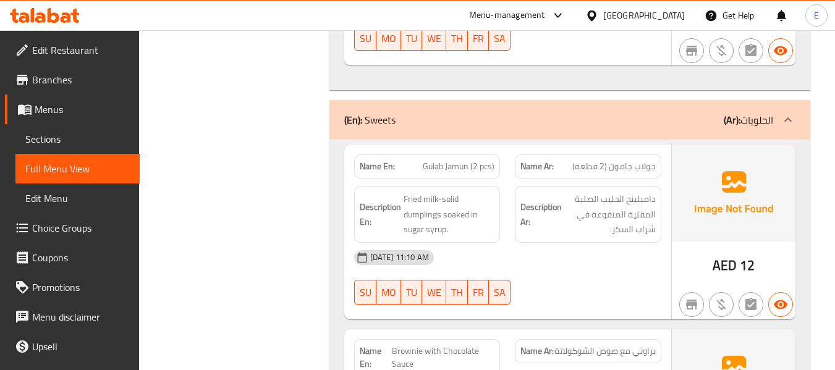
scroll to position [6793, 0]
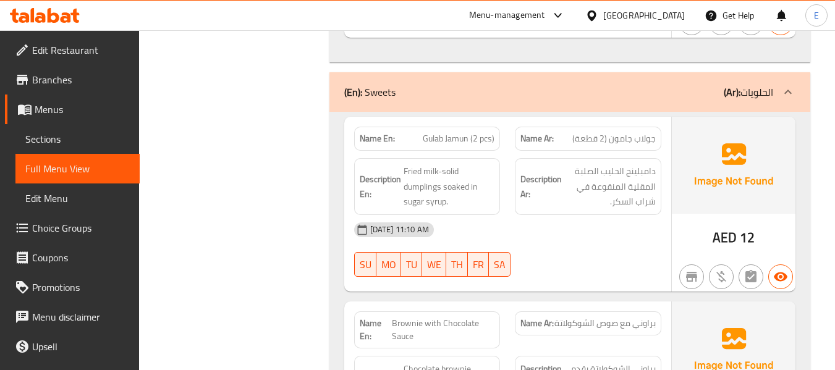
click at [609, 132] on span "جولاب جامون (2 قطعة)" at bounding box center [613, 138] width 83 height 13
click at [472, 132] on span "Gulab Jamun (2 pcs)" at bounding box center [459, 138] width 72 height 13
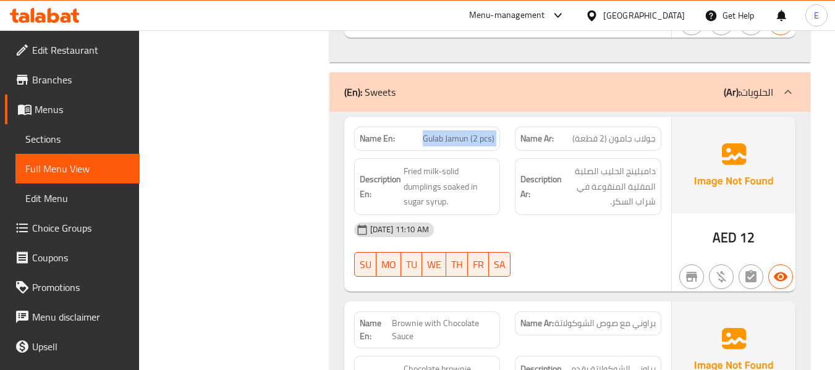
click at [472, 132] on span "Gulab Jamun (2 pcs)" at bounding box center [459, 138] width 72 height 13
click at [551, 215] on div "[DATE] 11:10 AM" at bounding box center [508, 230] width 322 height 30
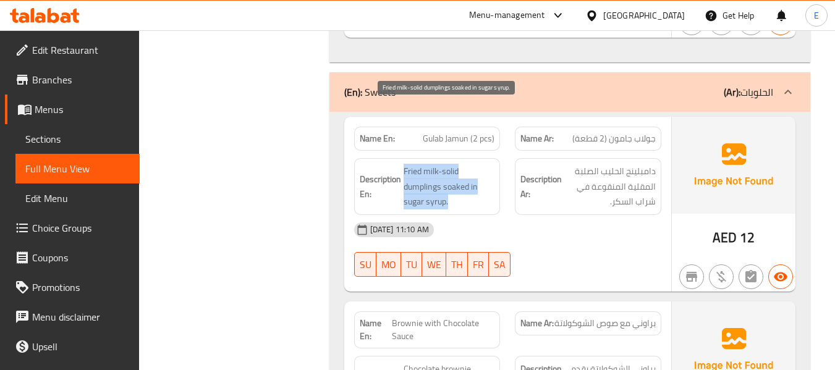
drag, startPoint x: 403, startPoint y: 100, endPoint x: 485, endPoint y: 137, distance: 89.6
click at [485, 158] on div "Description En: Fried milk-solid dumplings soaked in sugar syrup." at bounding box center [427, 186] width 146 height 57
click at [485, 164] on span "Fried milk-solid dumplings soaked in sugar syrup." at bounding box center [449, 187] width 91 height 46
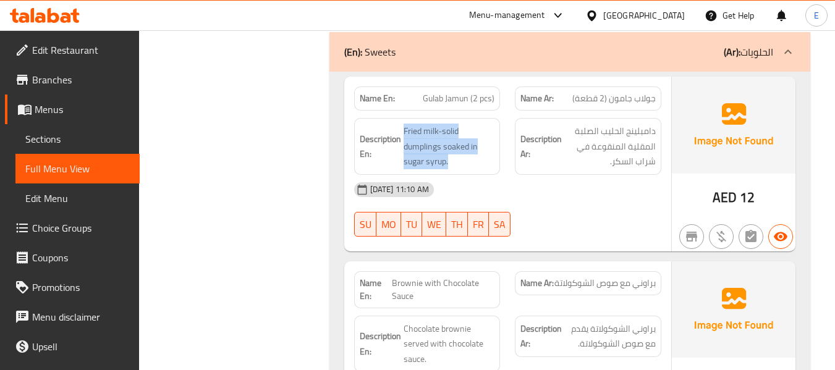
scroll to position [6901, 0]
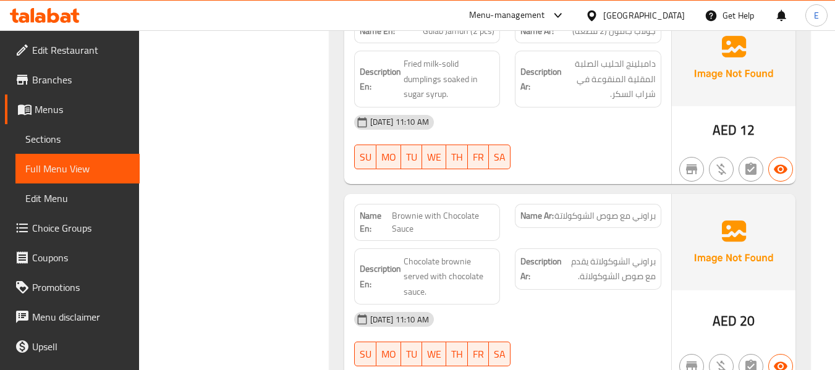
click at [611, 210] on span "براوني مع صوص الشوكولاتة" at bounding box center [604, 216] width 101 height 13
click at [417, 210] on span "Brownie with Chocolate Sauce" at bounding box center [443, 223] width 103 height 26
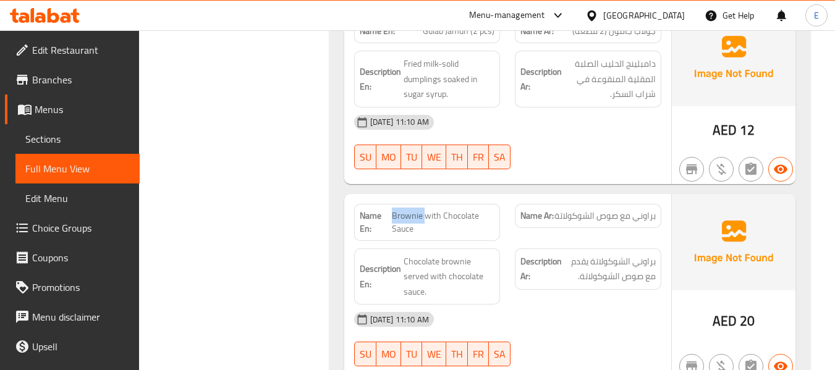
click at [417, 210] on span "Brownie with Chocolate Sauce" at bounding box center [443, 223] width 103 height 26
click at [591, 305] on div "[DATE] 11:10 AM" at bounding box center [508, 320] width 322 height 30
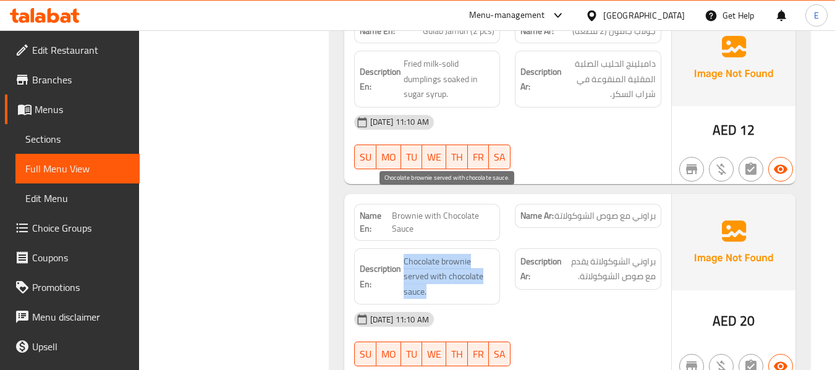
drag, startPoint x: 399, startPoint y: 193, endPoint x: 481, endPoint y: 229, distance: 89.1
click at [481, 254] on h6 "Description En: Chocolate brownie served with chocolate sauce." at bounding box center [427, 277] width 135 height 46
click at [481, 254] on span "Chocolate brownie served with chocolate sauce." at bounding box center [449, 277] width 91 height 46
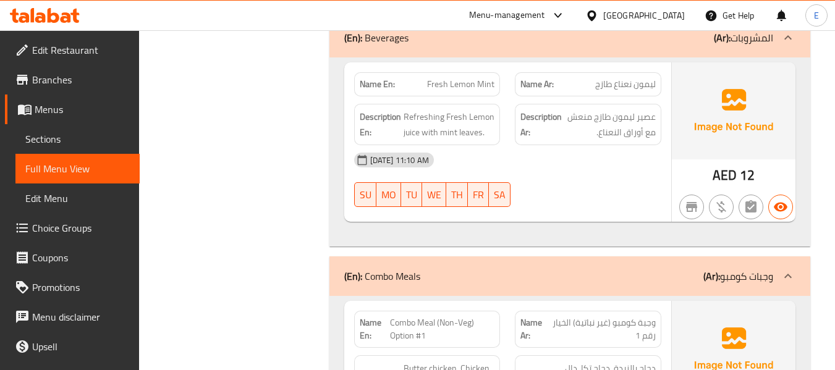
scroll to position [5272, 0]
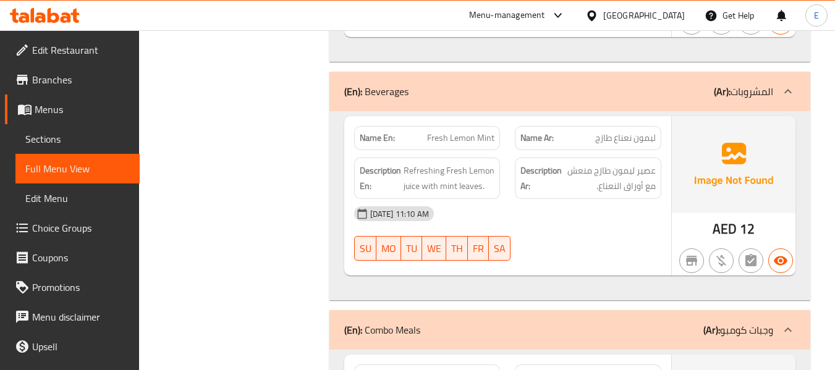
click at [634, 132] on span "ليمون نعناع طازج" at bounding box center [625, 138] width 61 height 13
click at [635, 132] on span "ليمون نعناع طازج" at bounding box center [625, 138] width 61 height 13
click at [457, 132] on span "Fresh Lemon Mint" at bounding box center [460, 138] width 67 height 13
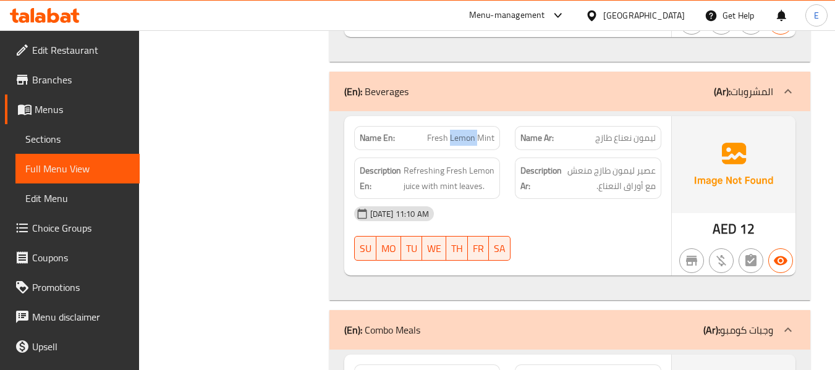
click at [457, 132] on span "Fresh Lemon Mint" at bounding box center [460, 138] width 67 height 13
click at [587, 199] on div "[DATE] 11:10 AM" at bounding box center [508, 214] width 322 height 30
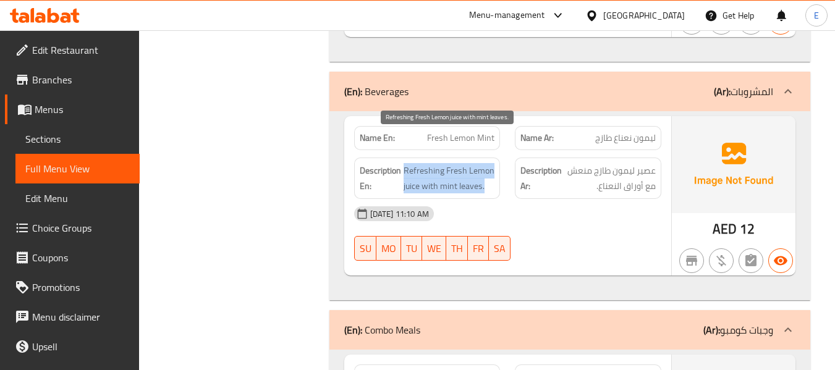
drag, startPoint x: 405, startPoint y: 140, endPoint x: 490, endPoint y: 155, distance: 85.9
click at [490, 163] on span "Refreshing Fresh Lemon juice with mint leaves." at bounding box center [449, 178] width 91 height 30
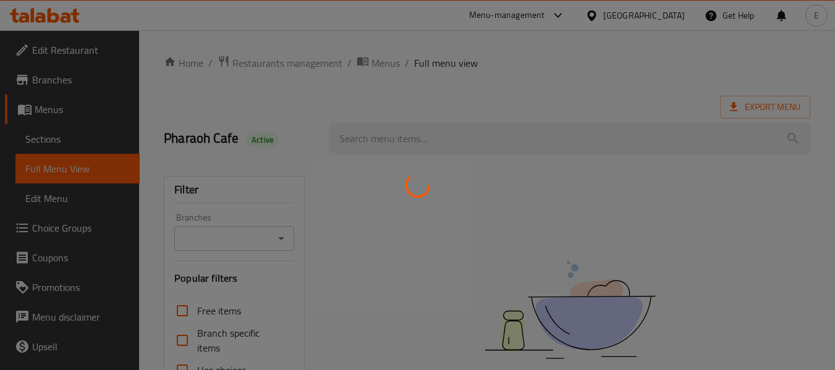
click at [61, 141] on div at bounding box center [417, 185] width 835 height 370
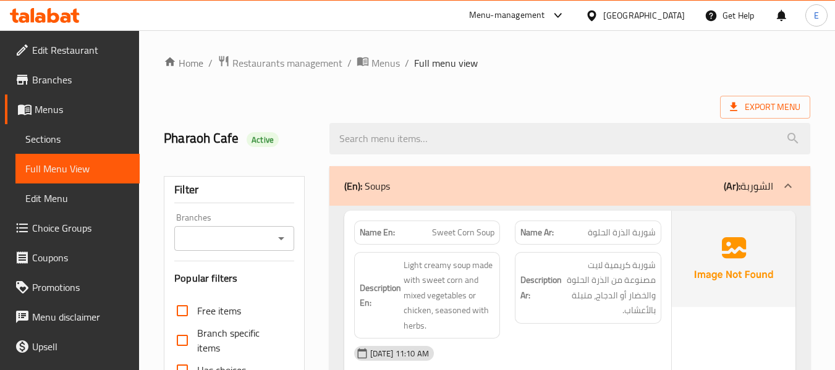
click at [61, 141] on span "Sections" at bounding box center [77, 139] width 104 height 15
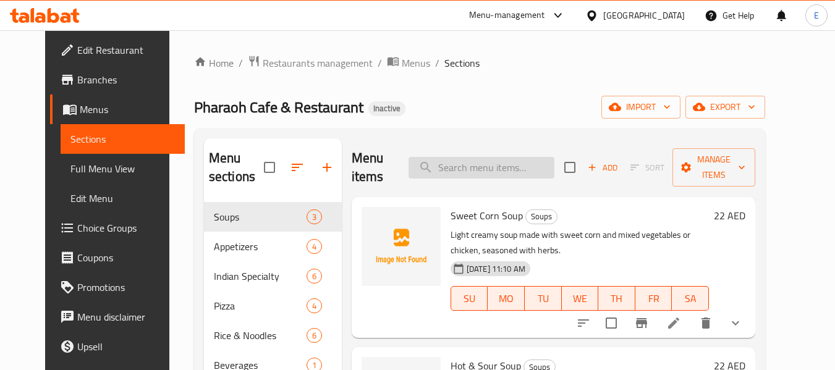
click at [482, 177] on input "search" at bounding box center [482, 168] width 146 height 22
paste input "Double Pepperoni Pizza"
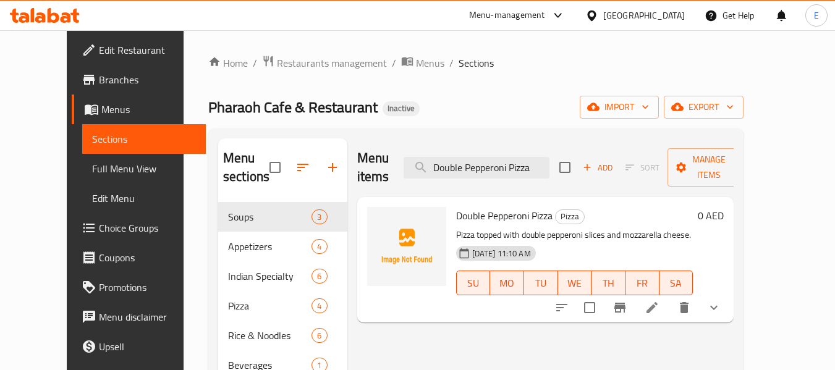
type input "Double Pepperoni Pizza"
click at [669, 297] on li at bounding box center [652, 308] width 35 height 22
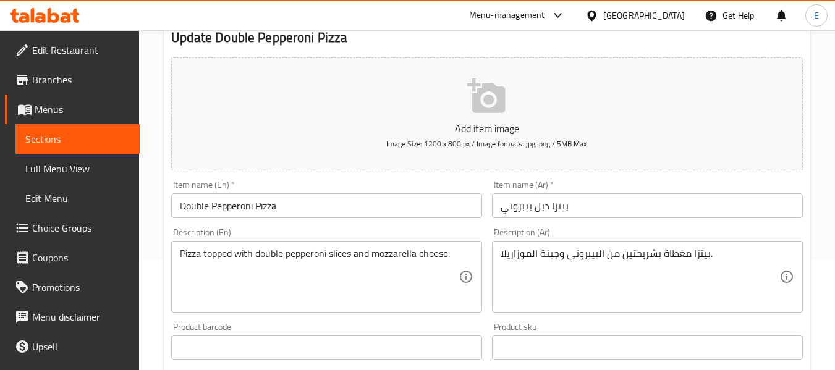
scroll to position [124, 0]
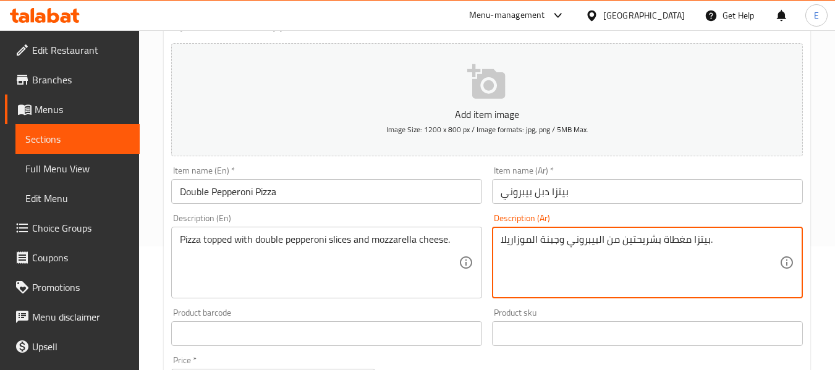
drag, startPoint x: 619, startPoint y: 244, endPoint x: 643, endPoint y: 247, distance: 23.7
click at [643, 247] on textarea "بيتزا مغطاة بشريحتين من البيبروني وجبنة الموزاريلا." at bounding box center [640, 263] width 279 height 59
type textarea "بيتزا مغطاة بشريح دوبل من البيبروني وجبنة الموزاريلا."
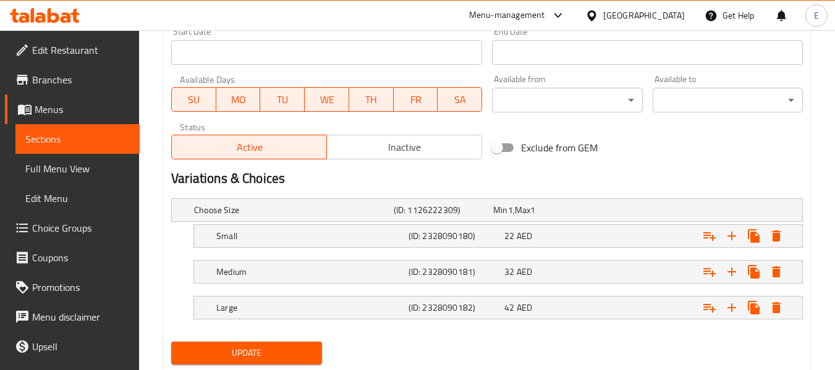
scroll to position [567, 0]
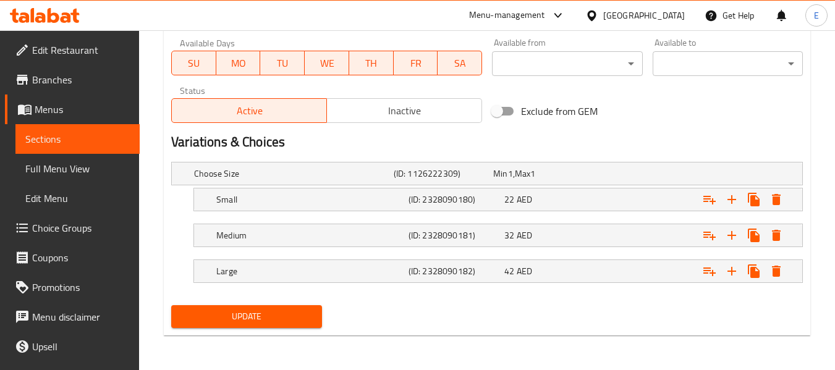
click at [274, 326] on button "Update" at bounding box center [246, 316] width 150 height 23
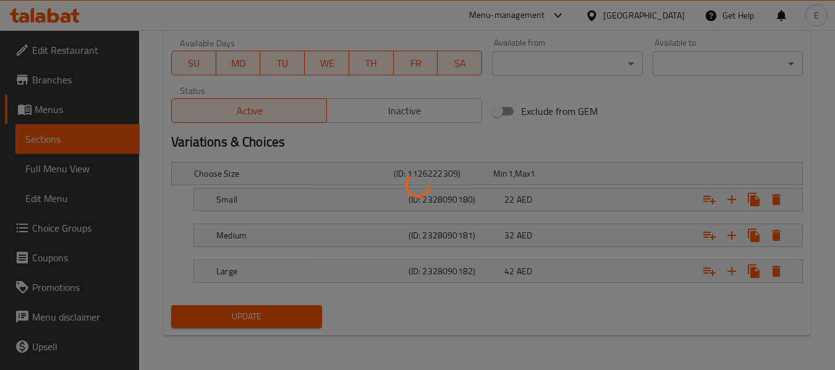
click at [274, 326] on div at bounding box center [417, 185] width 835 height 370
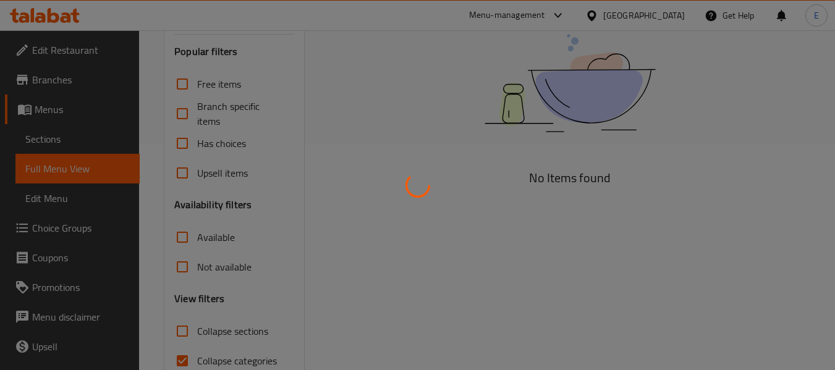
scroll to position [287, 0]
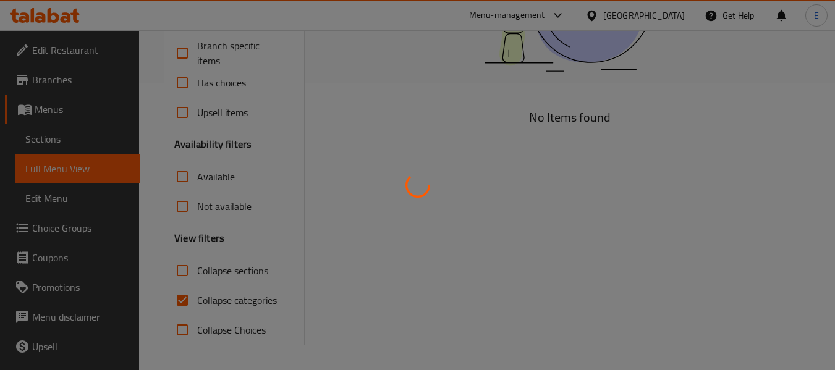
click at [179, 297] on div at bounding box center [417, 185] width 835 height 370
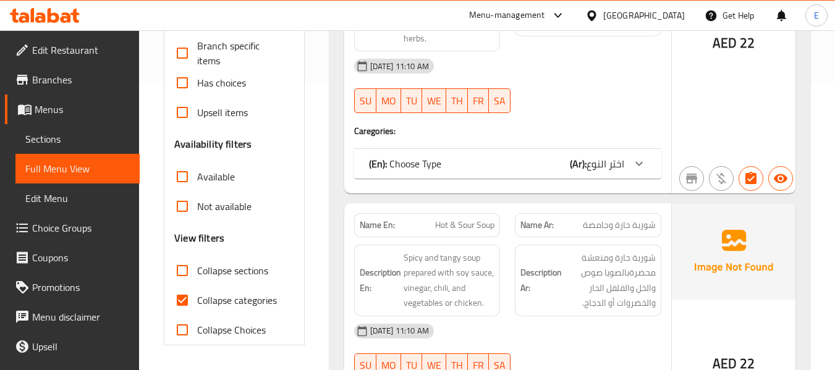
click at [179, 297] on input "Collapse categories" at bounding box center [182, 301] width 30 height 30
checkbox input "false"
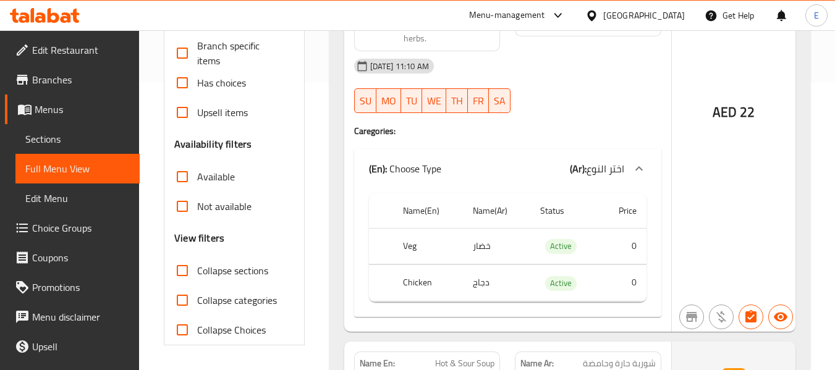
scroll to position [0, 0]
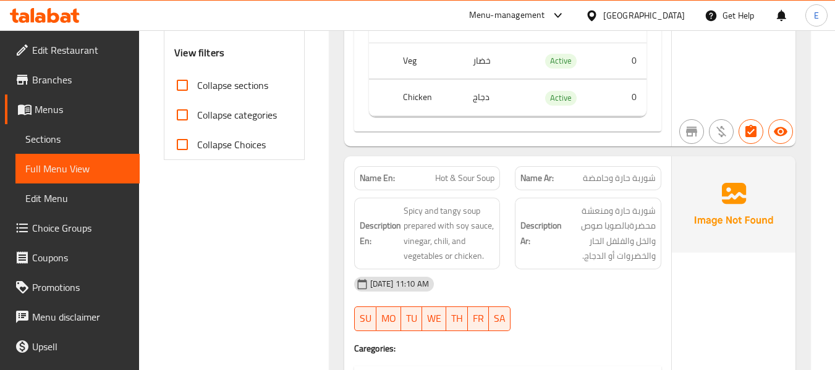
scroll to position [494, 0]
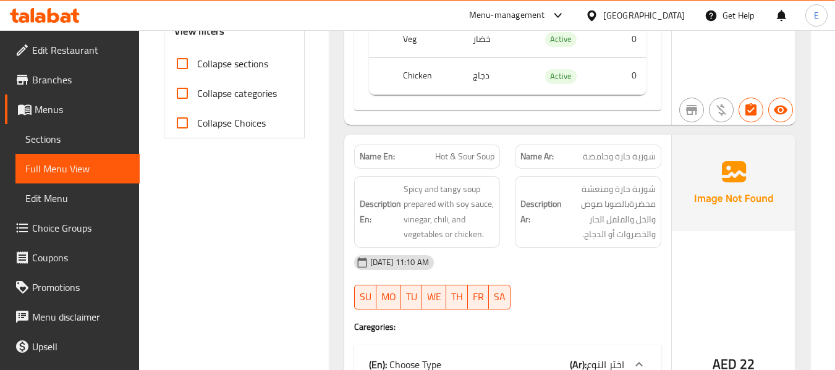
click at [54, 78] on span "Branches" at bounding box center [81, 79] width 98 height 15
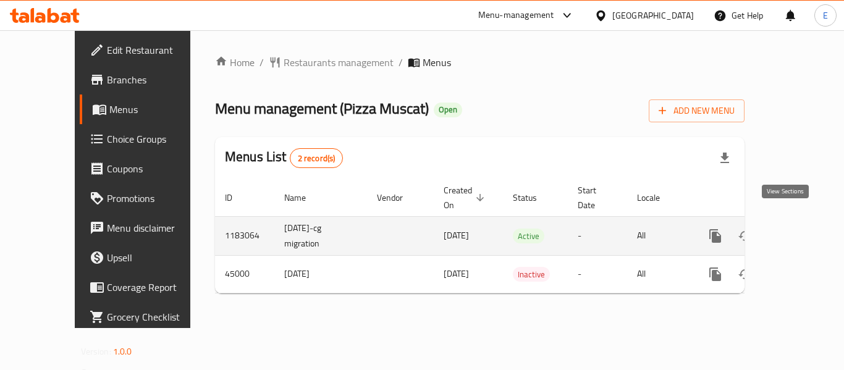
click at [797, 229] on icon "enhanced table" at bounding box center [804, 236] width 15 height 15
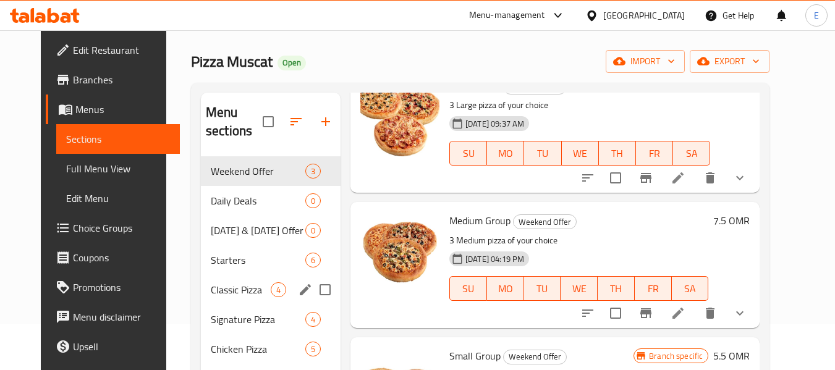
scroll to position [173, 0]
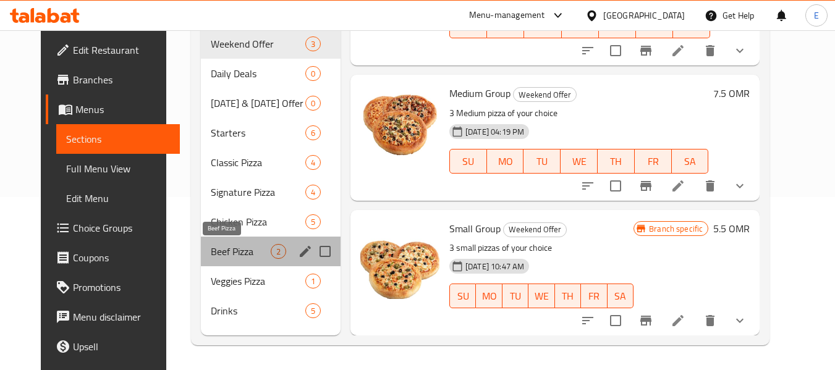
click at [241, 249] on span "Beef Pizza" at bounding box center [241, 251] width 60 height 15
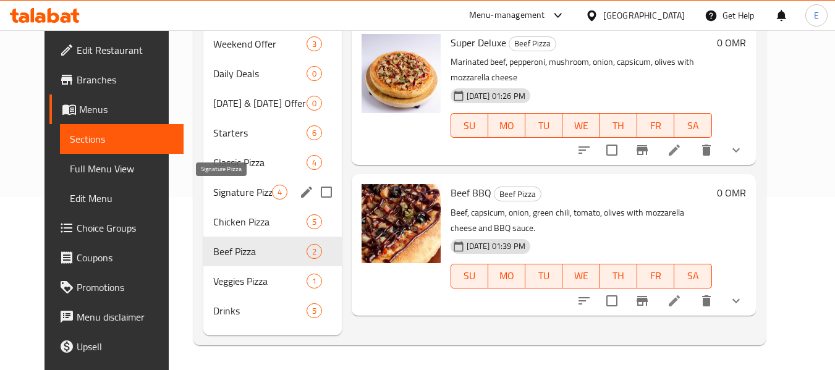
click at [258, 195] on span "Signature Pizza" at bounding box center [242, 192] width 58 height 15
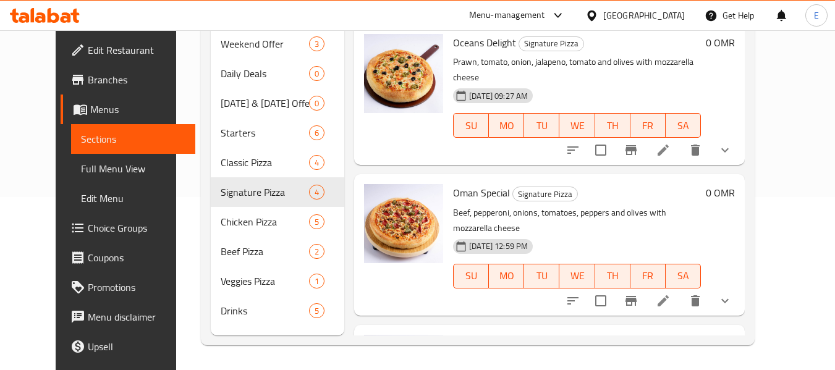
click at [88, 56] on span "Edit Restaurant" at bounding box center [137, 50] width 98 height 15
